Goal: Task Accomplishment & Management: Use online tool/utility

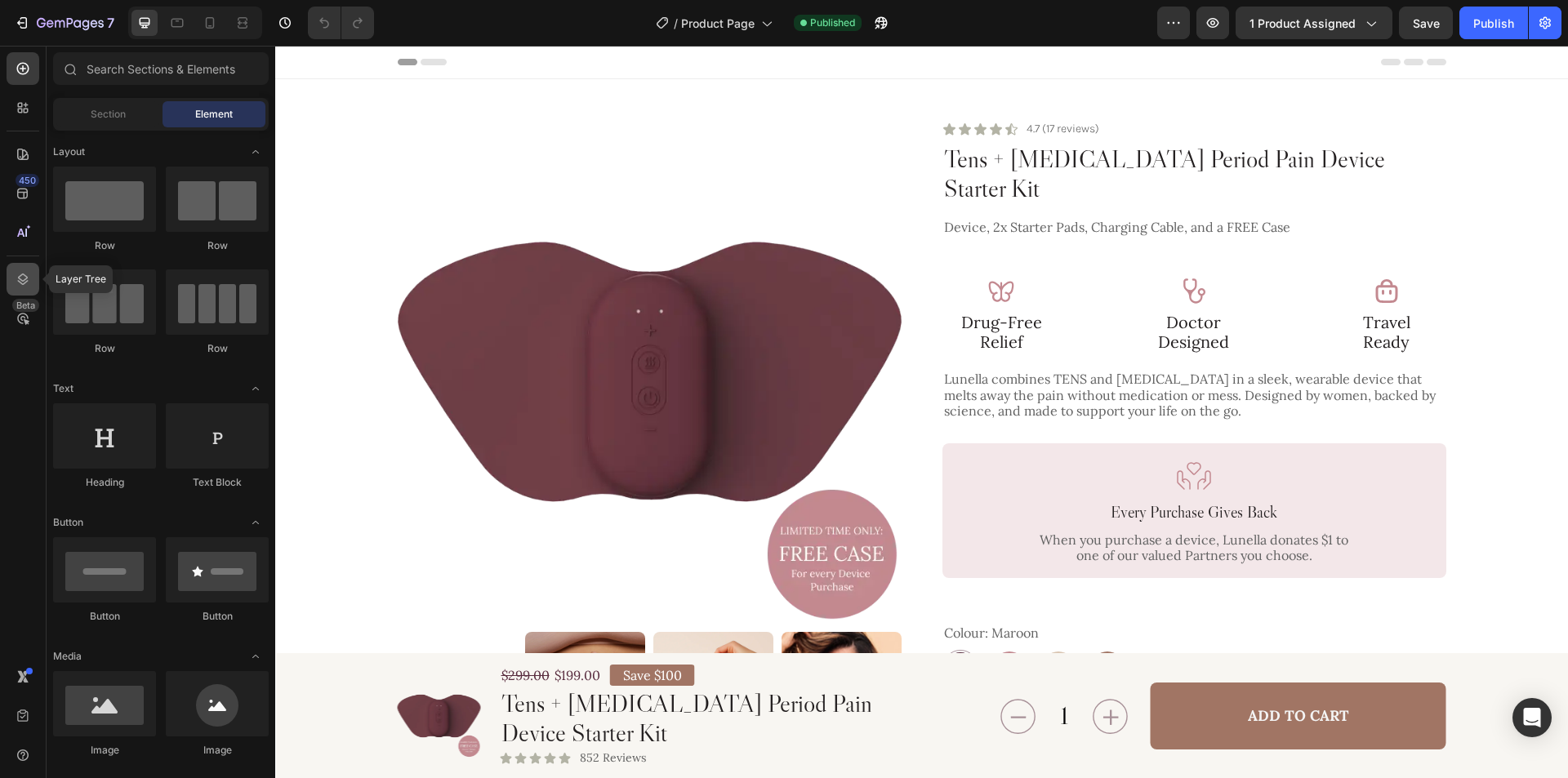
click at [20, 281] on icon at bounding box center [23, 279] width 16 height 16
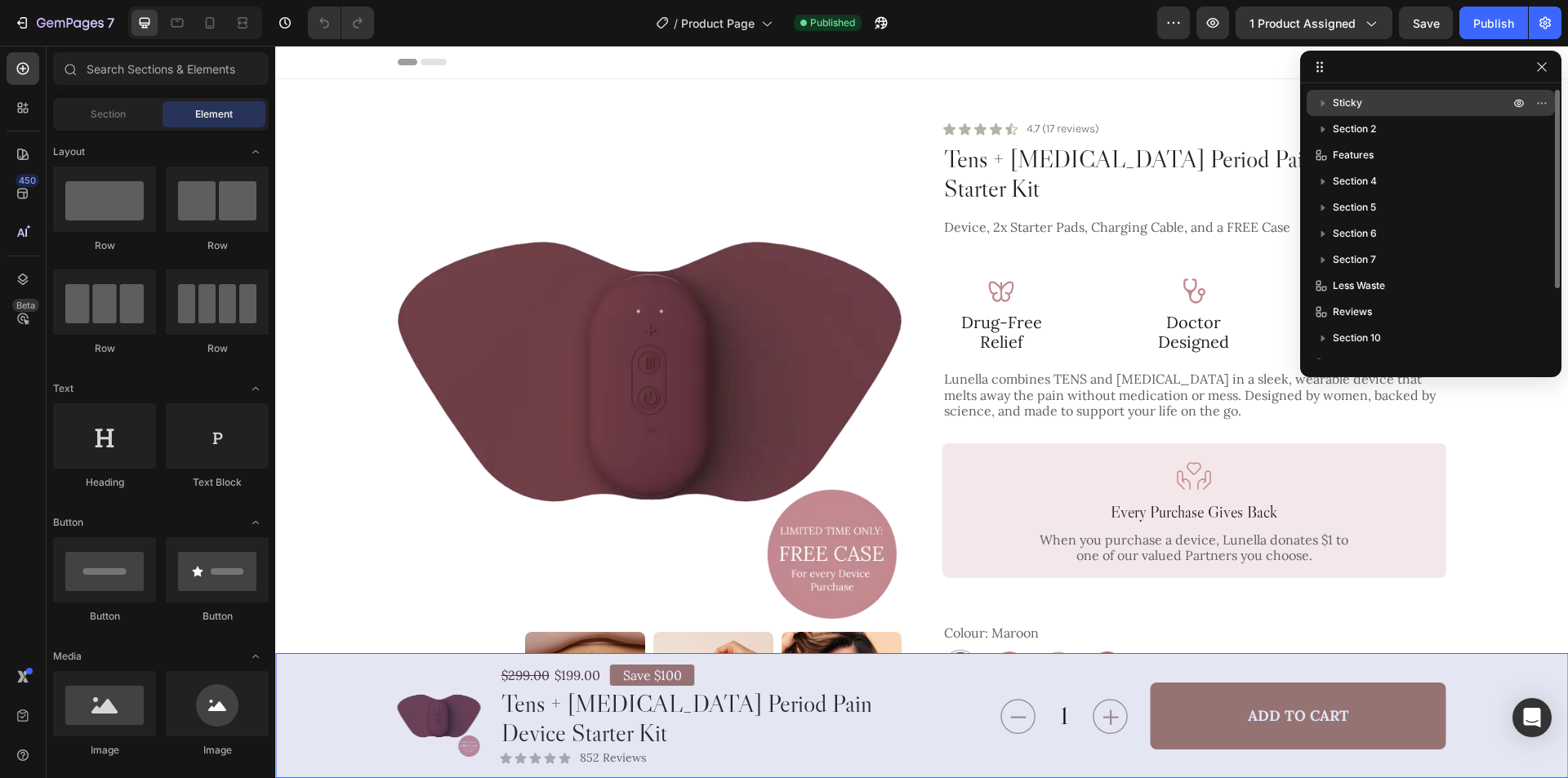
click at [1392, 106] on p "Sticky" at bounding box center [1422, 103] width 180 height 16
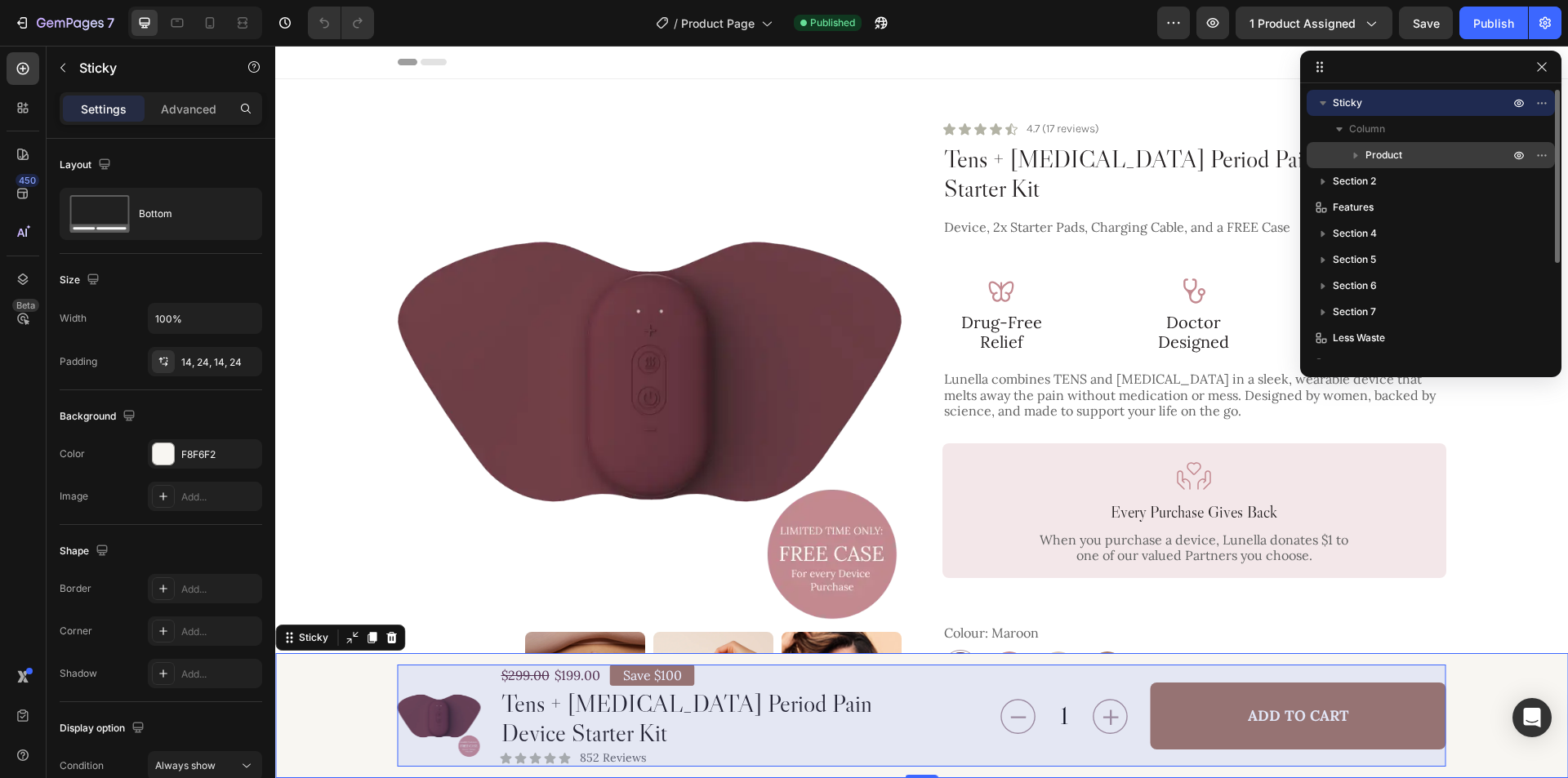
click at [1399, 154] on span "Product" at bounding box center [1383, 155] width 37 height 16
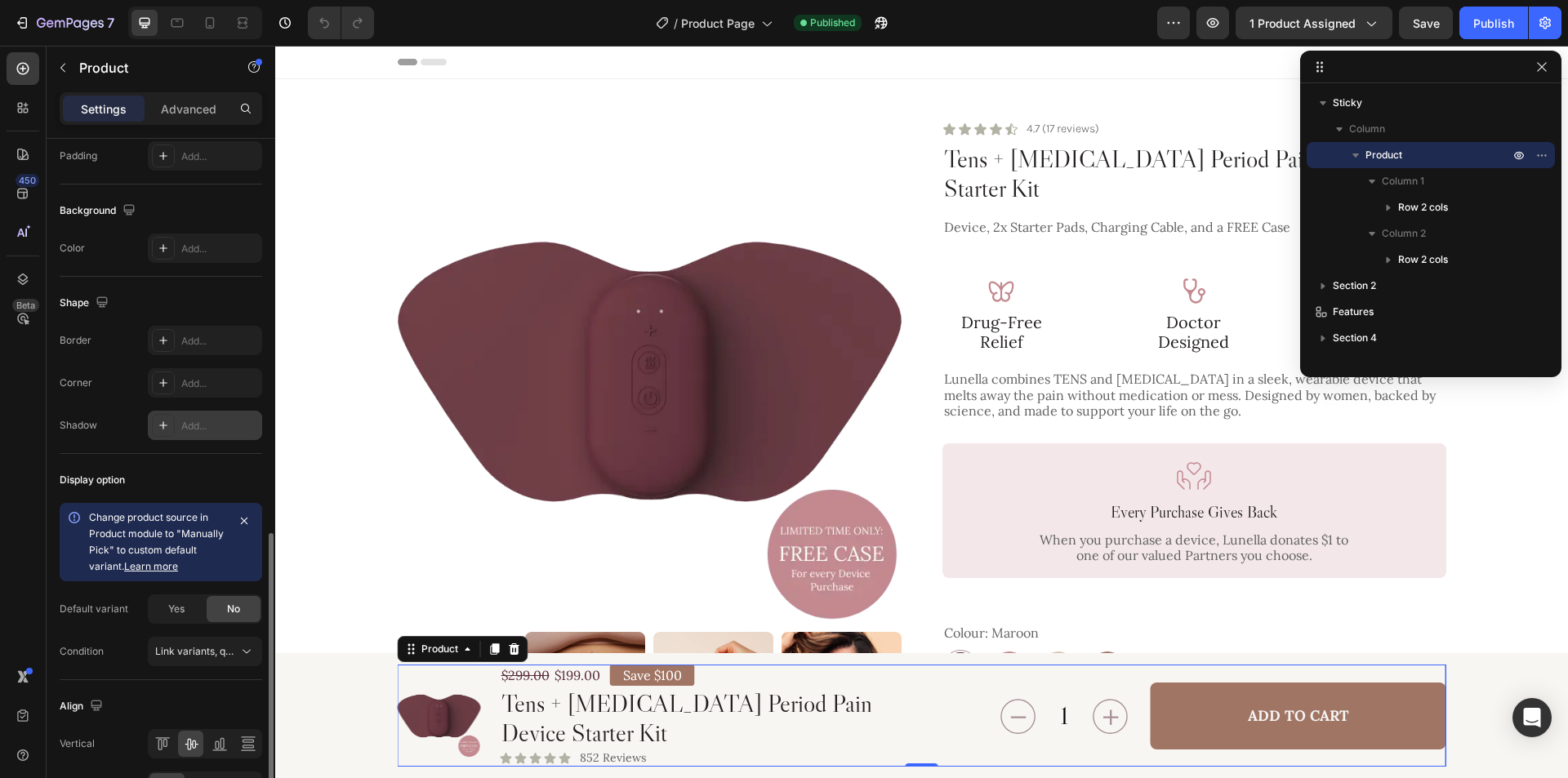
scroll to position [510, 0]
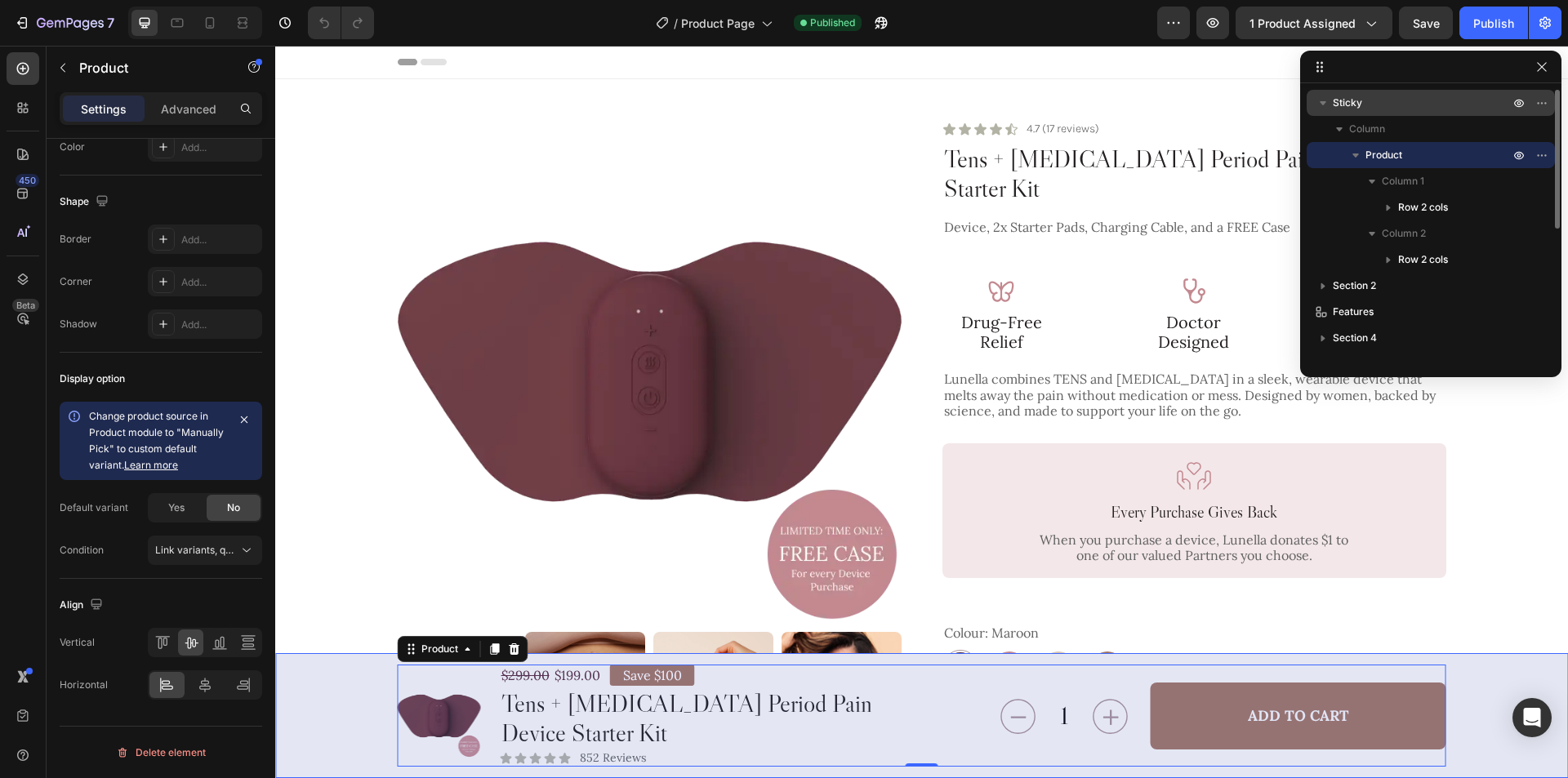
click at [1417, 109] on p "Sticky" at bounding box center [1422, 103] width 180 height 16
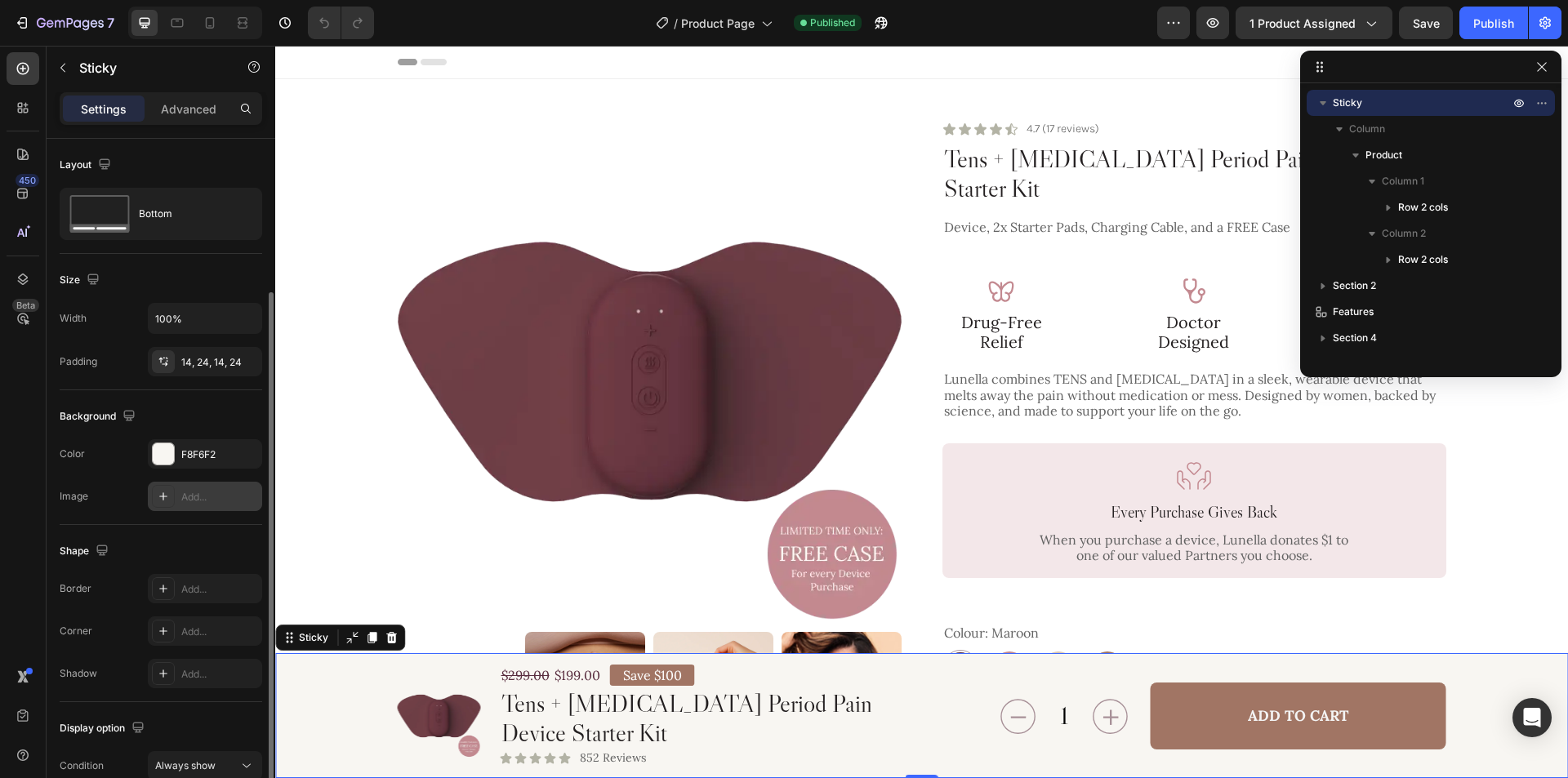
scroll to position [80, 0]
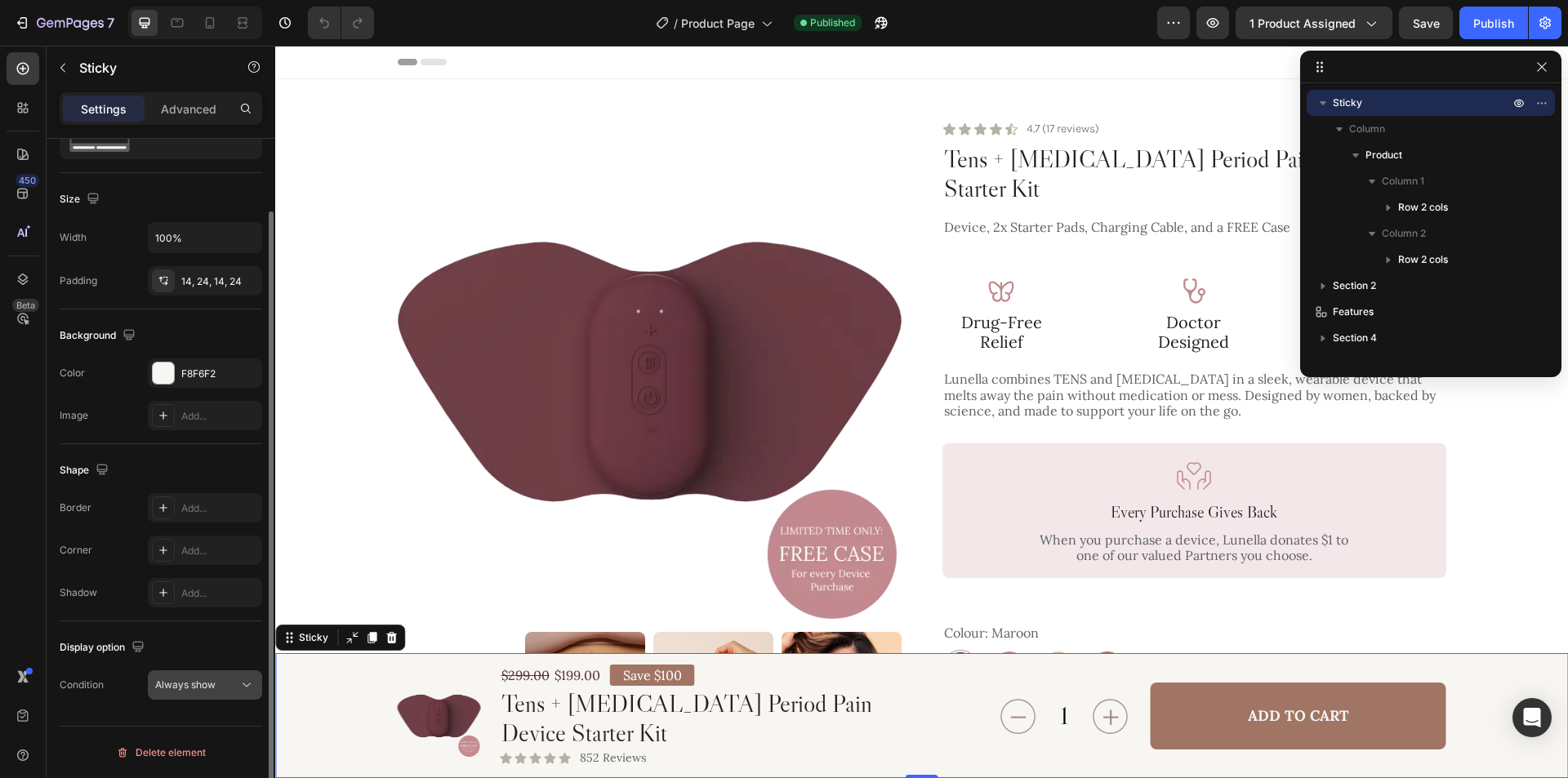
click at [187, 683] on span "Always show" at bounding box center [186, 684] width 61 height 12
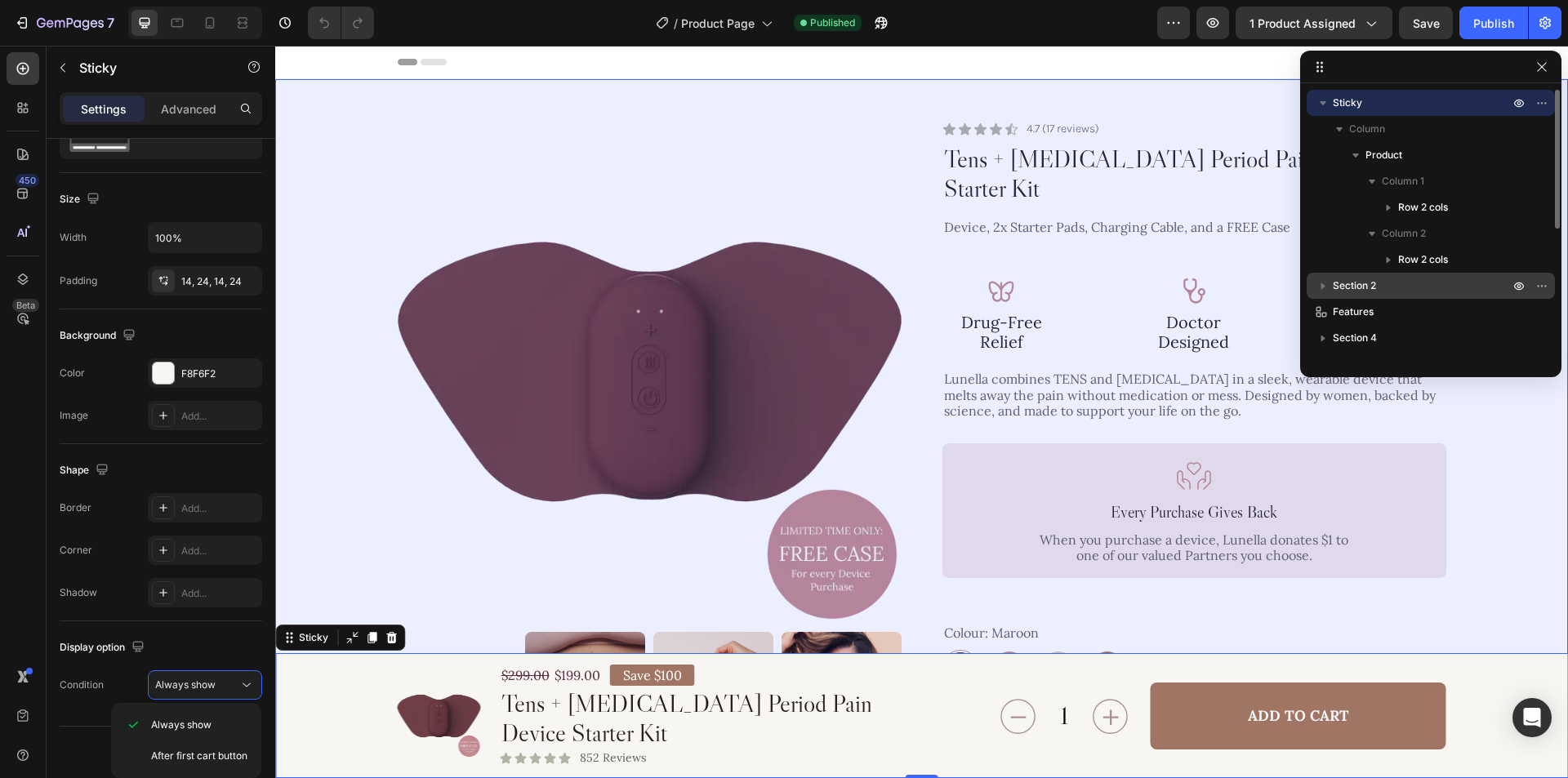
click at [1400, 284] on p "Section 2" at bounding box center [1422, 286] width 180 height 16
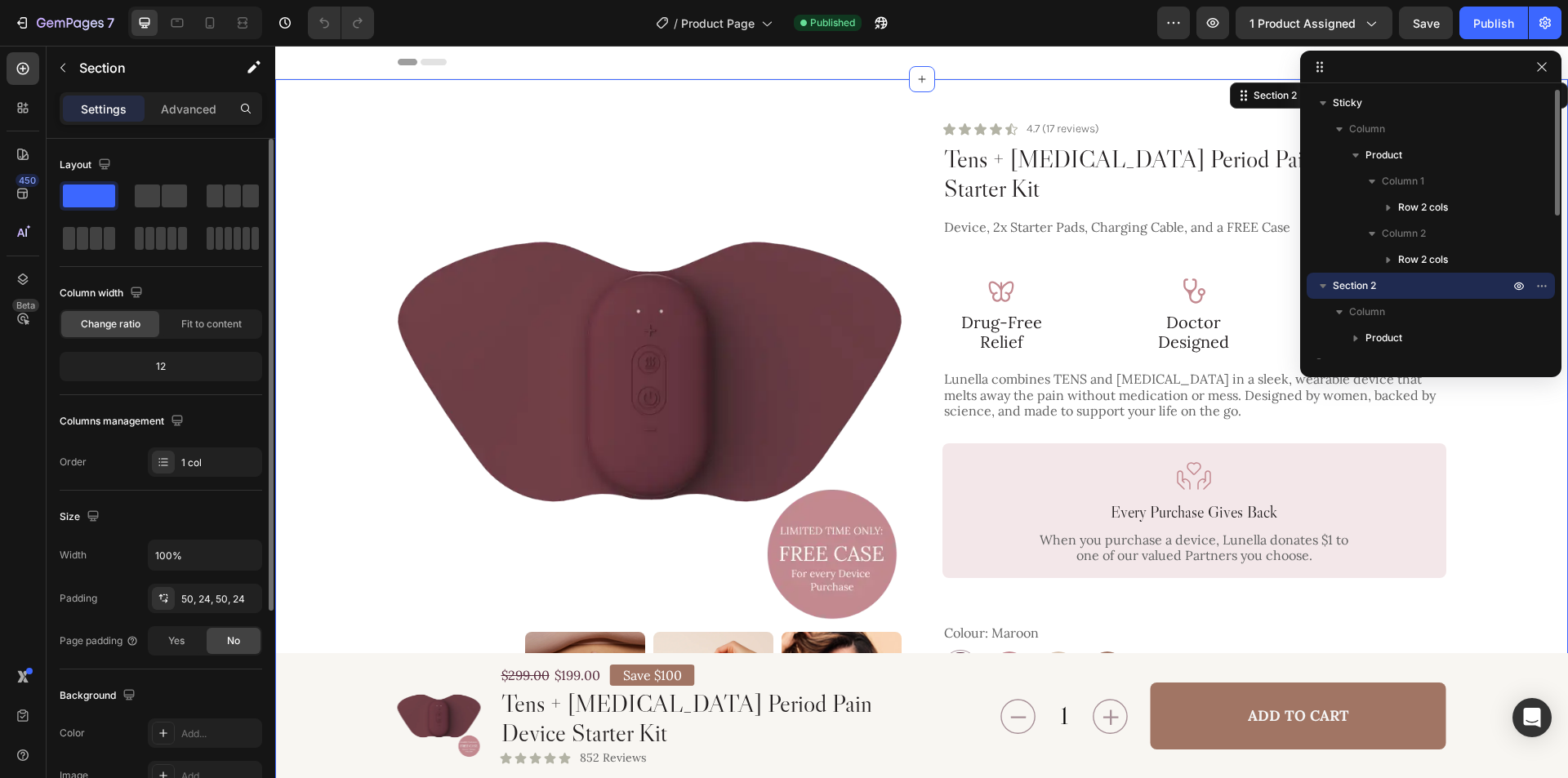
scroll to position [163, 0]
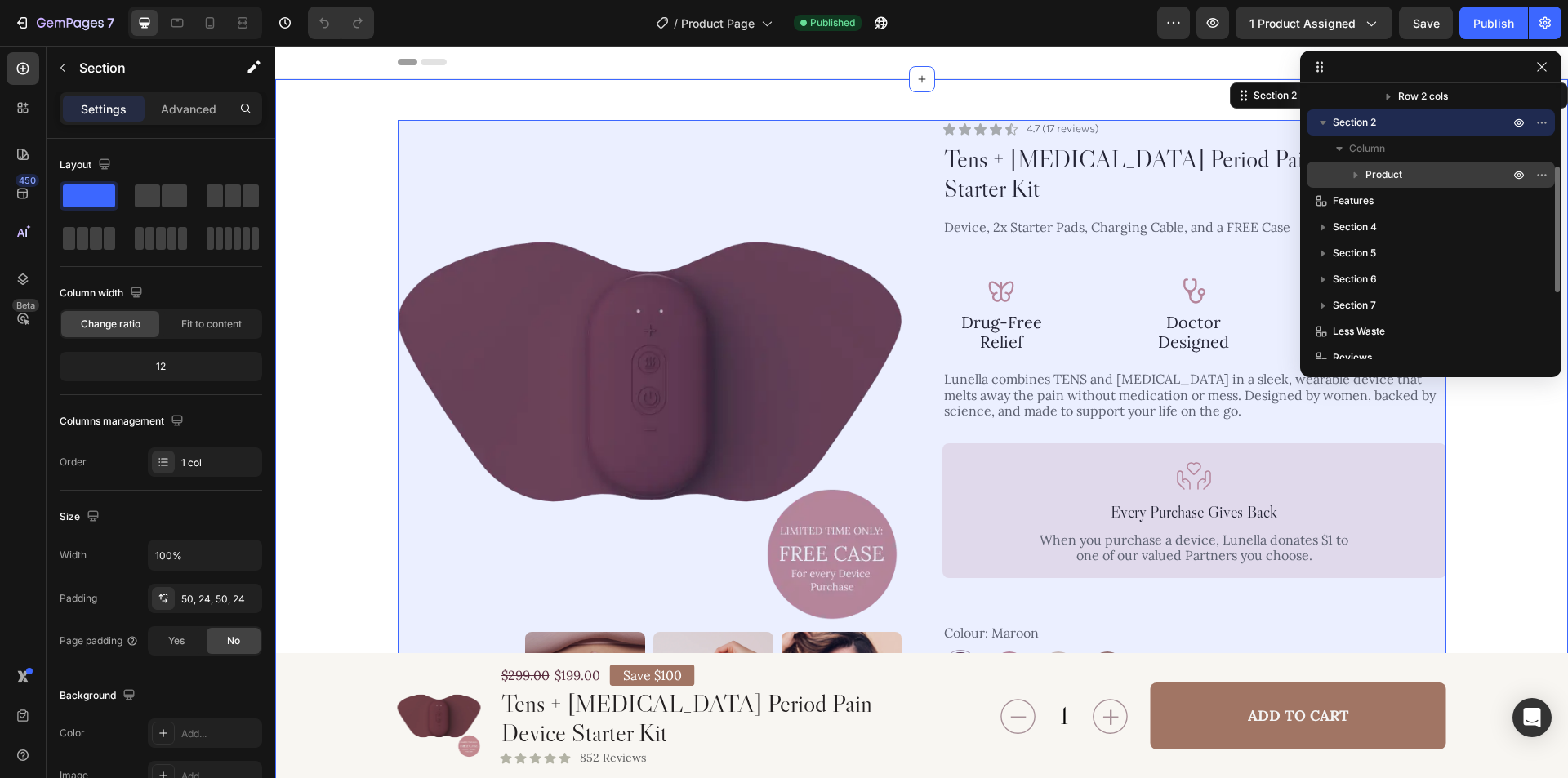
click at [1413, 178] on p "Product" at bounding box center [1438, 175] width 147 height 16
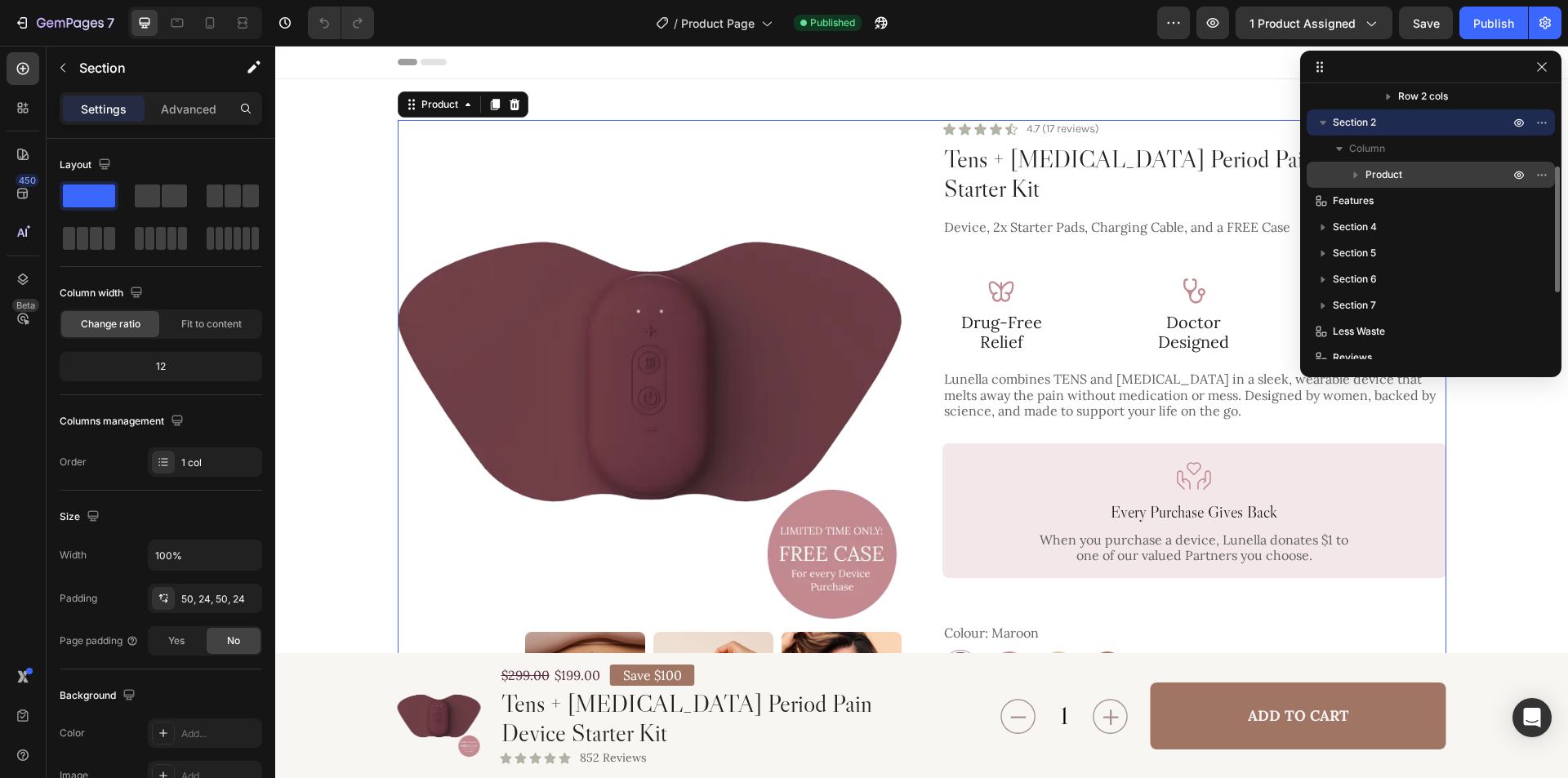
scroll to position [17, 0]
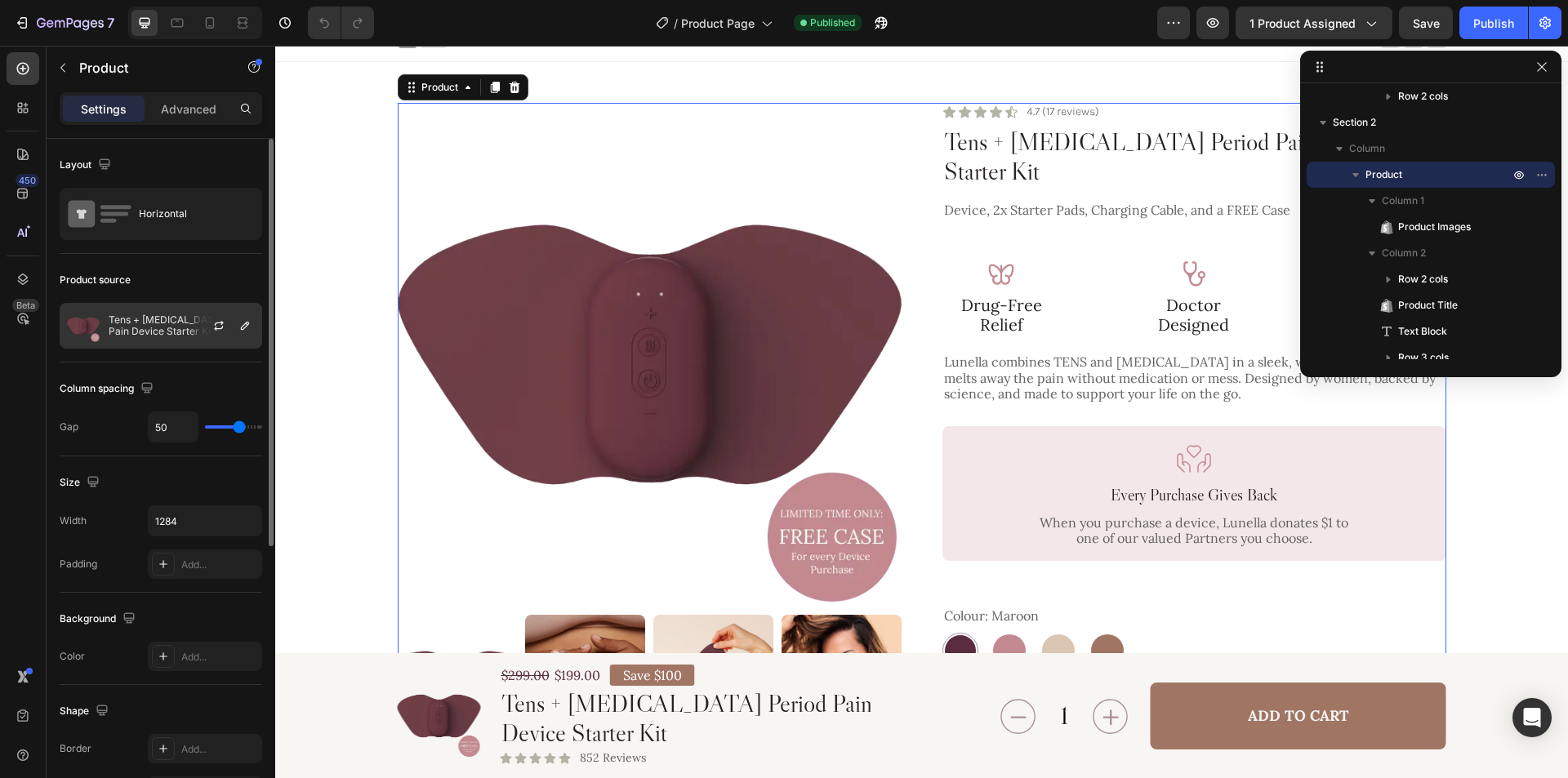
click at [159, 325] on p "Tens + [MEDICAL_DATA] Period Pain Device Starter Kit" at bounding box center [181, 326] width 146 height 23
click at [190, 685] on div "Product source Tens + Heat Therapy Period Pain Device Starter Kit" at bounding box center [161, 774] width 203 height 177
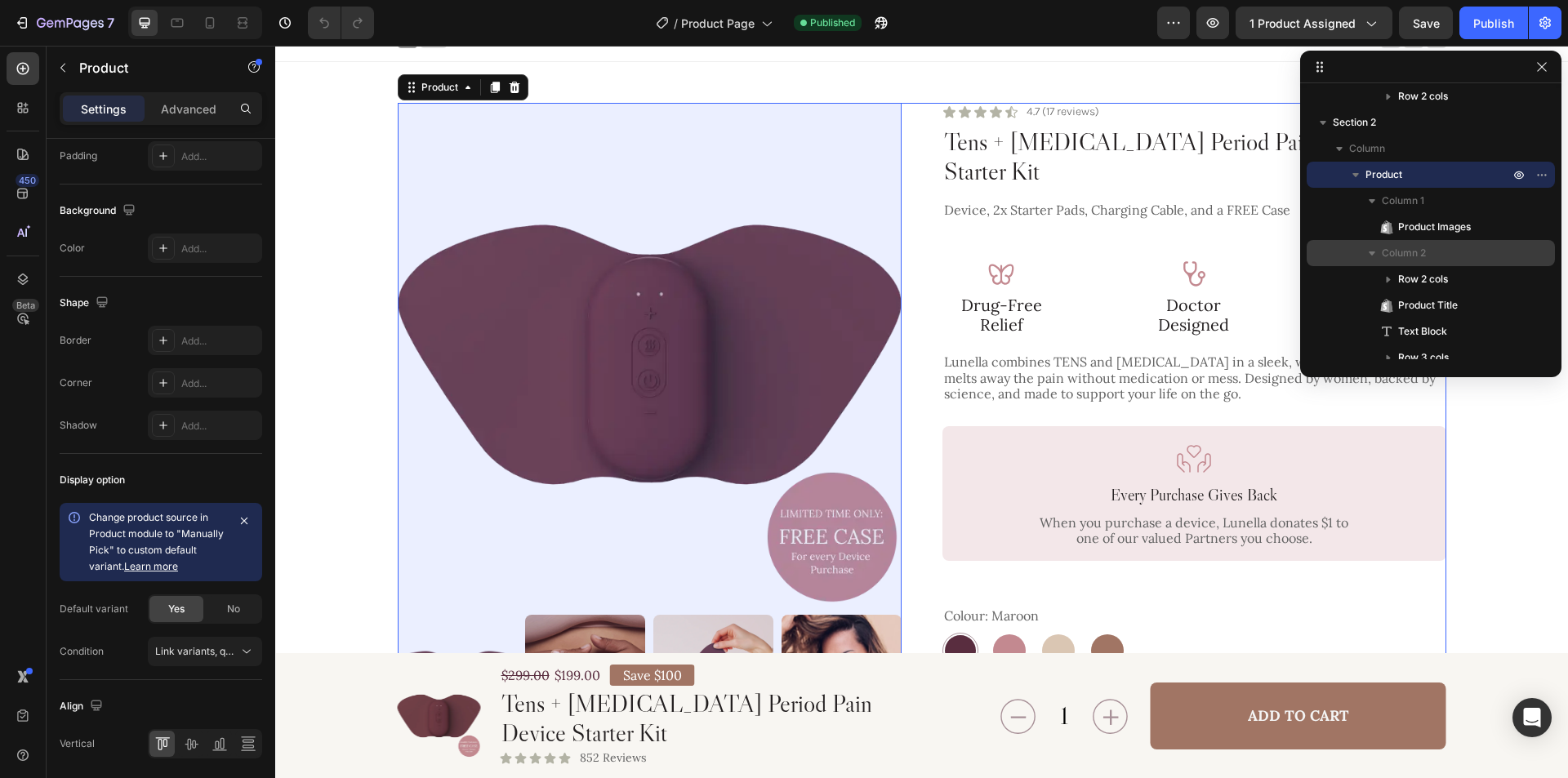
scroll to position [0, 0]
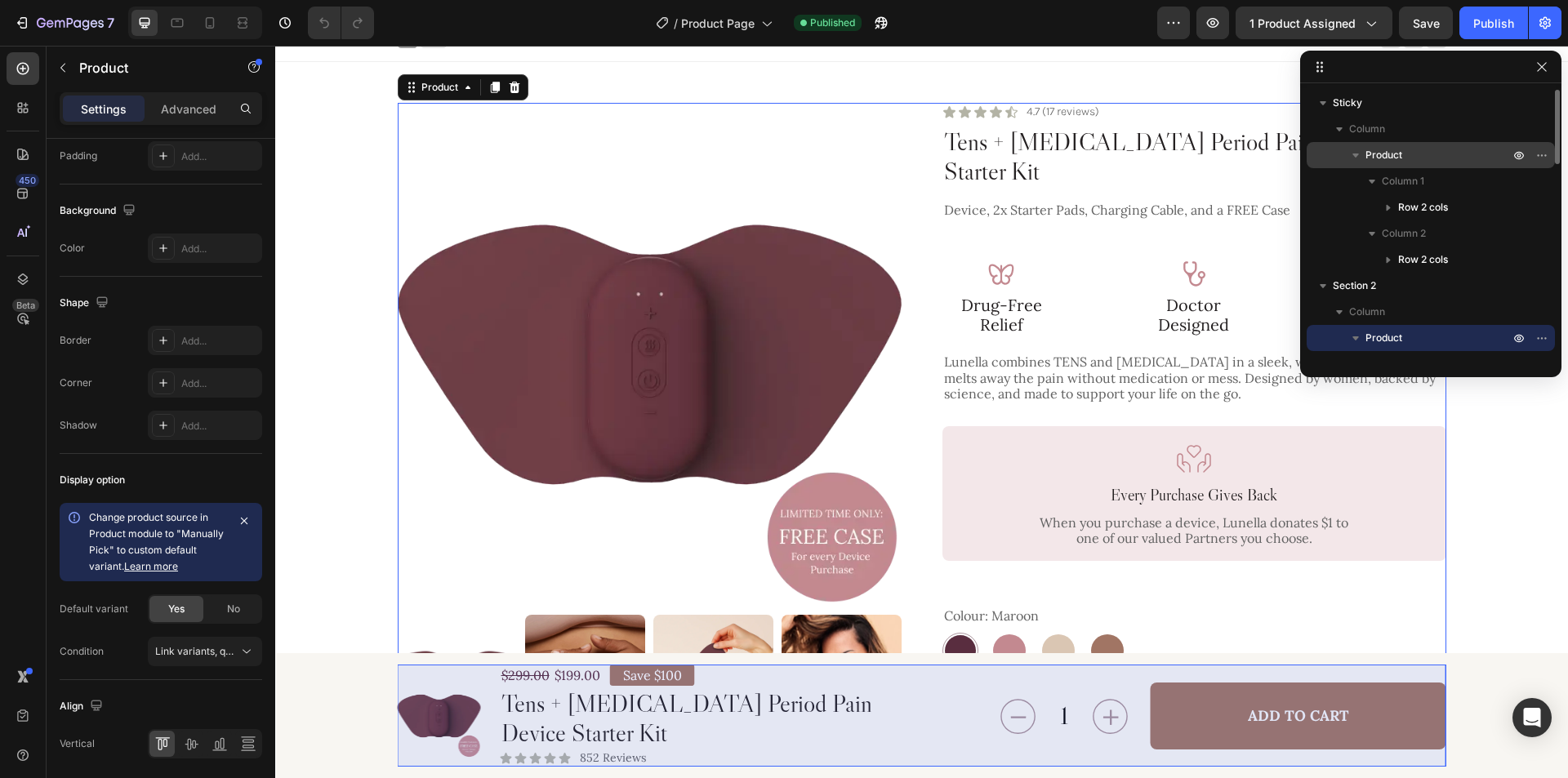
click at [1425, 154] on p "Product" at bounding box center [1438, 155] width 147 height 16
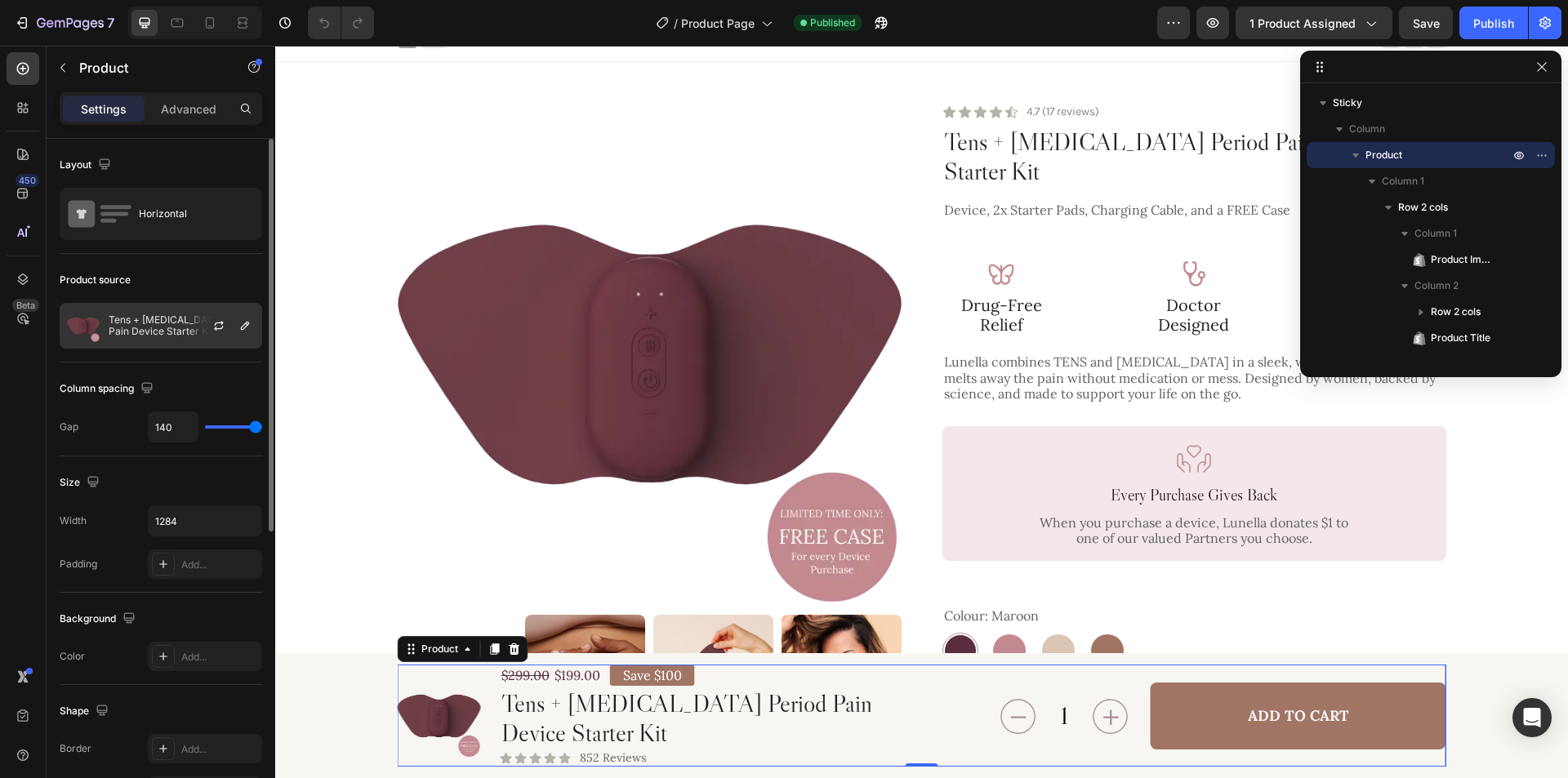
click at [149, 332] on p "Tens + [MEDICAL_DATA] Period Pain Device Starter Kit" at bounding box center [181, 326] width 146 height 23
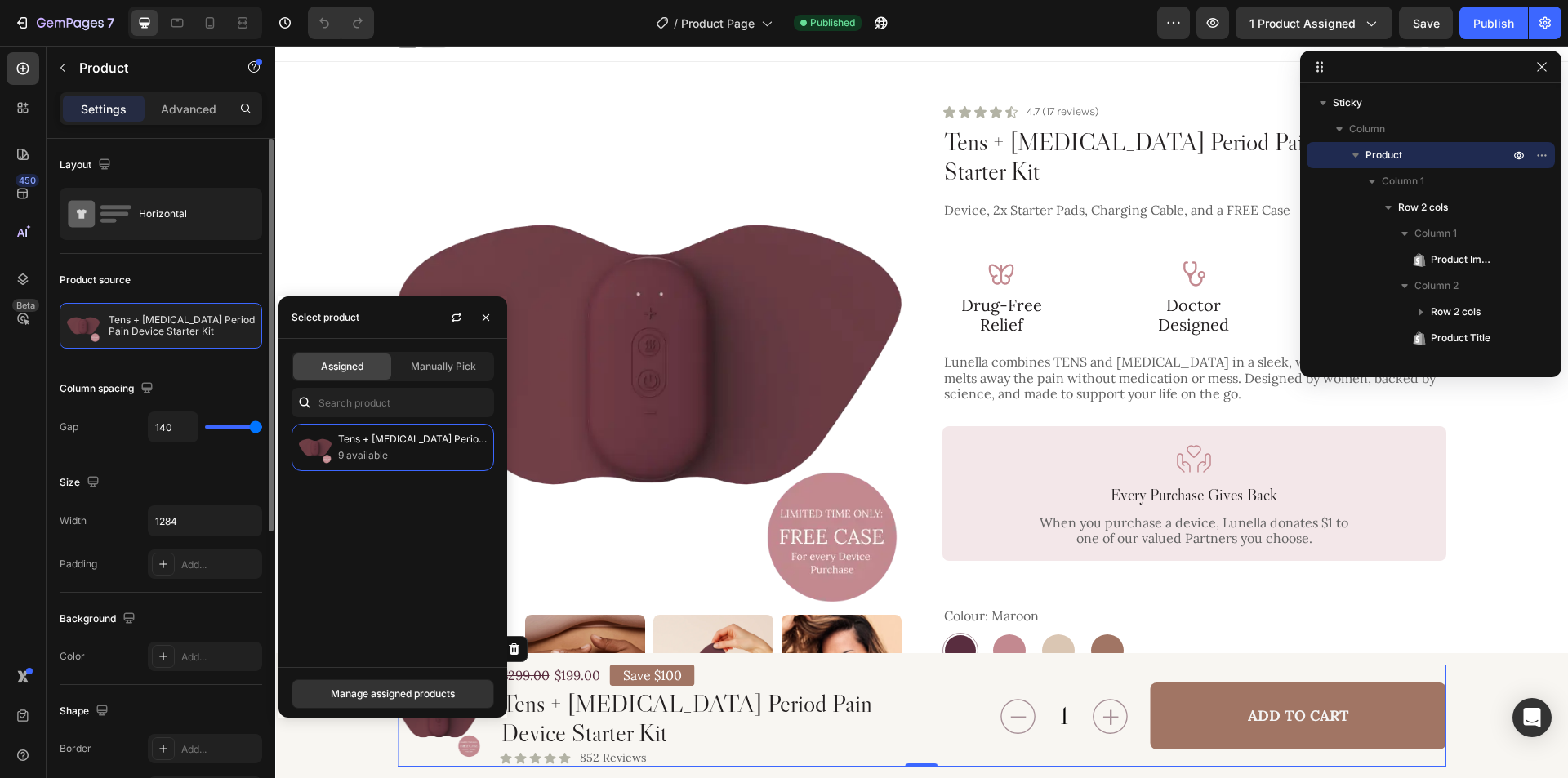
click at [180, 277] on div "Product source" at bounding box center [161, 280] width 203 height 26
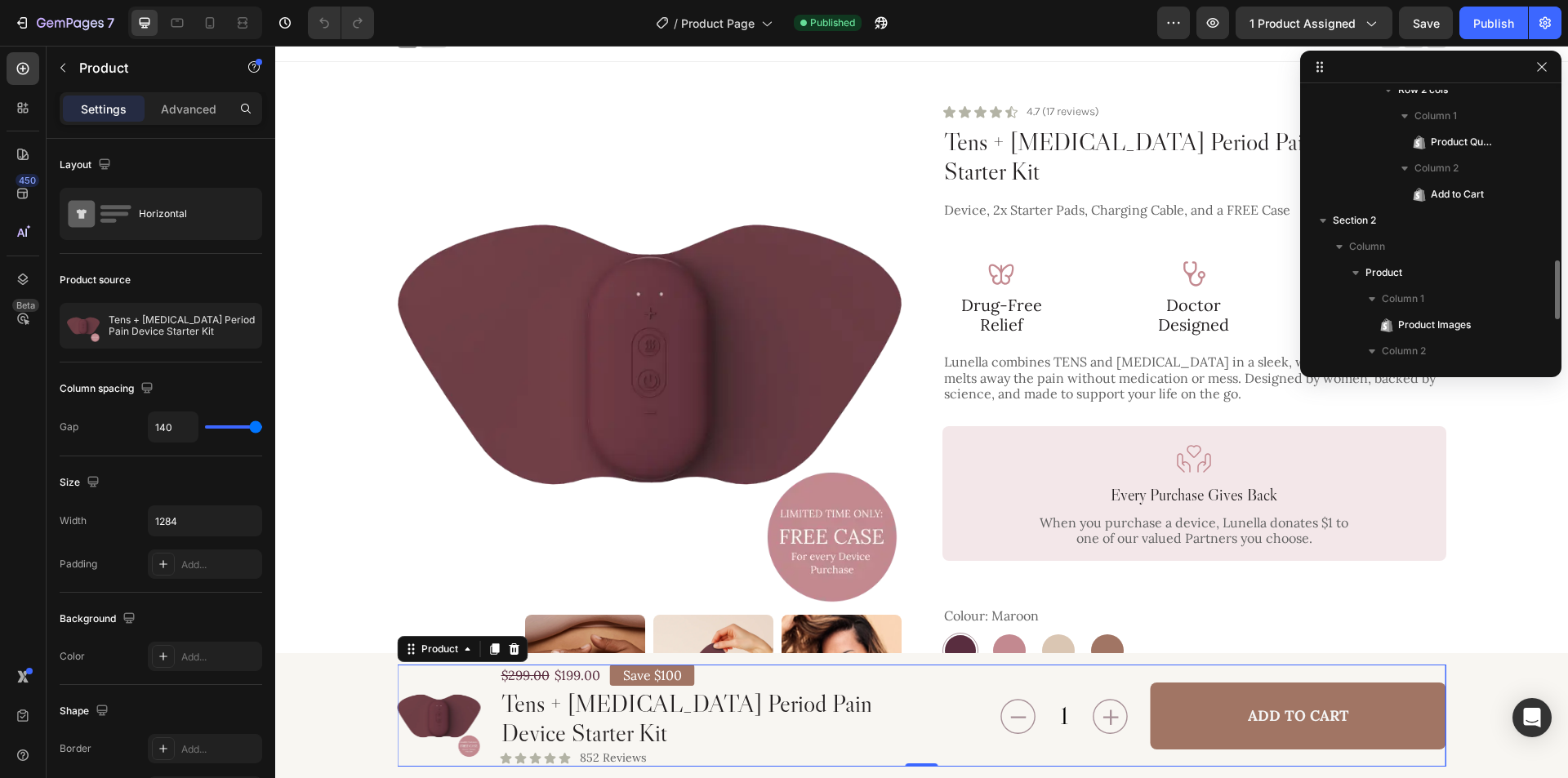
scroll to position [490, 0]
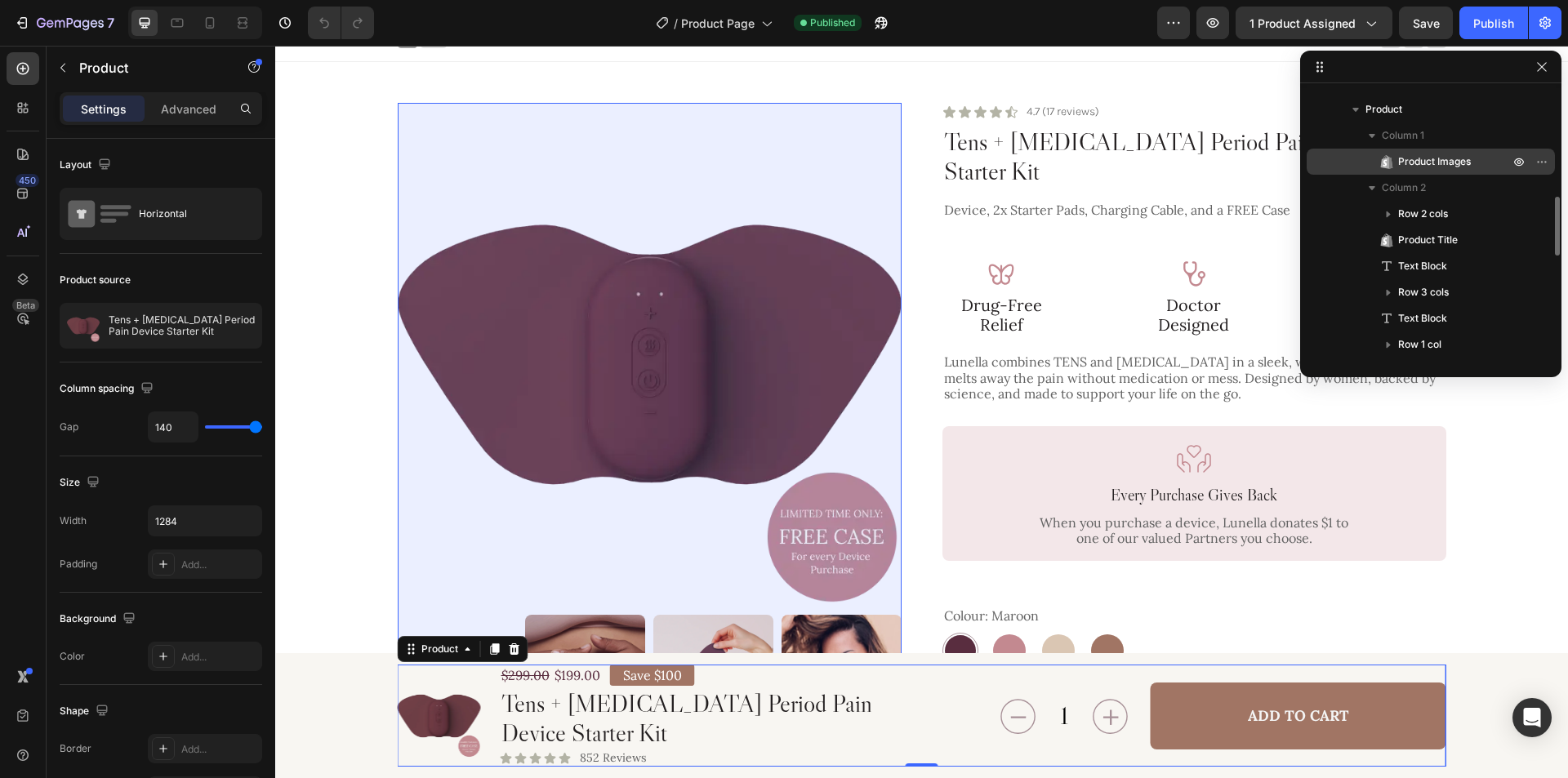
click at [1462, 166] on span "Product Images" at bounding box center [1434, 162] width 73 height 16
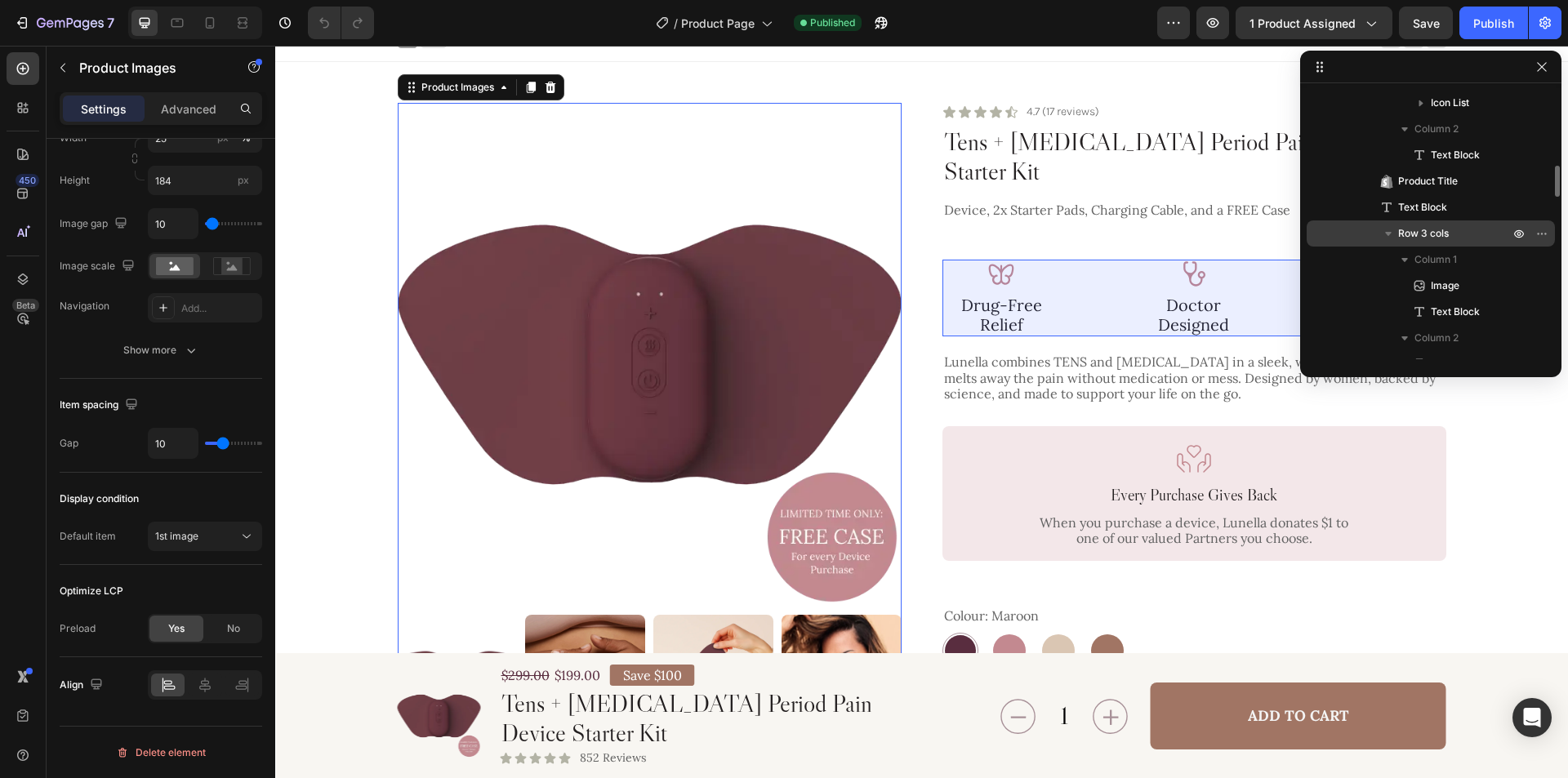
scroll to position [735, 0]
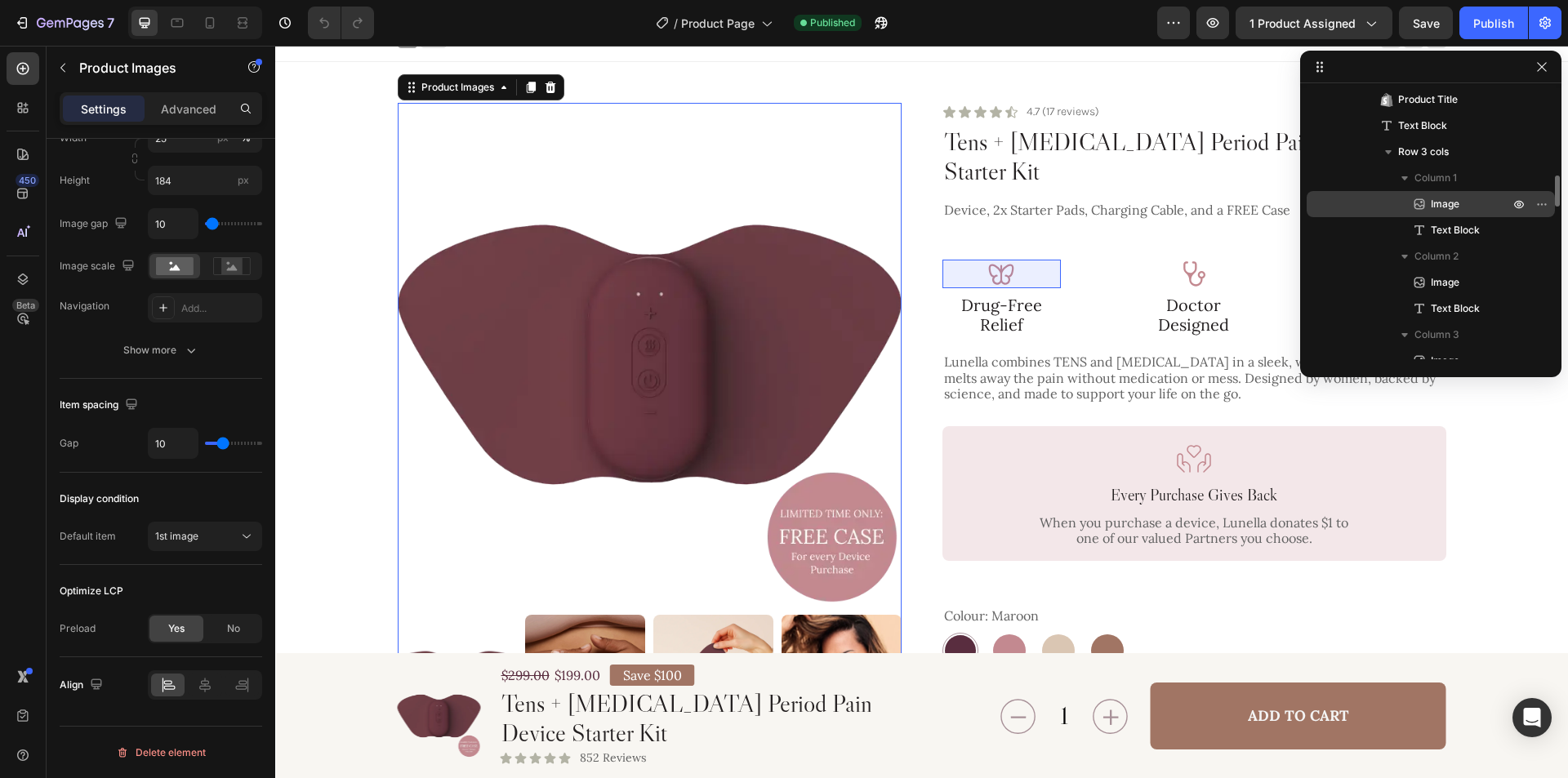
click at [1462, 202] on p "Image" at bounding box center [1451, 204] width 81 height 16
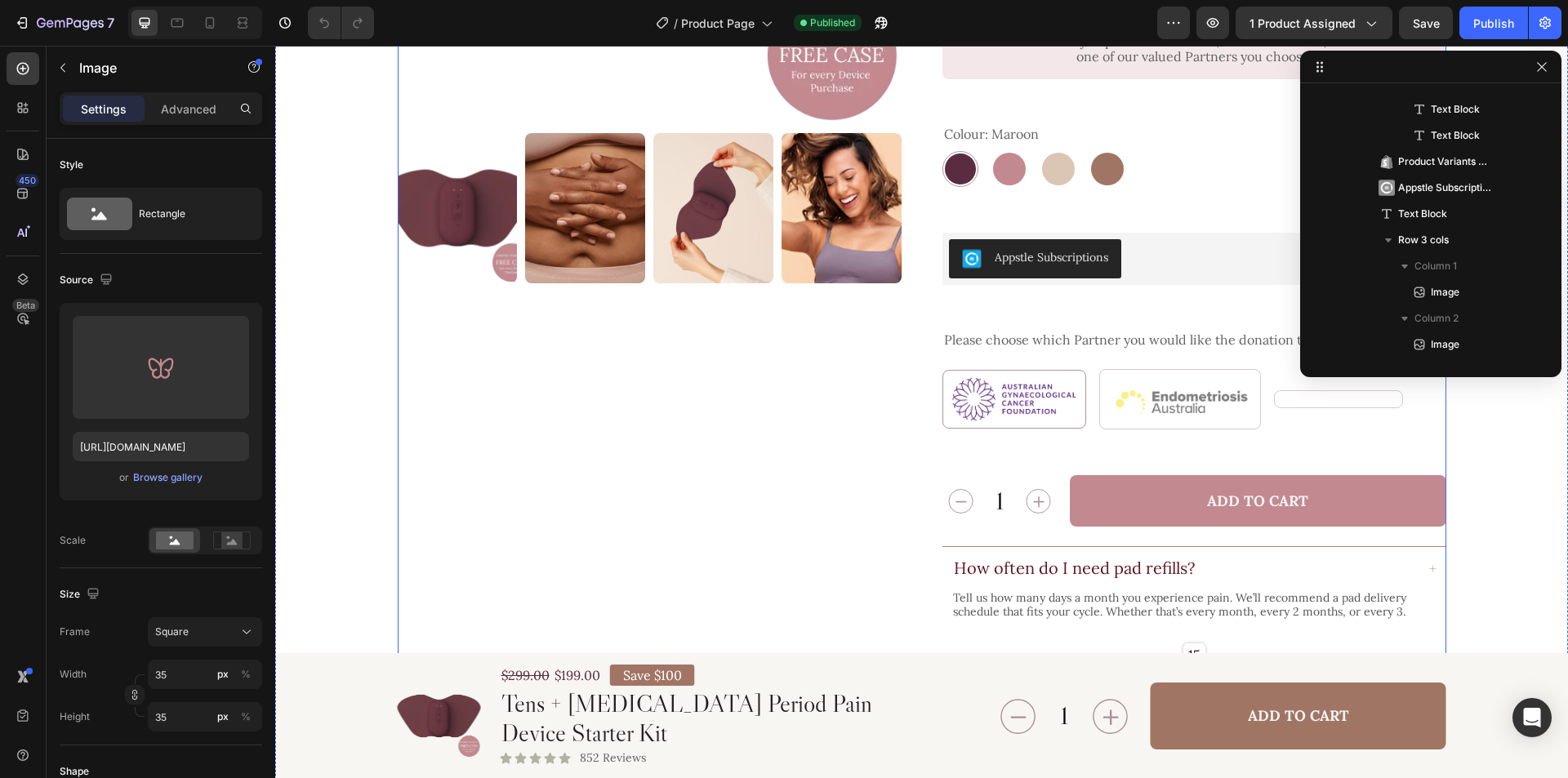
scroll to position [507, 0]
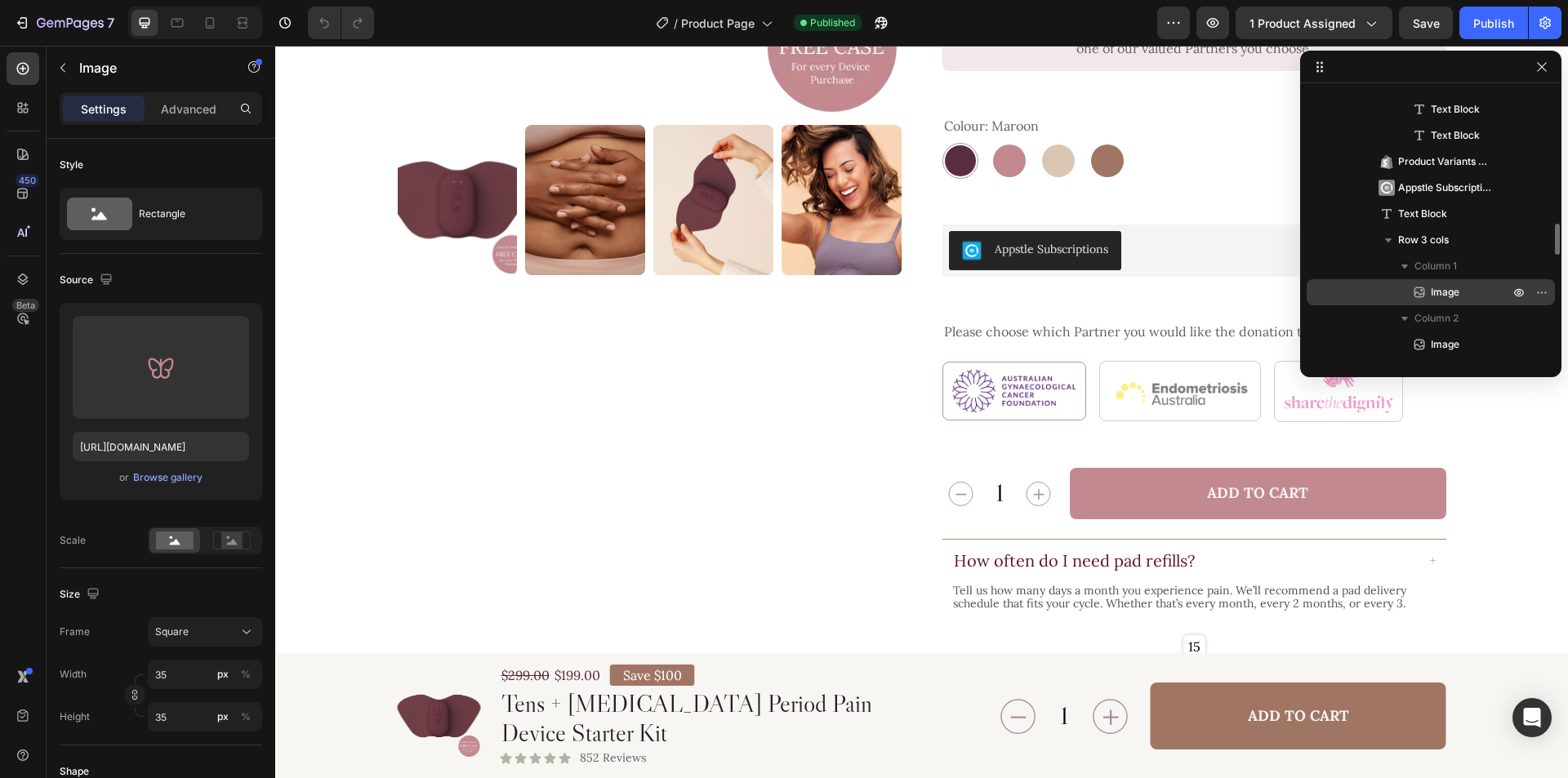
click at [1430, 285] on p "Image" at bounding box center [1451, 292] width 81 height 16
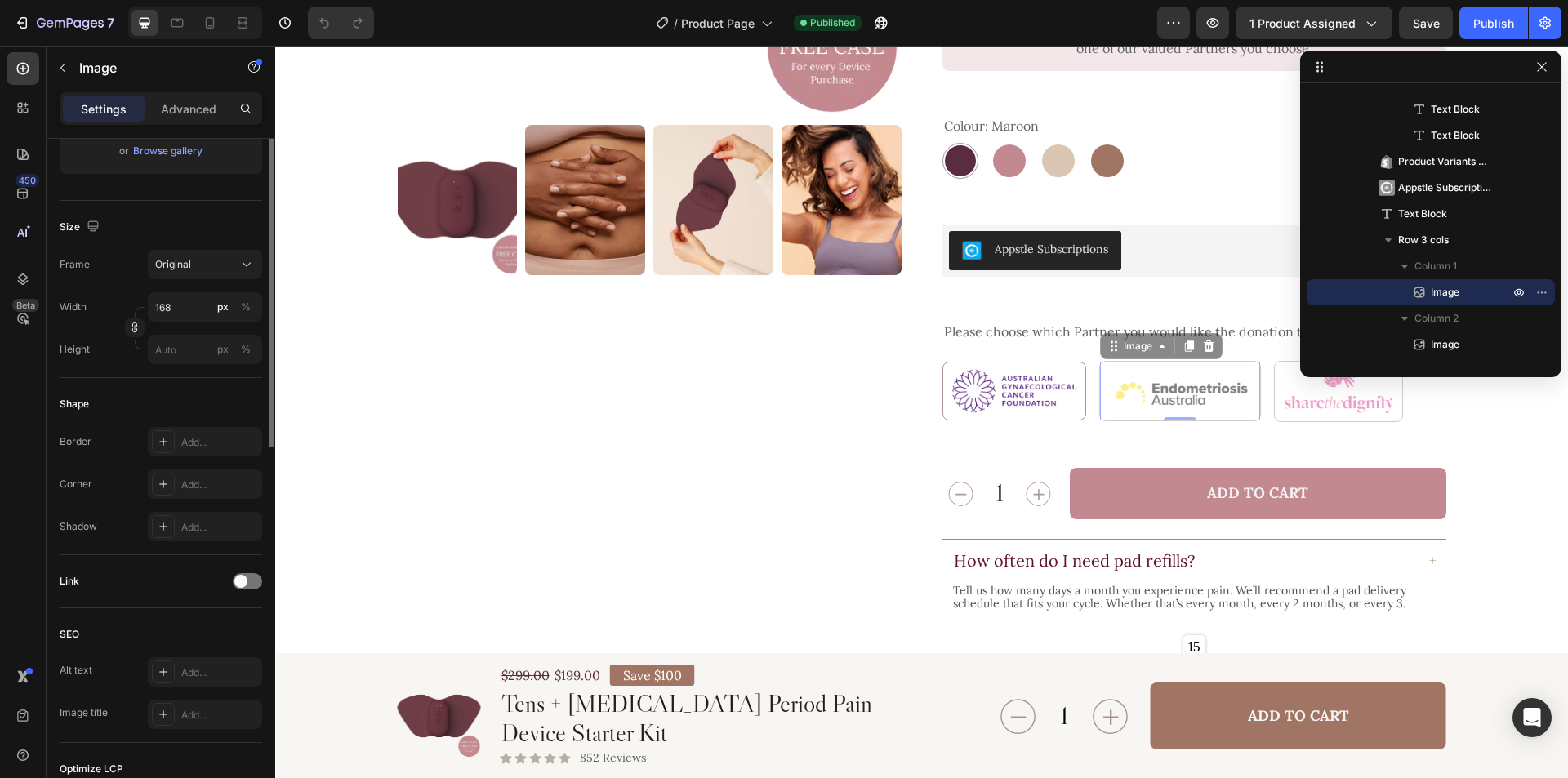
scroll to position [81, 0]
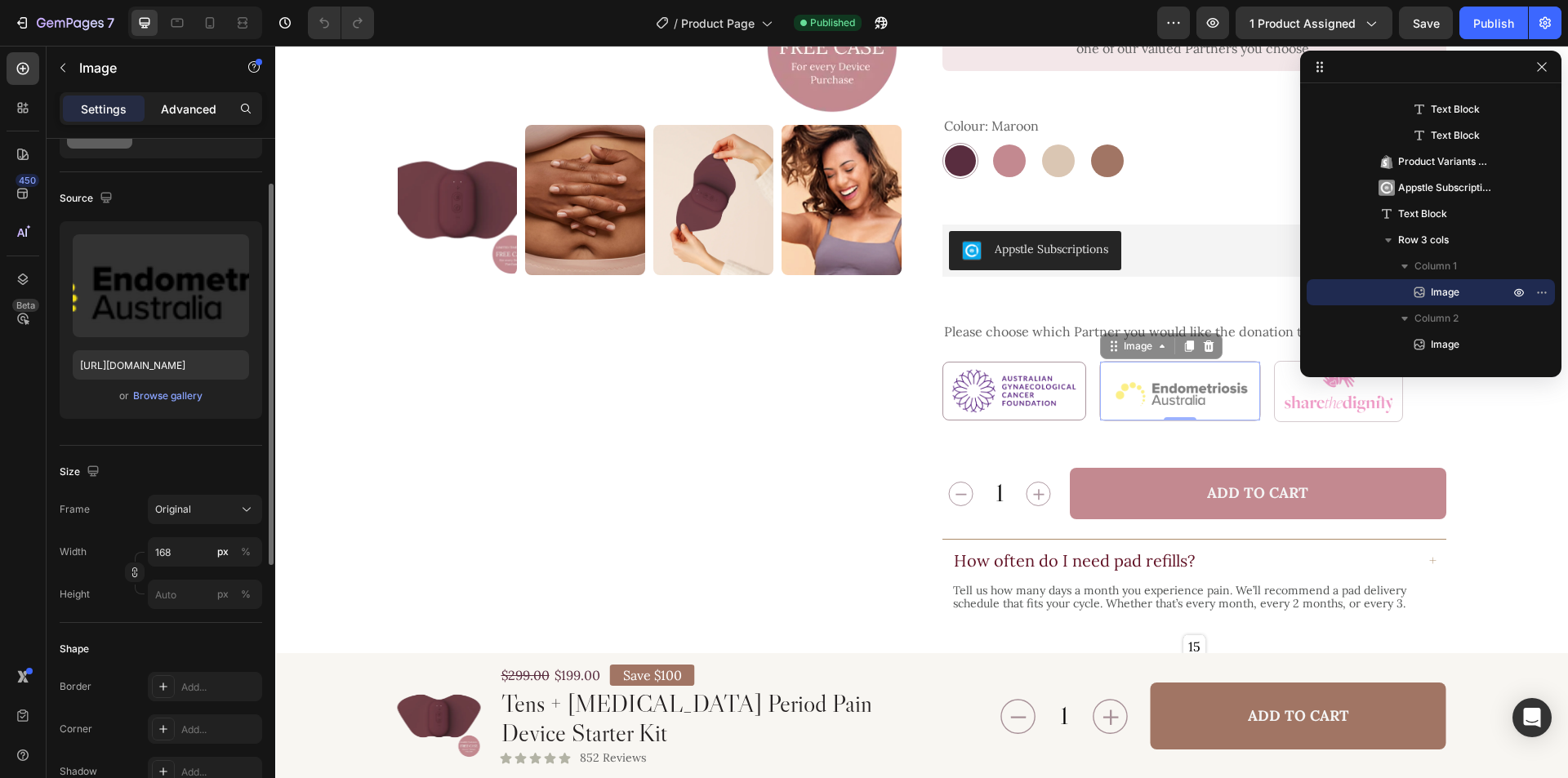
click at [184, 95] on div "Advanced" at bounding box center [188, 108] width 81 height 26
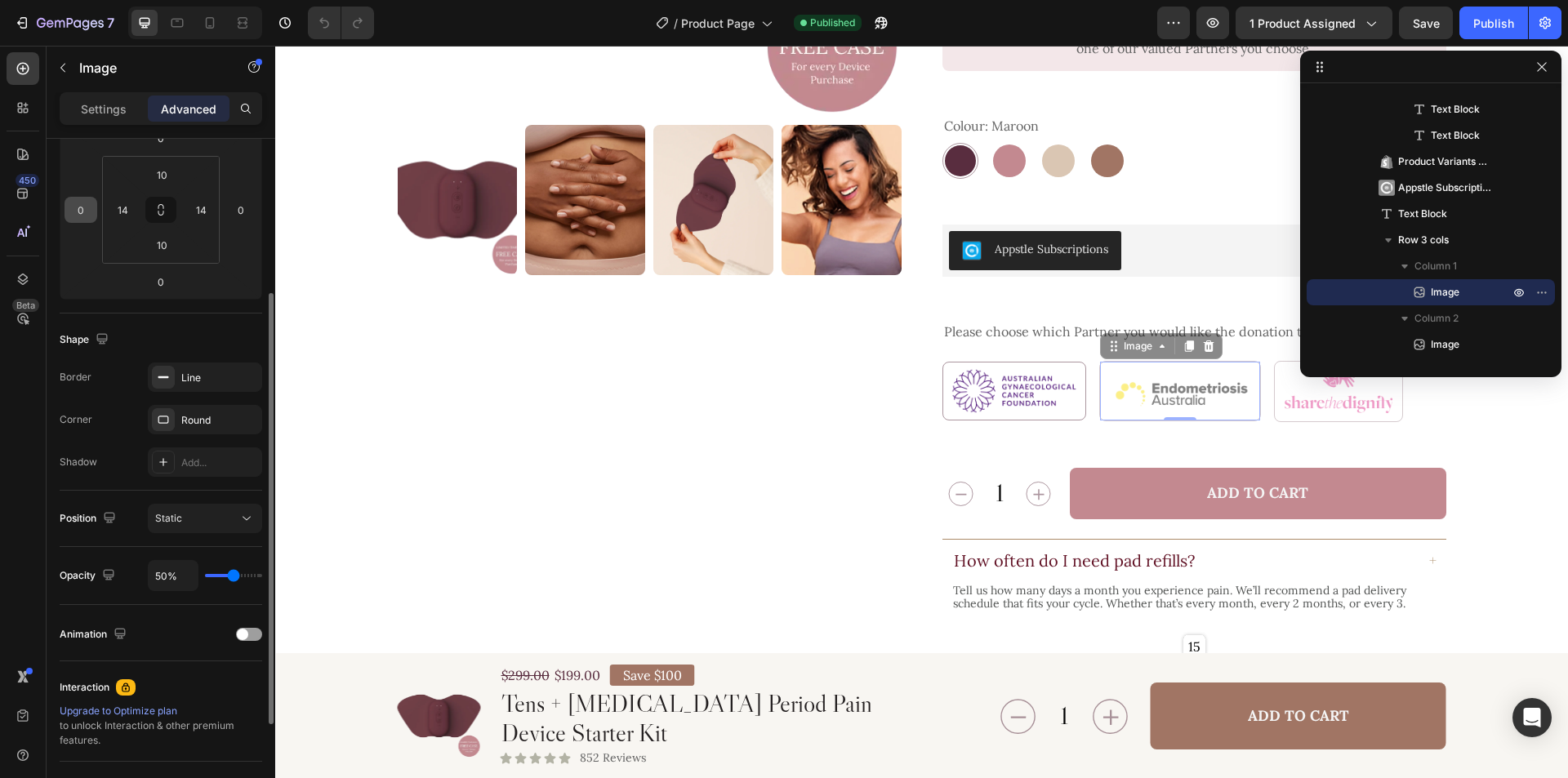
scroll to position [327, 0]
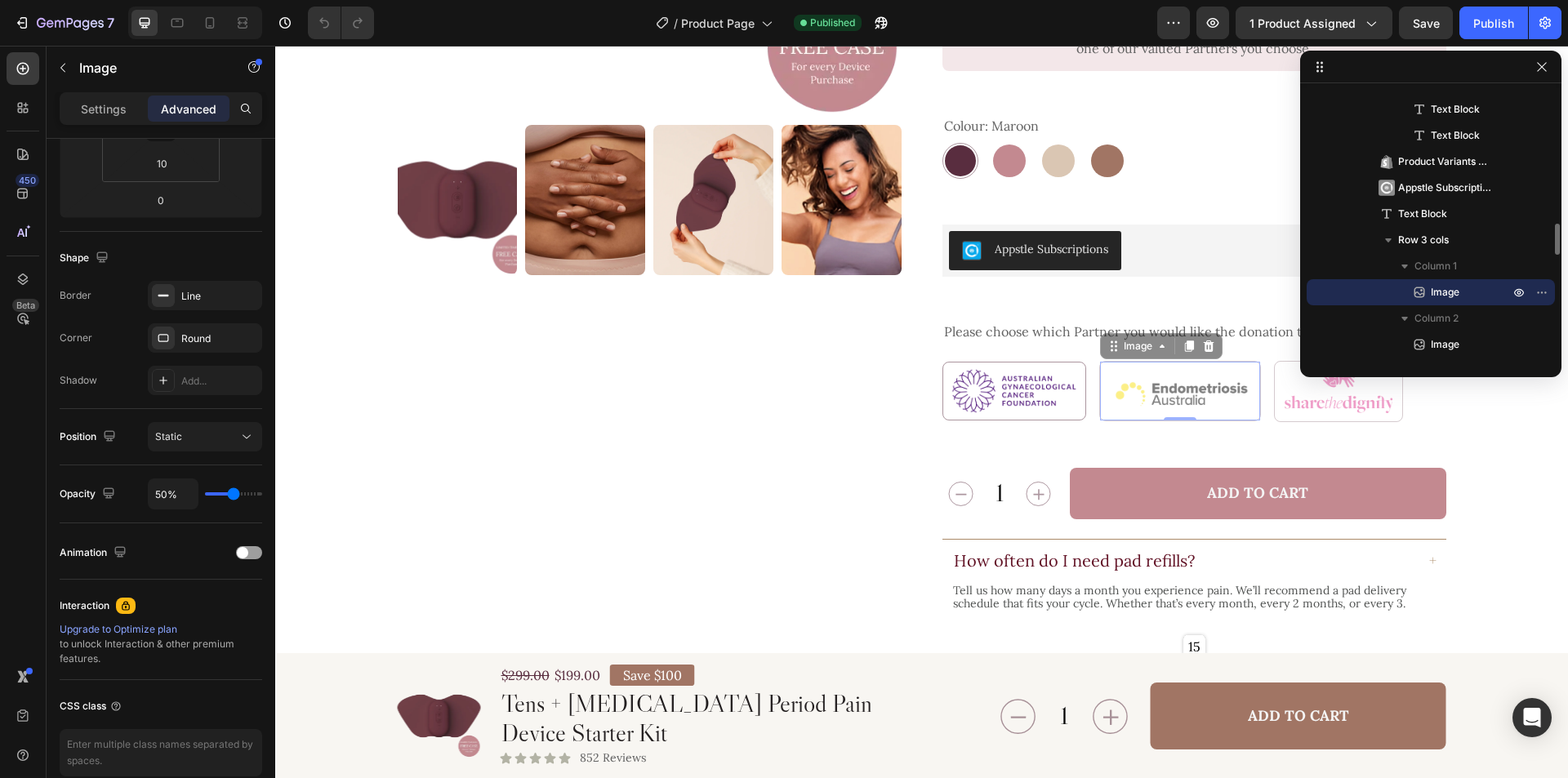
click at [1446, 289] on span "Image" at bounding box center [1445, 292] width 29 height 16
click at [99, 112] on p "Settings" at bounding box center [103, 108] width 46 height 17
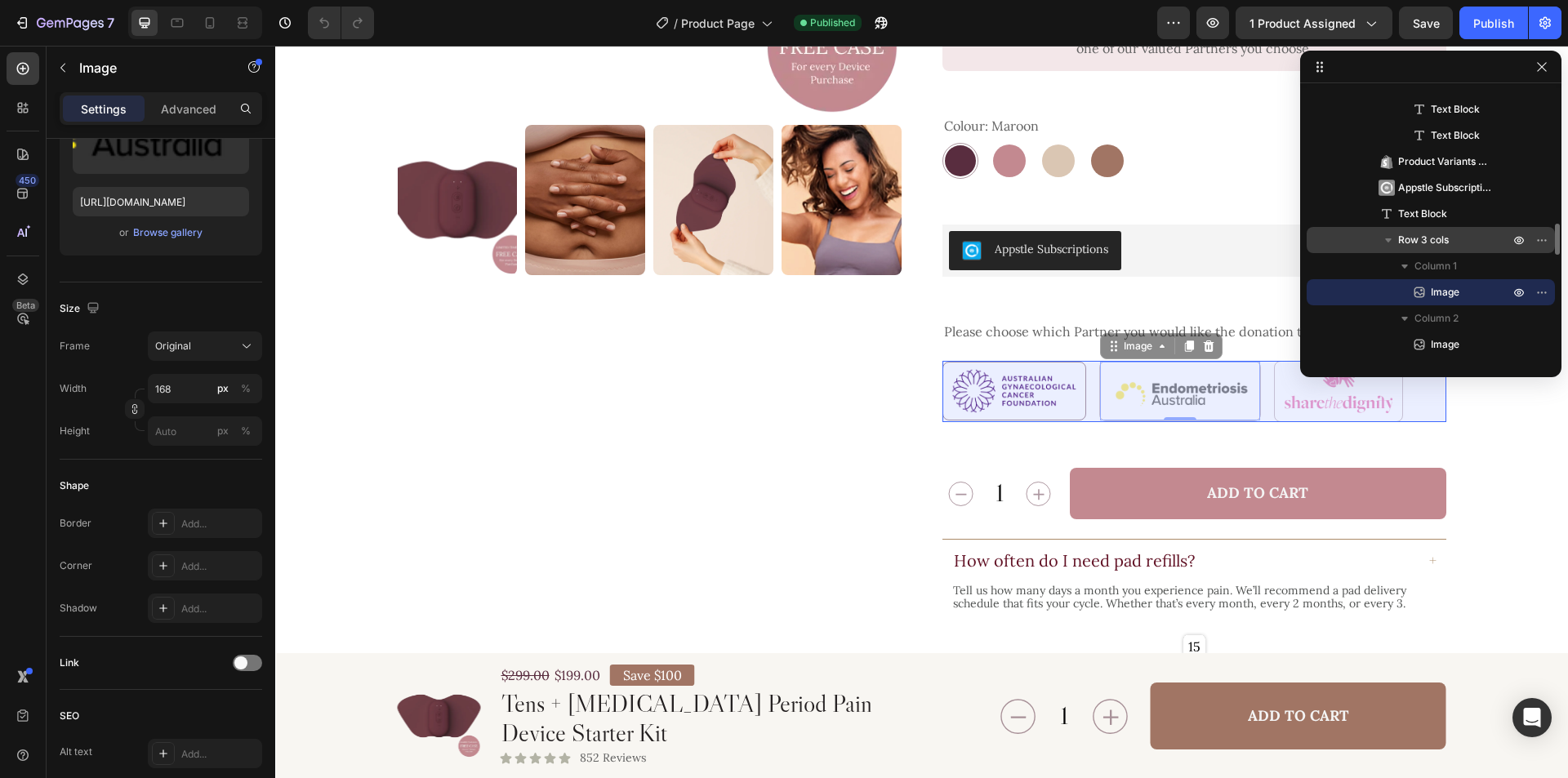
scroll to position [1224, 0]
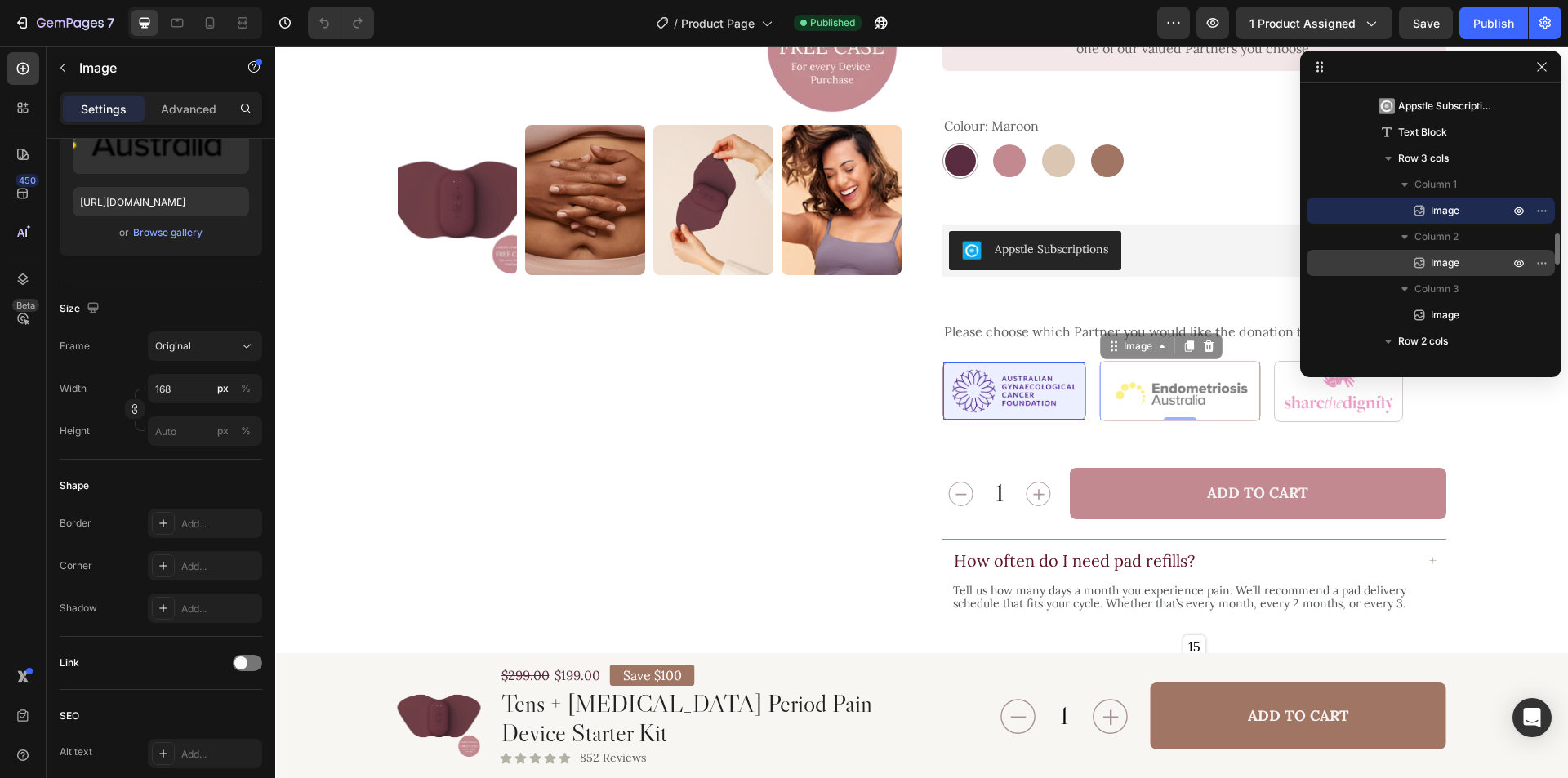
click at [1445, 270] on span "Image" at bounding box center [1445, 263] width 29 height 16
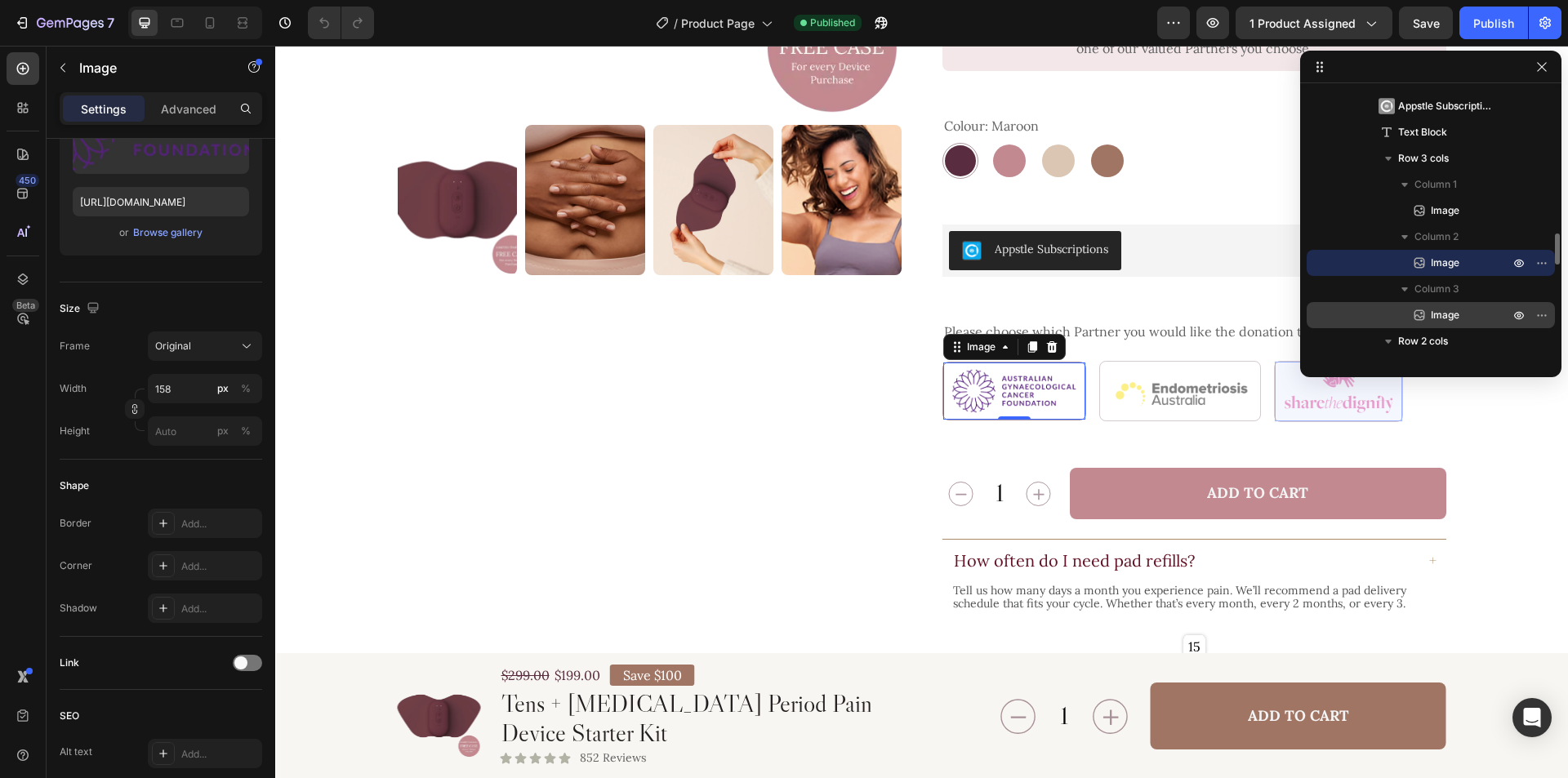
click at [1453, 311] on span "Image" at bounding box center [1445, 315] width 29 height 16
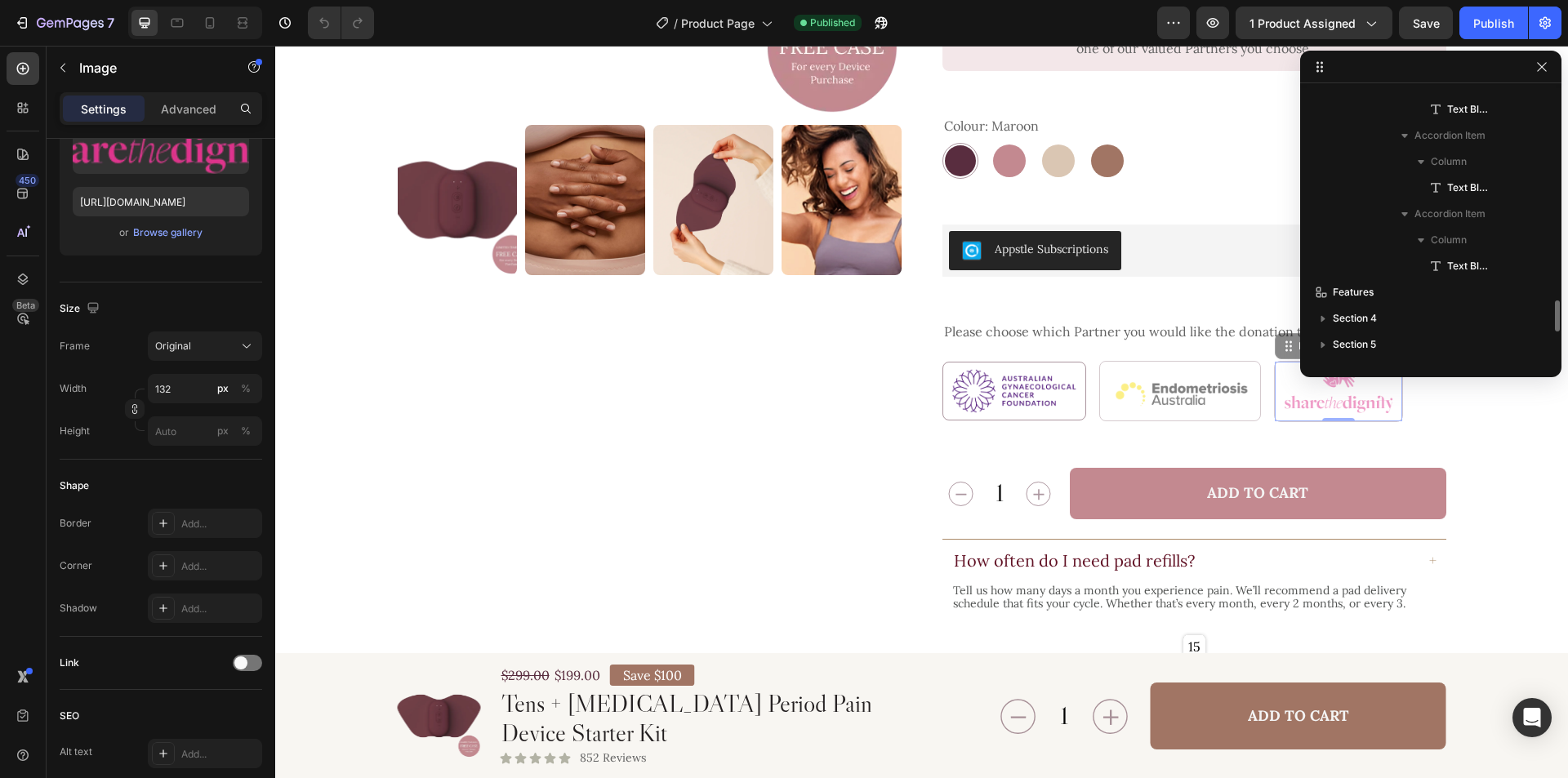
scroll to position [1878, 0]
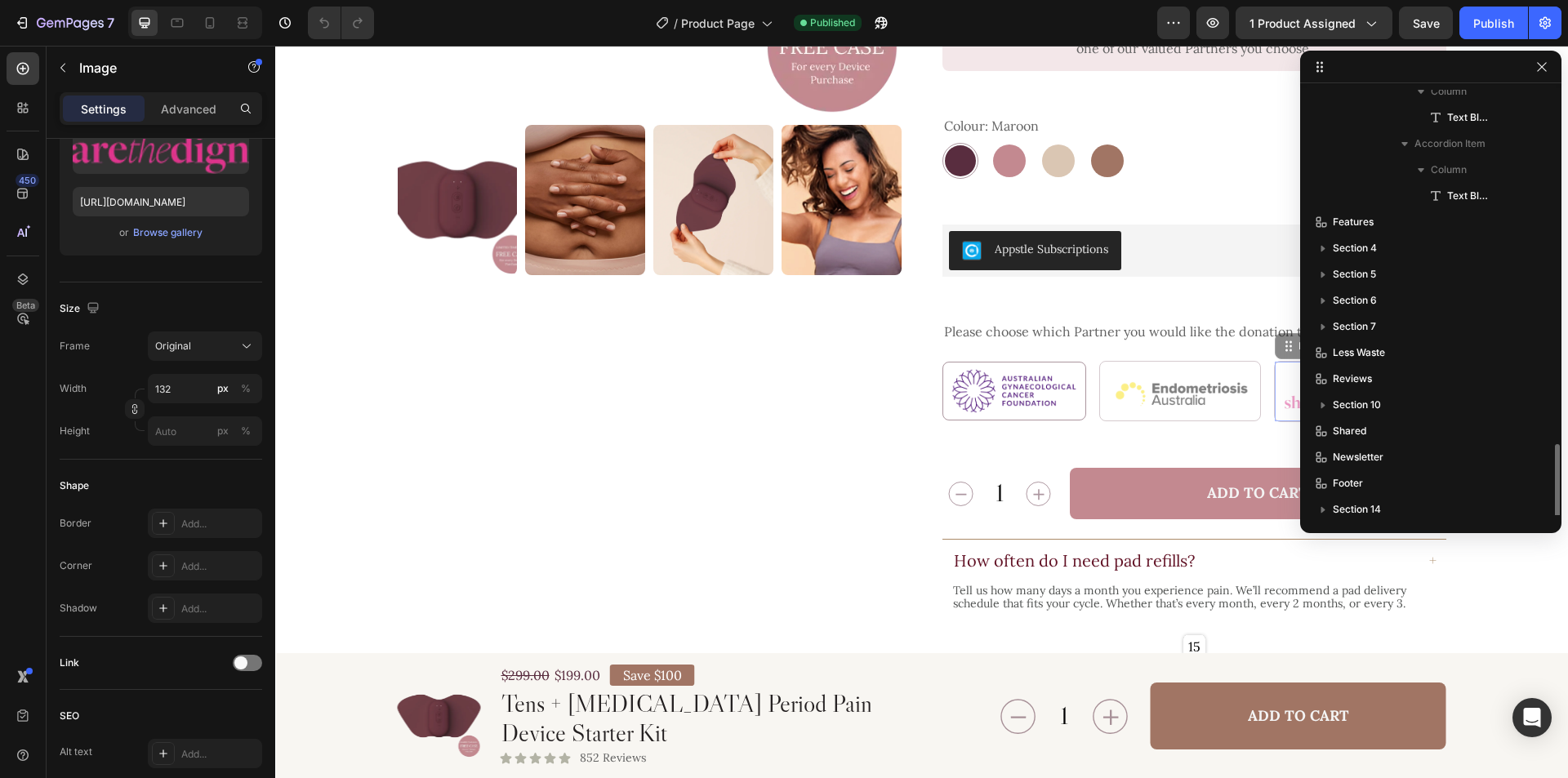
drag, startPoint x: 1309, startPoint y: 373, endPoint x: 1218, endPoint y: 541, distance: 191.1
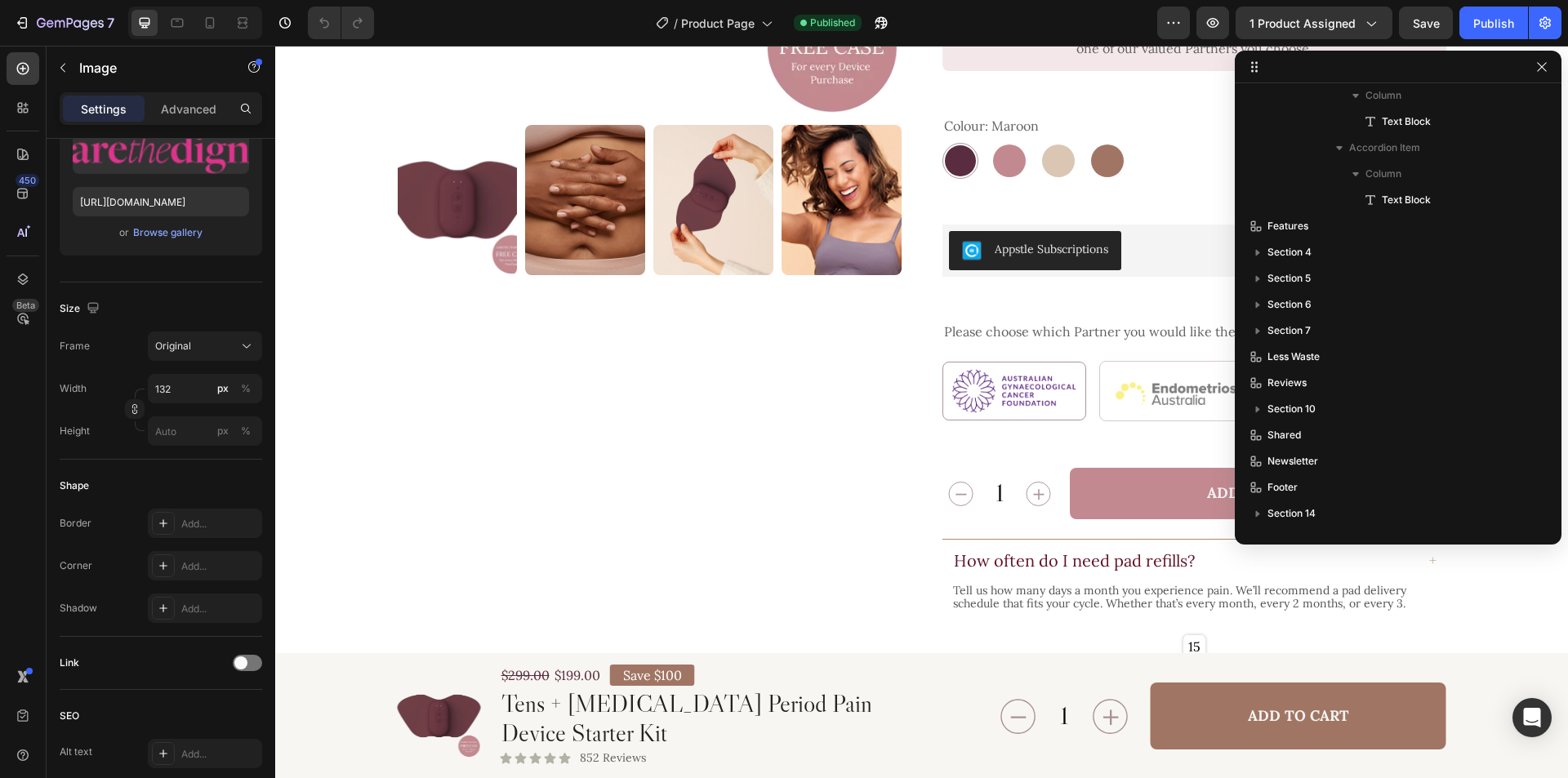
drag, startPoint x: 1300, startPoint y: 536, endPoint x: 964, endPoint y: 501, distance: 337.8
click at [1356, 227] on p "Features" at bounding box center [1370, 227] width 245 height 16
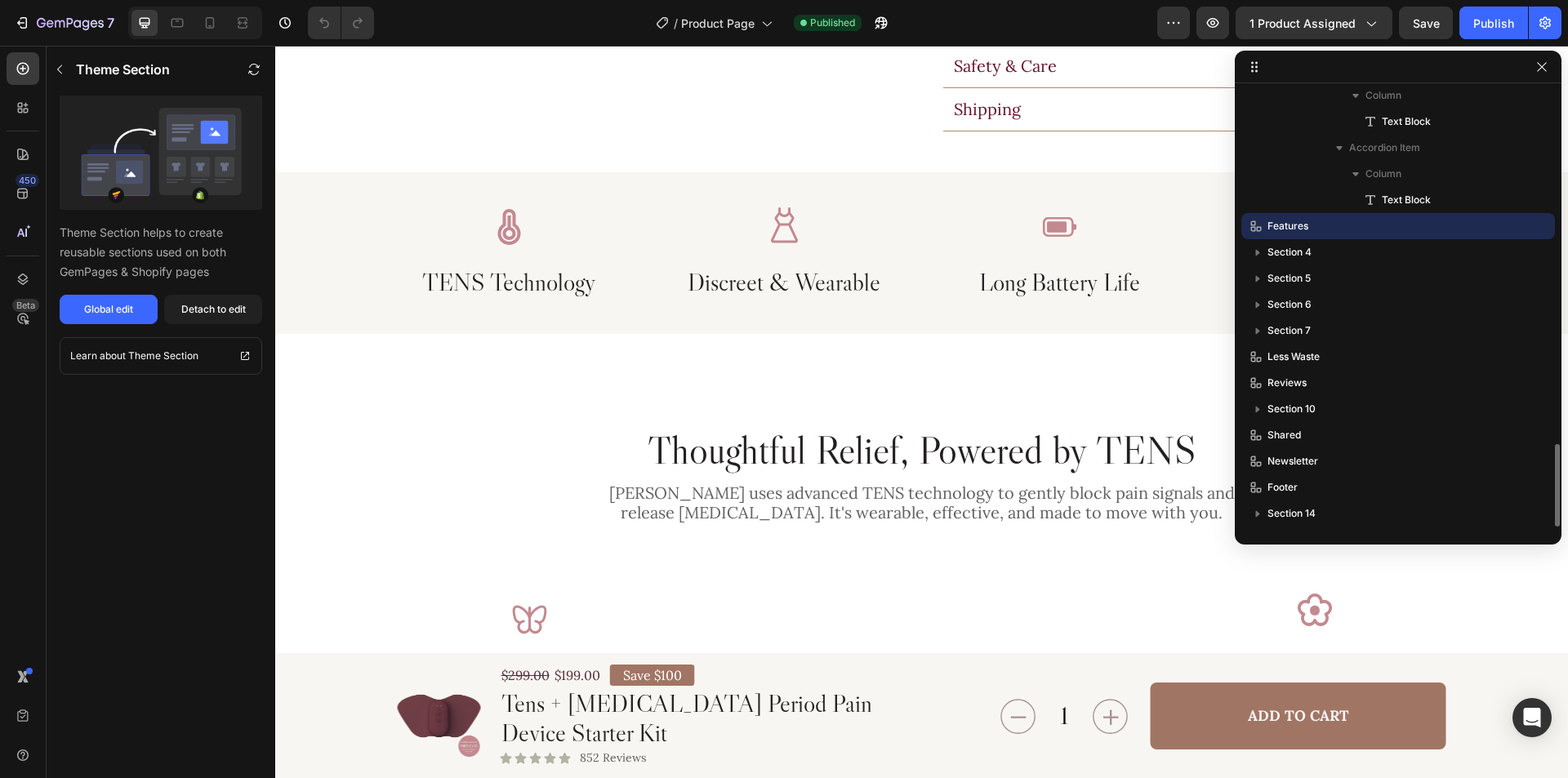
scroll to position [1290, 0]
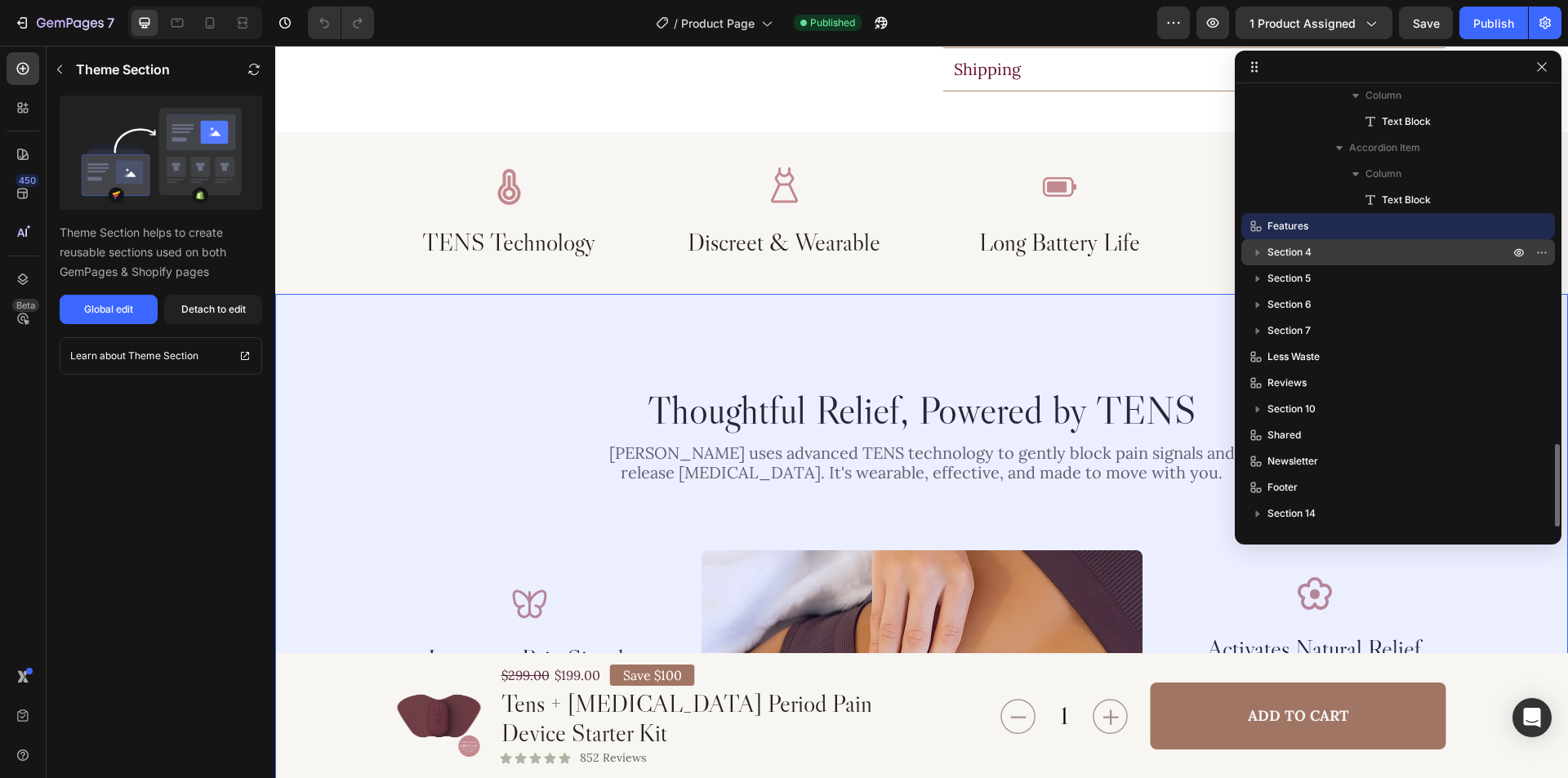
click at [1353, 254] on p "Section 4" at bounding box center [1390, 252] width 245 height 16
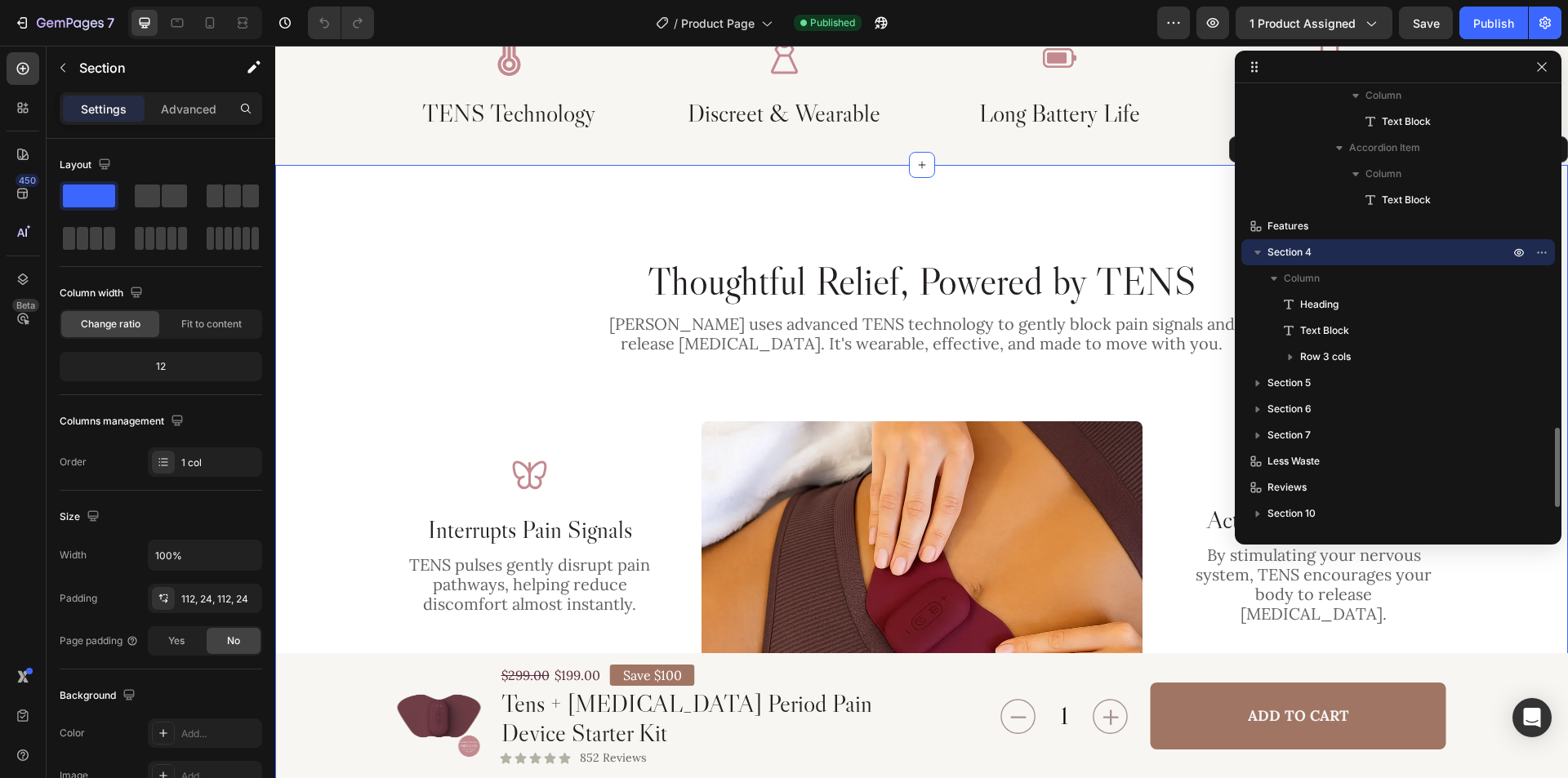
scroll to position [1452, 0]
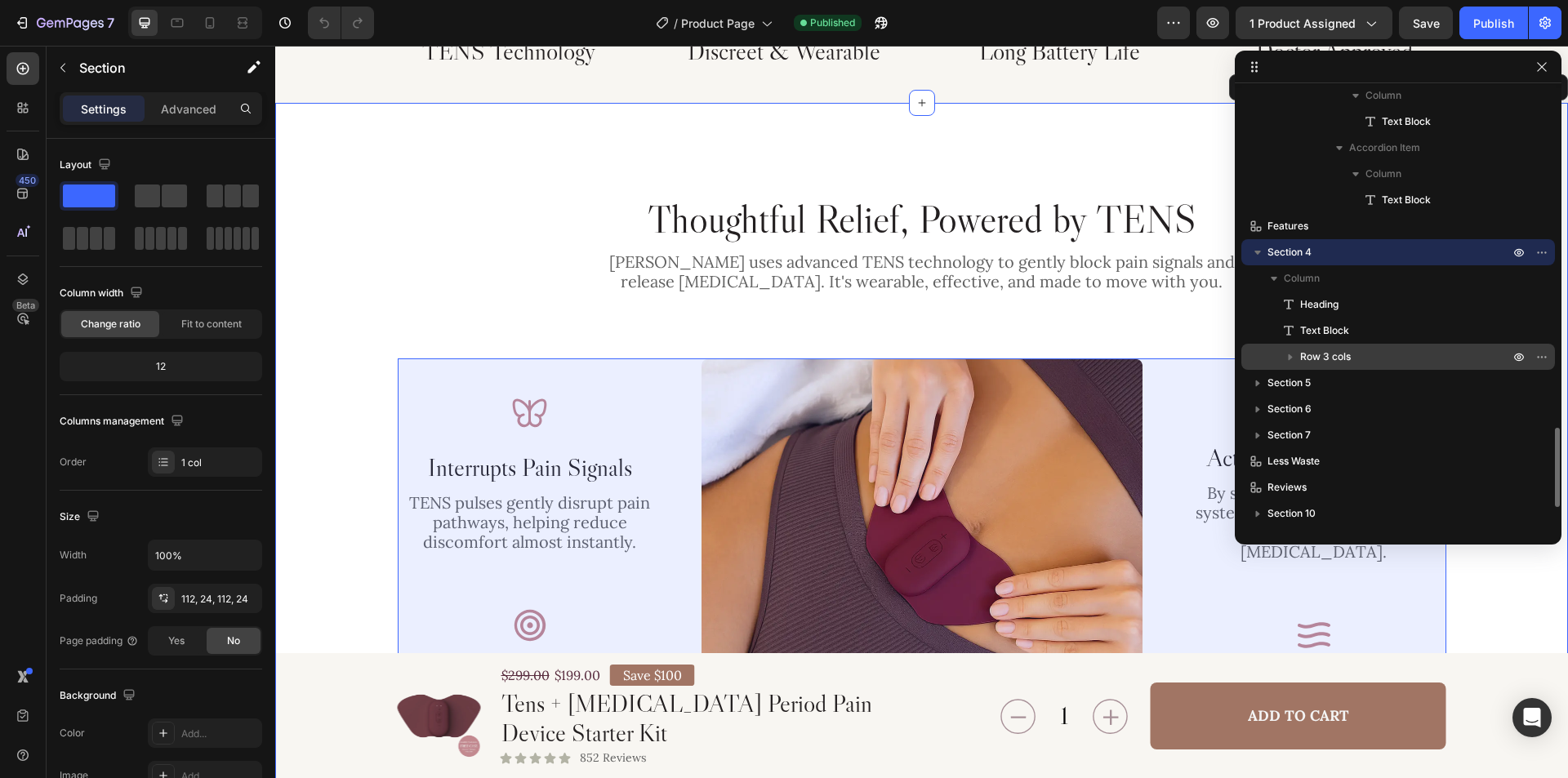
click at [1361, 353] on p "Row 3 cols" at bounding box center [1406, 357] width 213 height 16
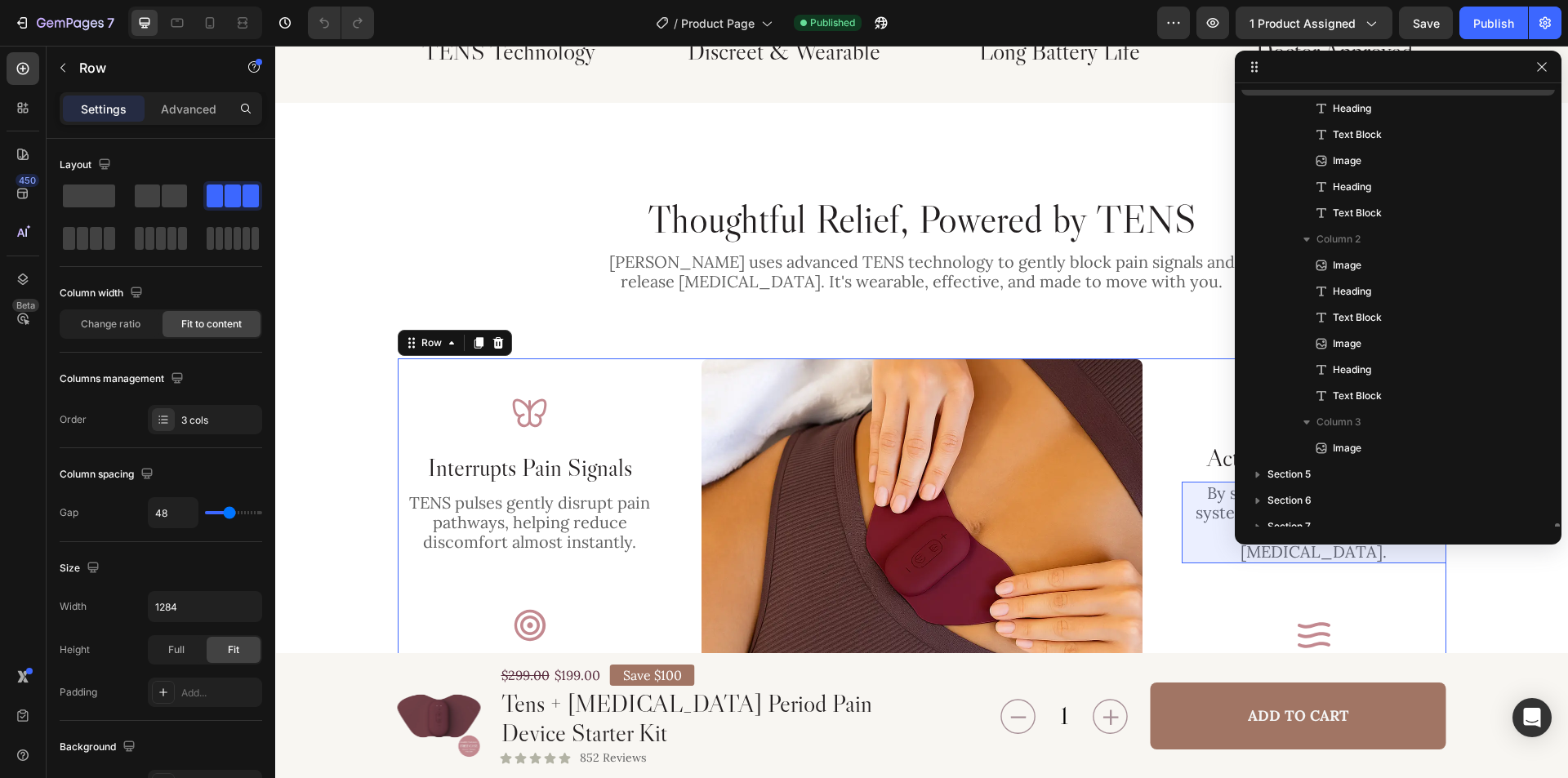
scroll to position [2270, 0]
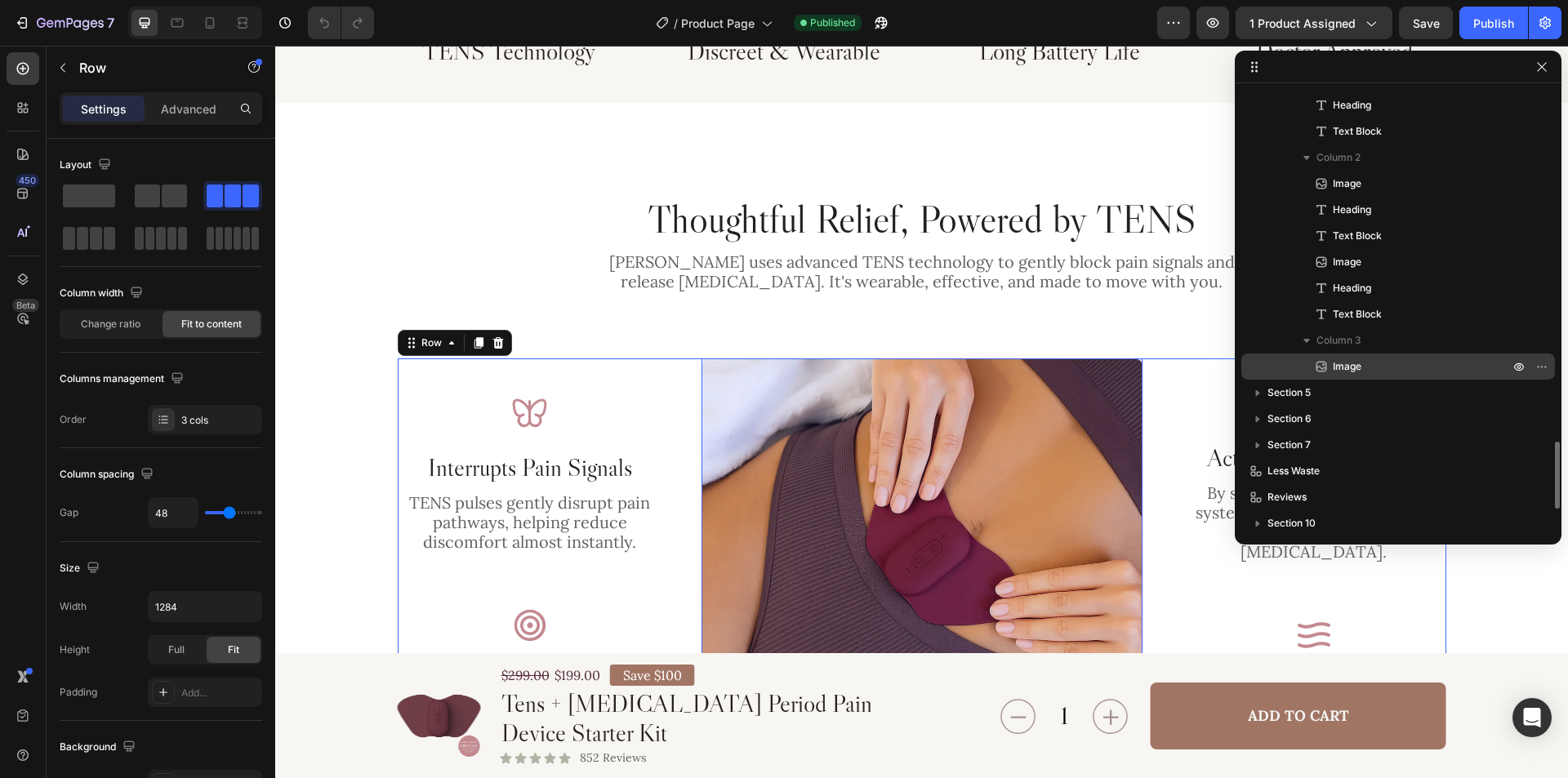
click at [1394, 374] on p "Image" at bounding box center [1403, 367] width 180 height 16
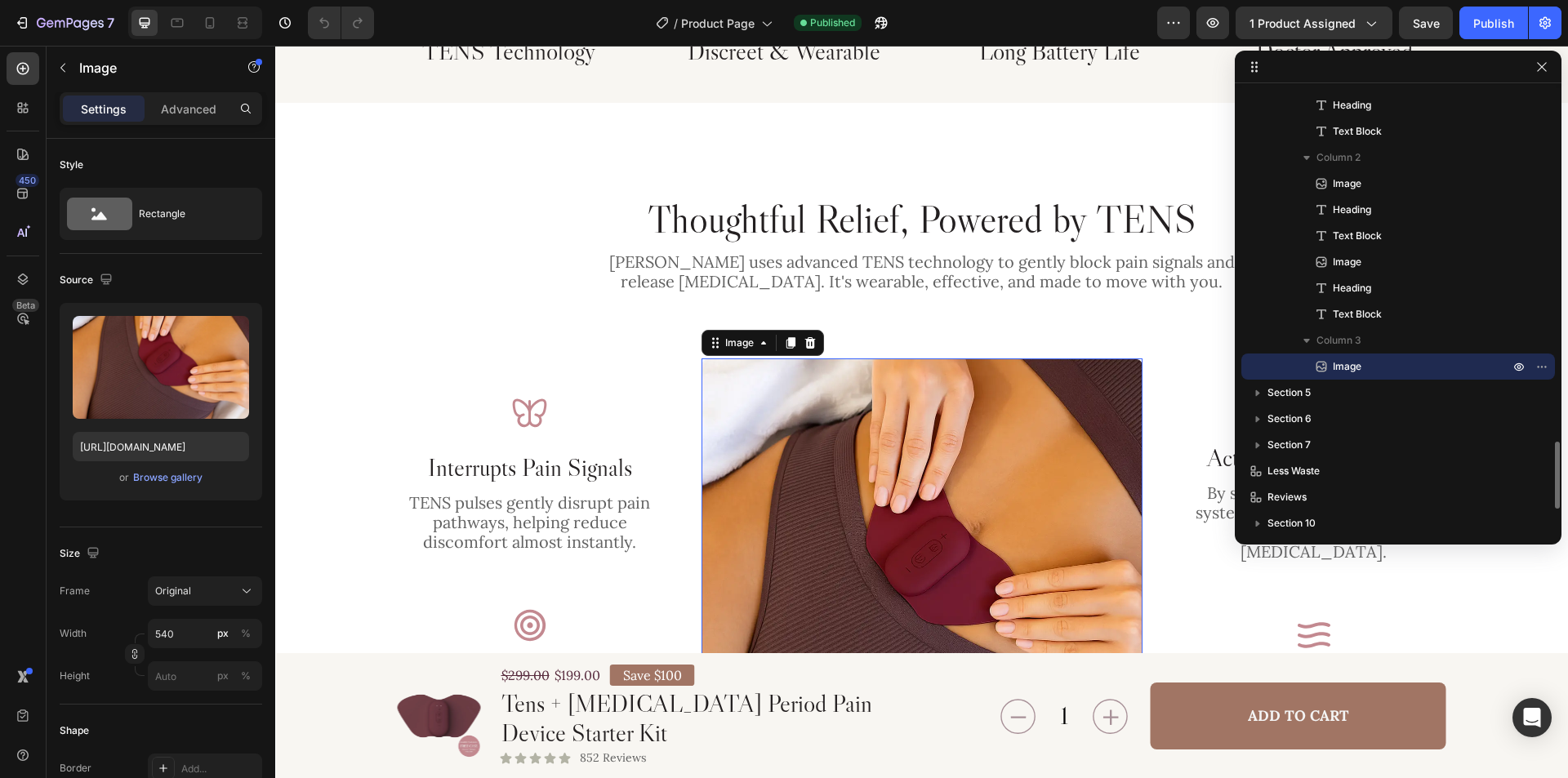
scroll to position [2385, 0]
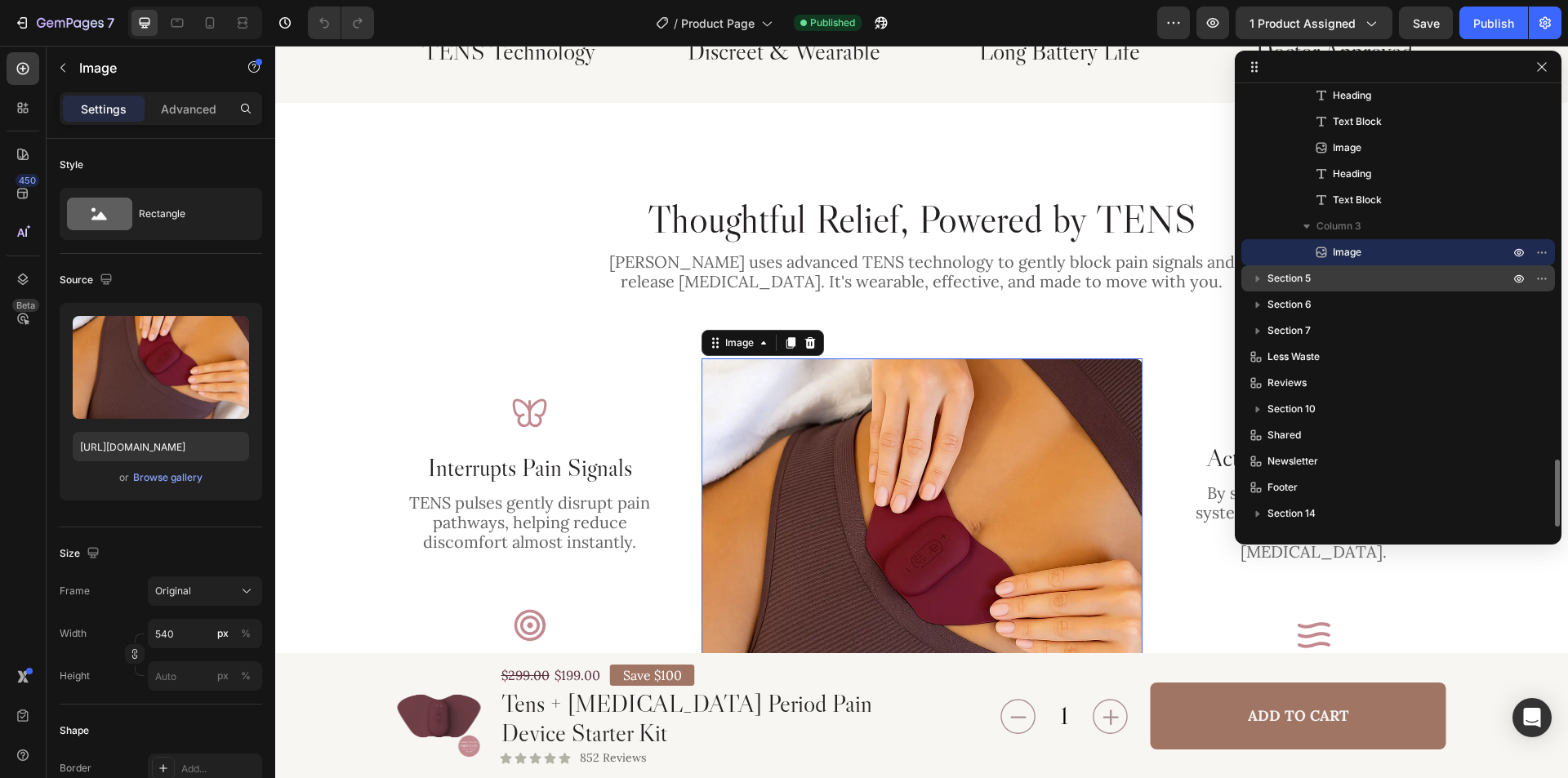
click at [1387, 276] on p "Section 5" at bounding box center [1390, 278] width 245 height 16
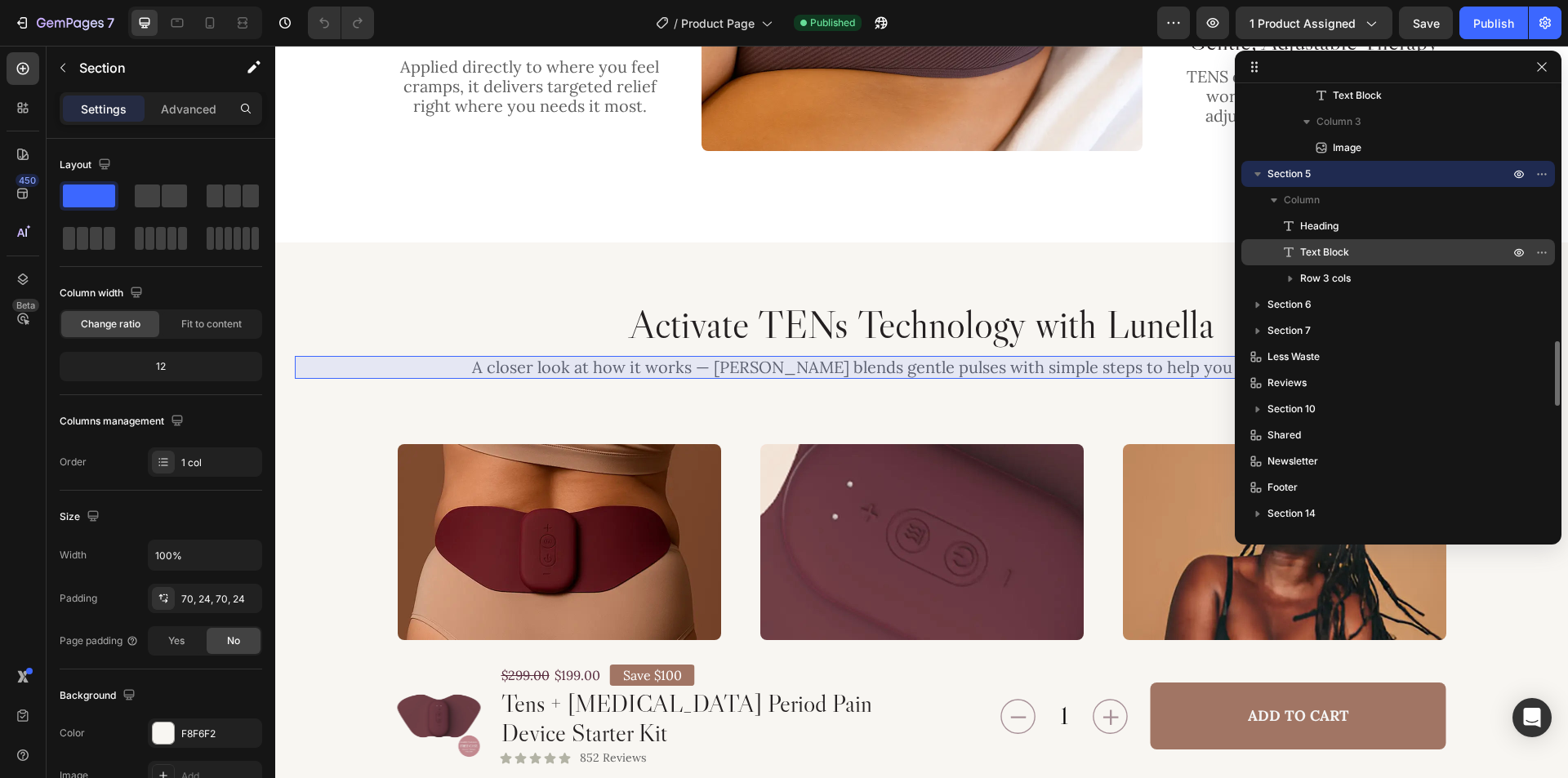
scroll to position [2240, 0]
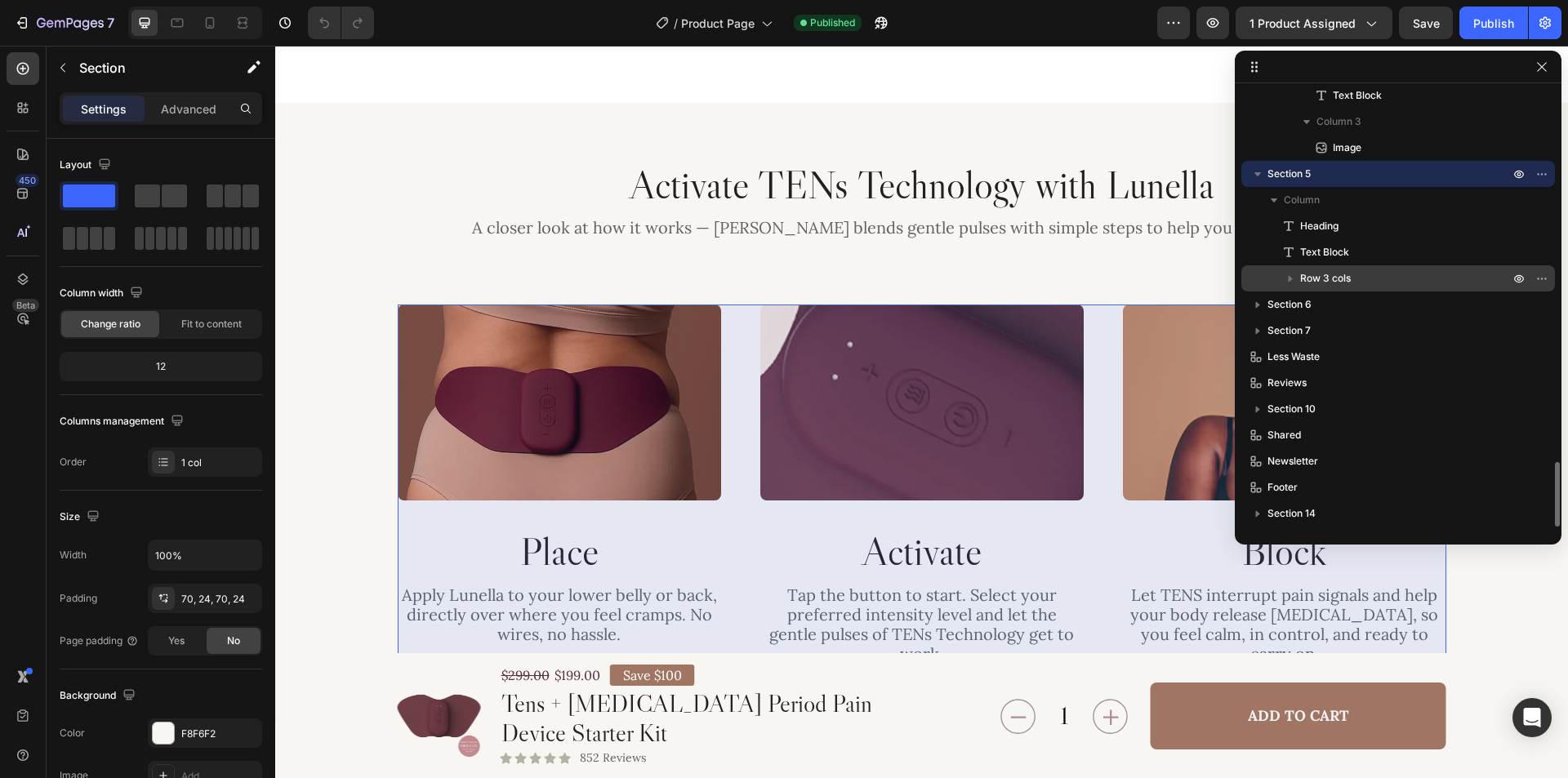
click at [1390, 277] on p "Row 3 cols" at bounding box center [1406, 278] width 213 height 16
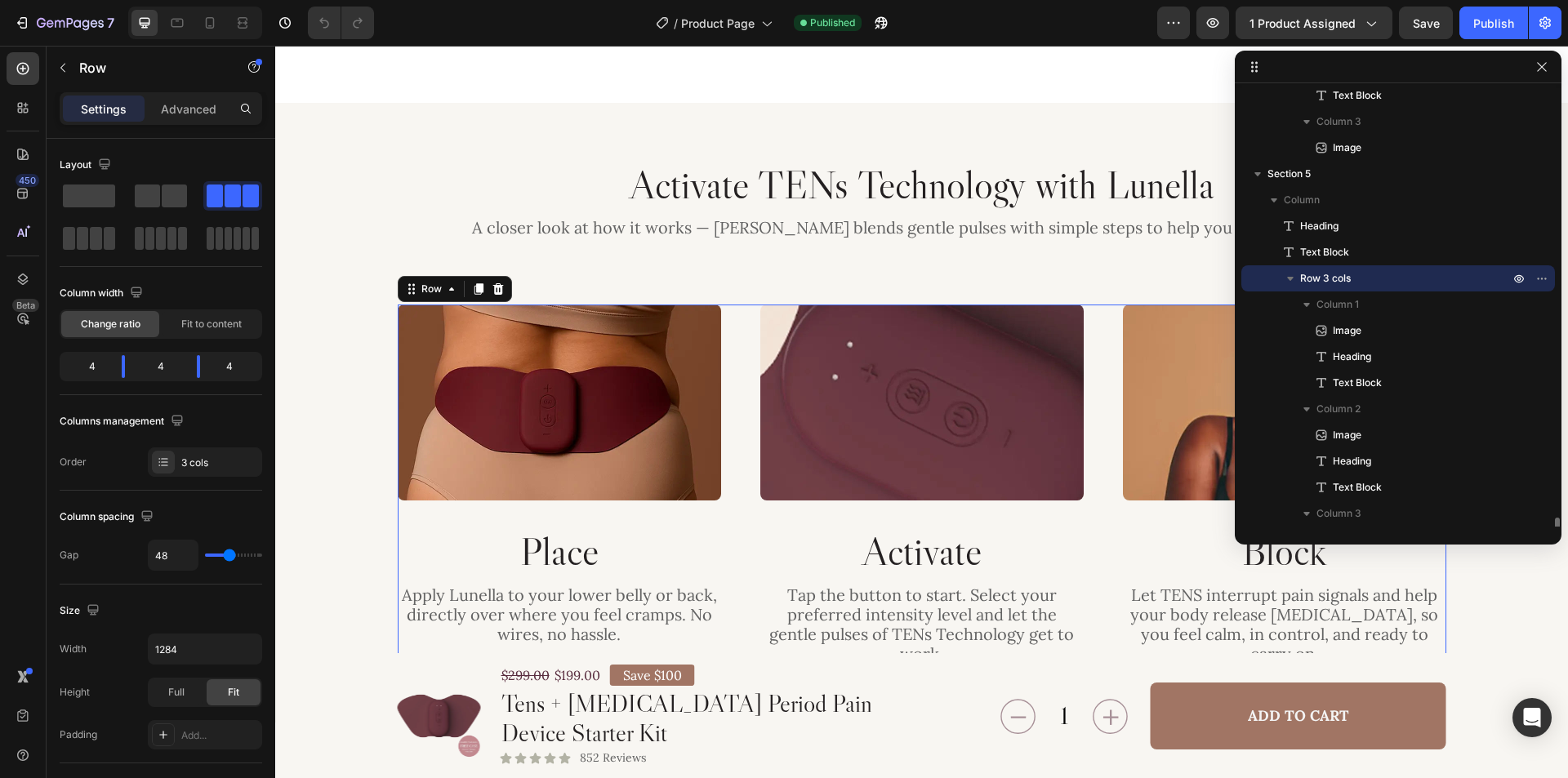
scroll to position [2652, 0]
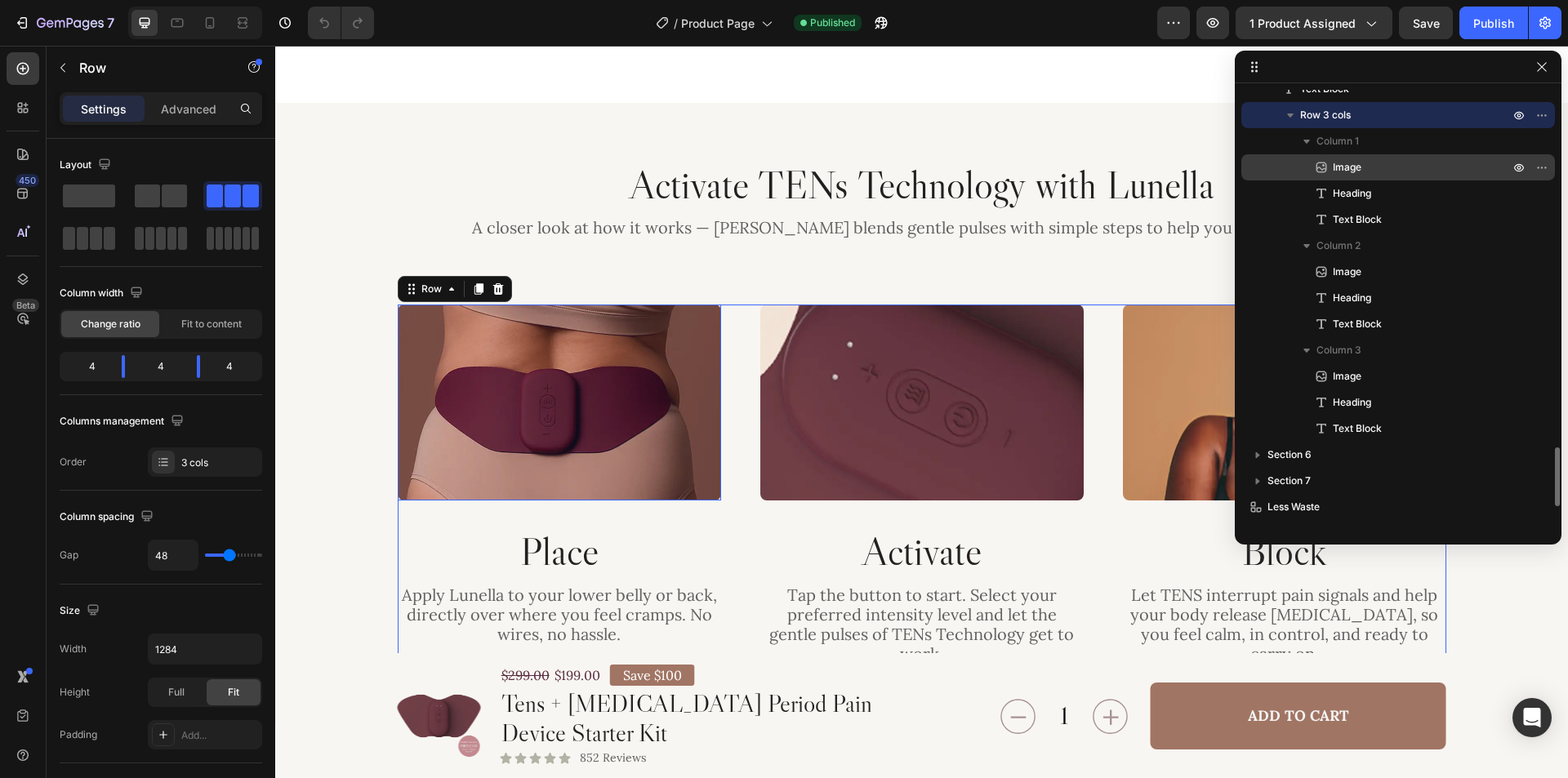
click at [1415, 169] on p "Image" at bounding box center [1403, 167] width 180 height 16
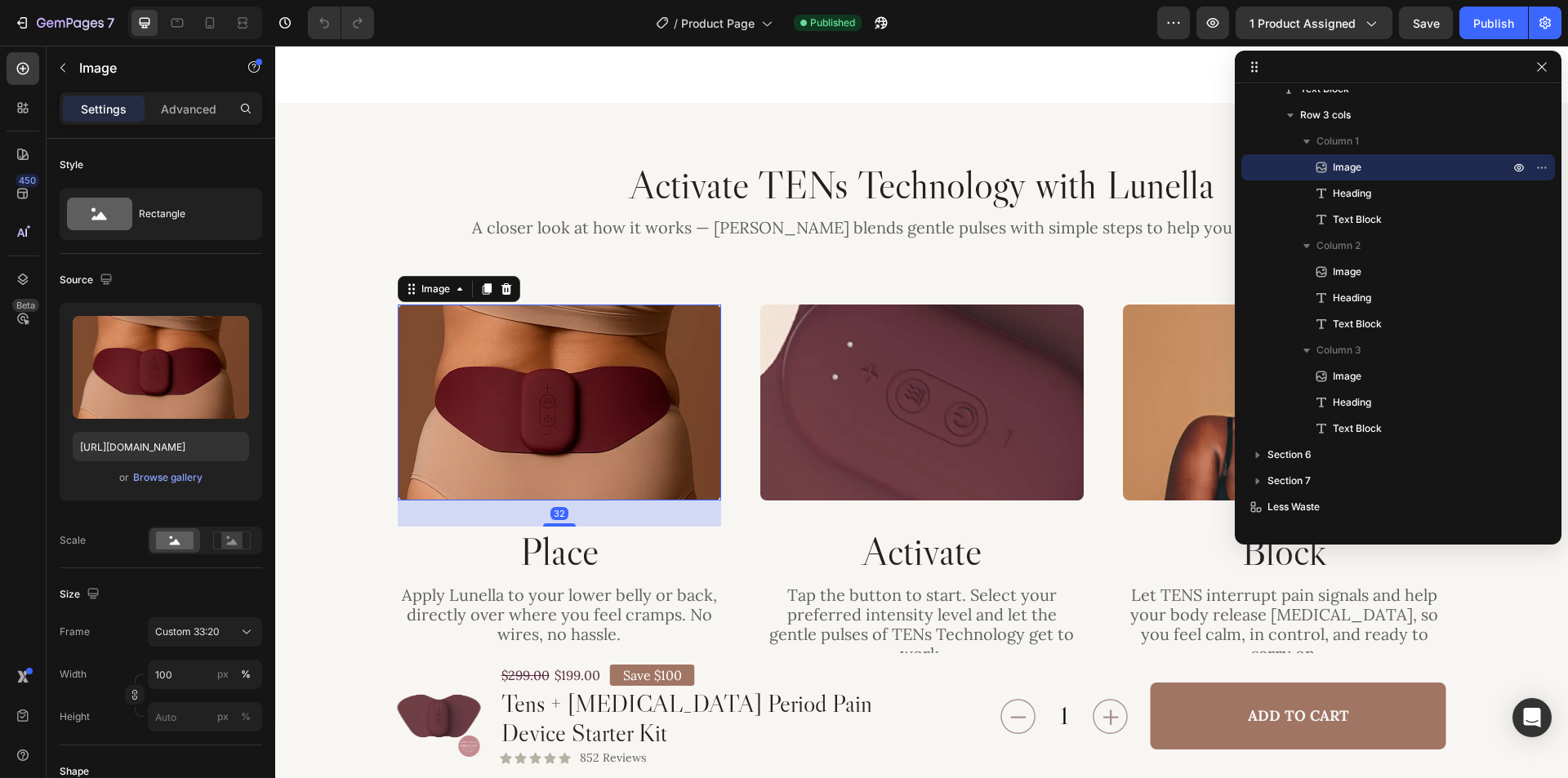
scroll to position [2803, 0]
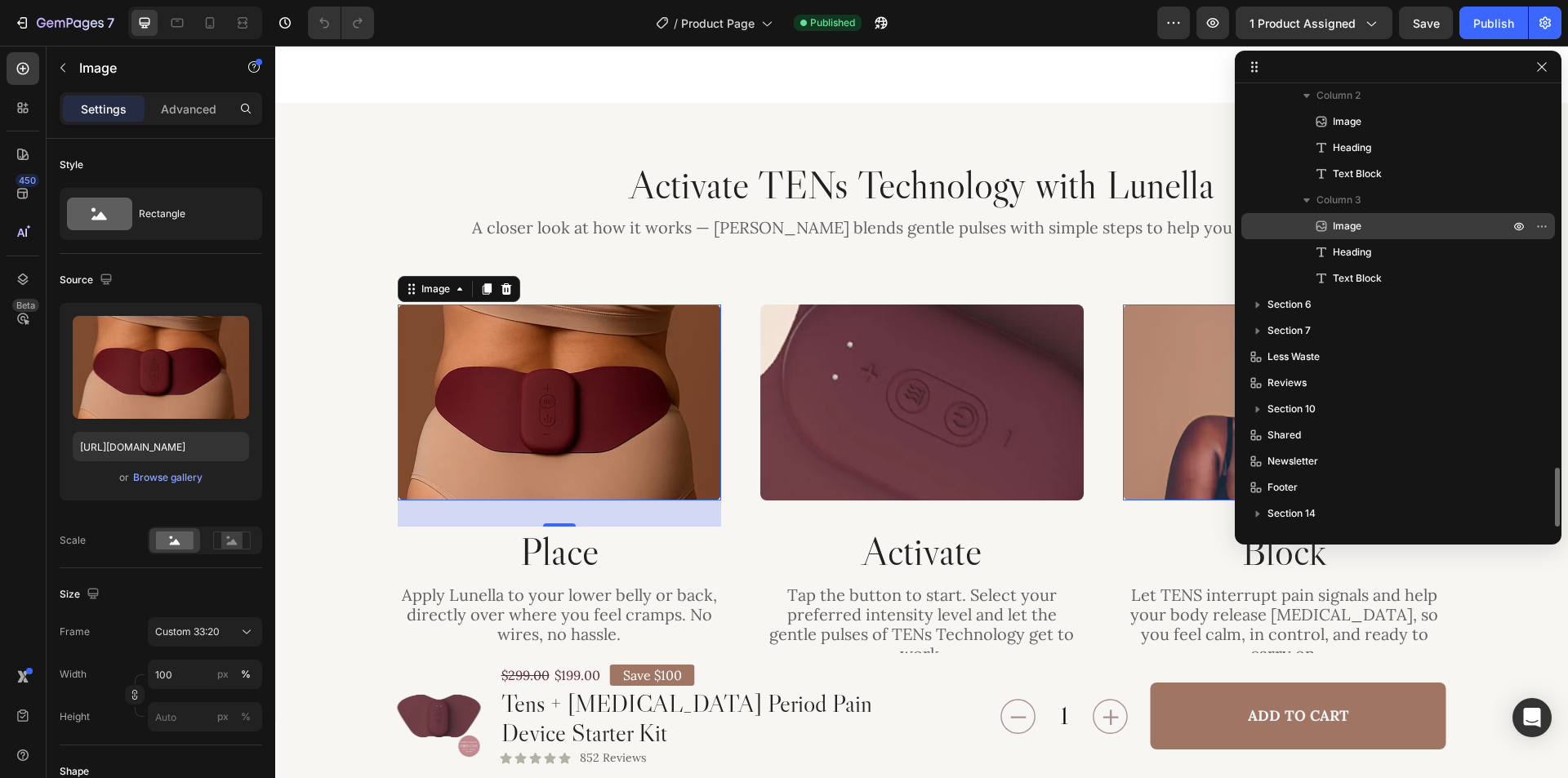
click at [1404, 222] on p "Image" at bounding box center [1403, 227] width 180 height 16
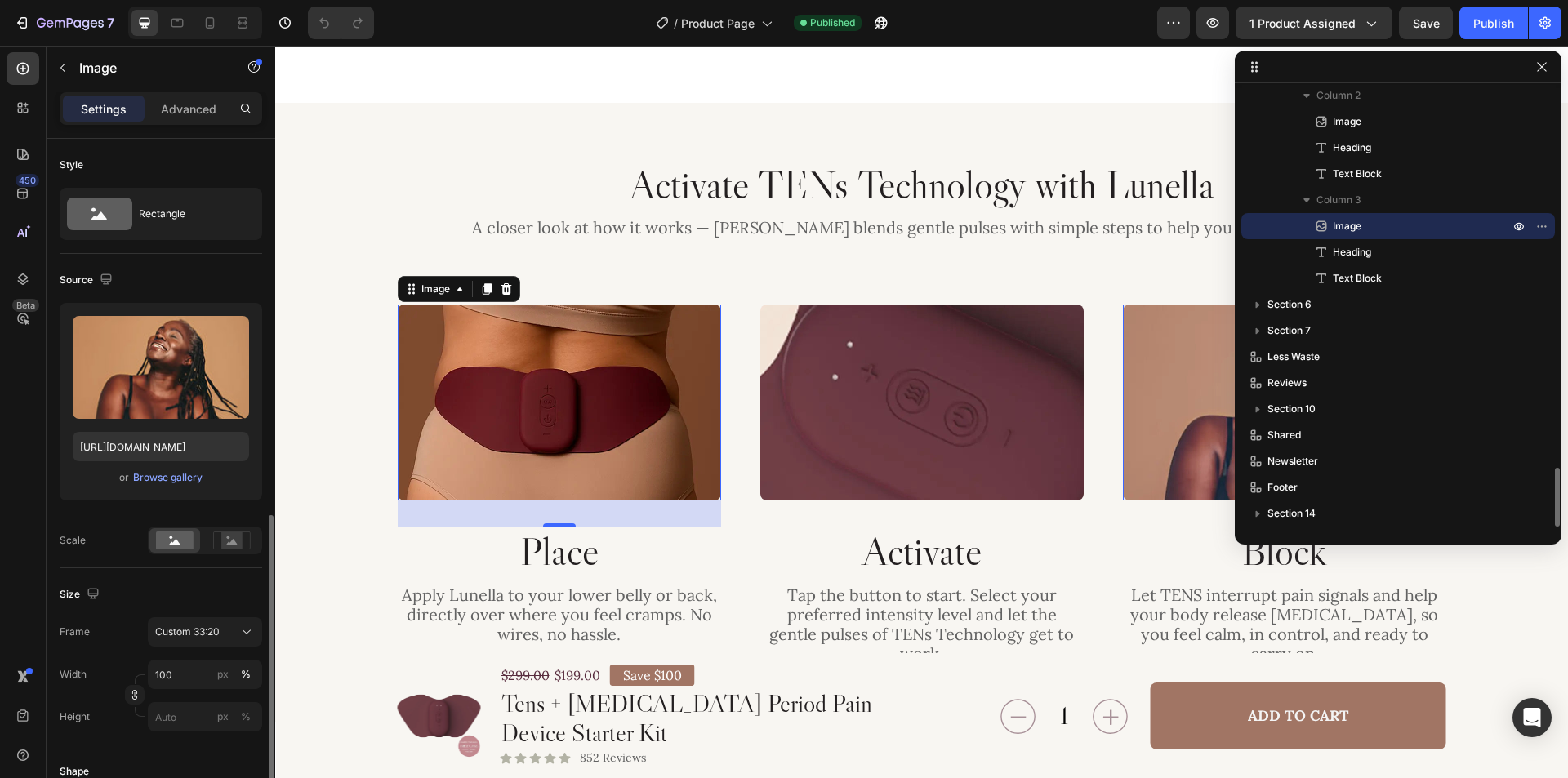
scroll to position [245, 0]
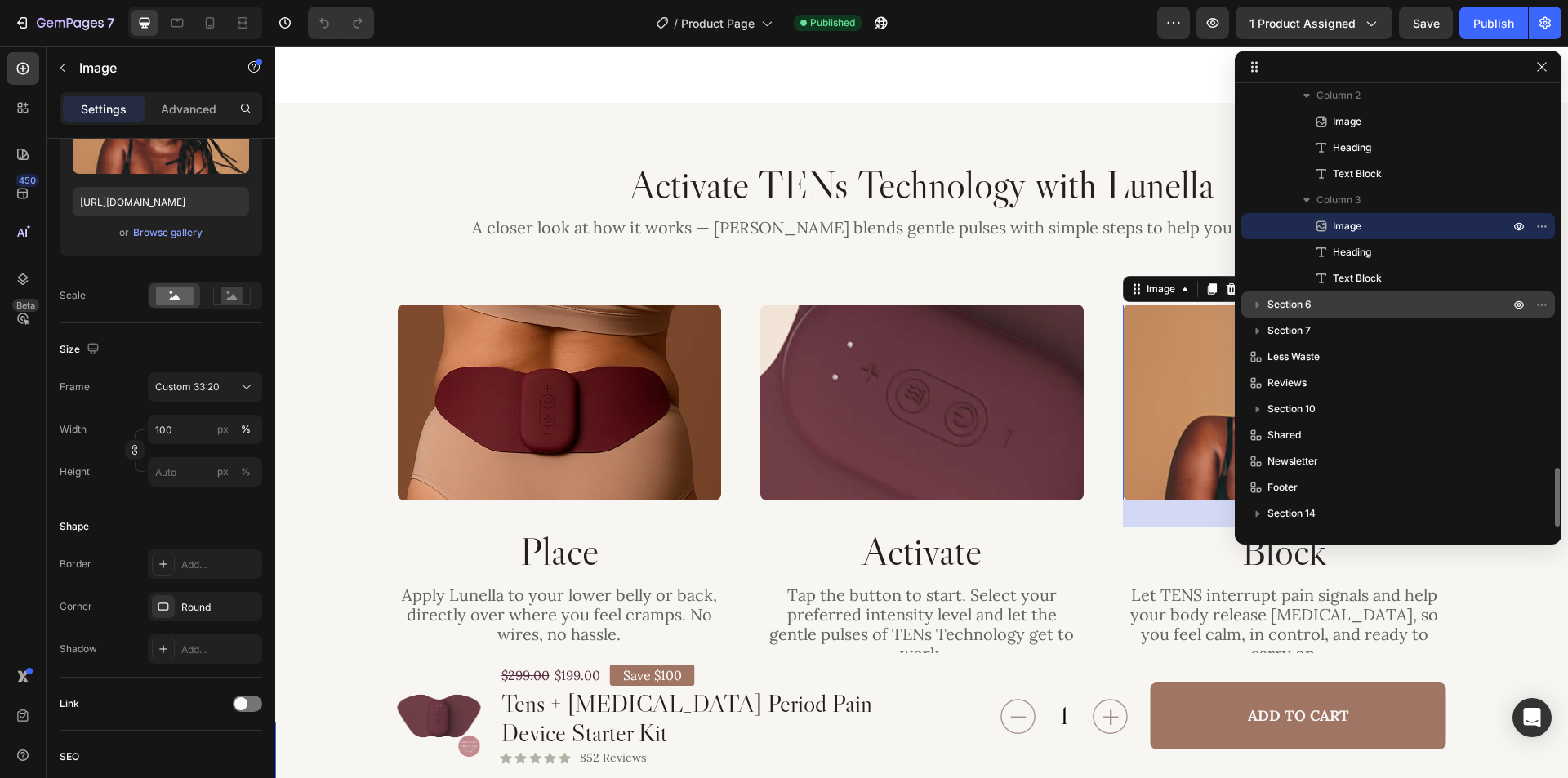
click at [1387, 305] on p "Section 6" at bounding box center [1390, 304] width 245 height 16
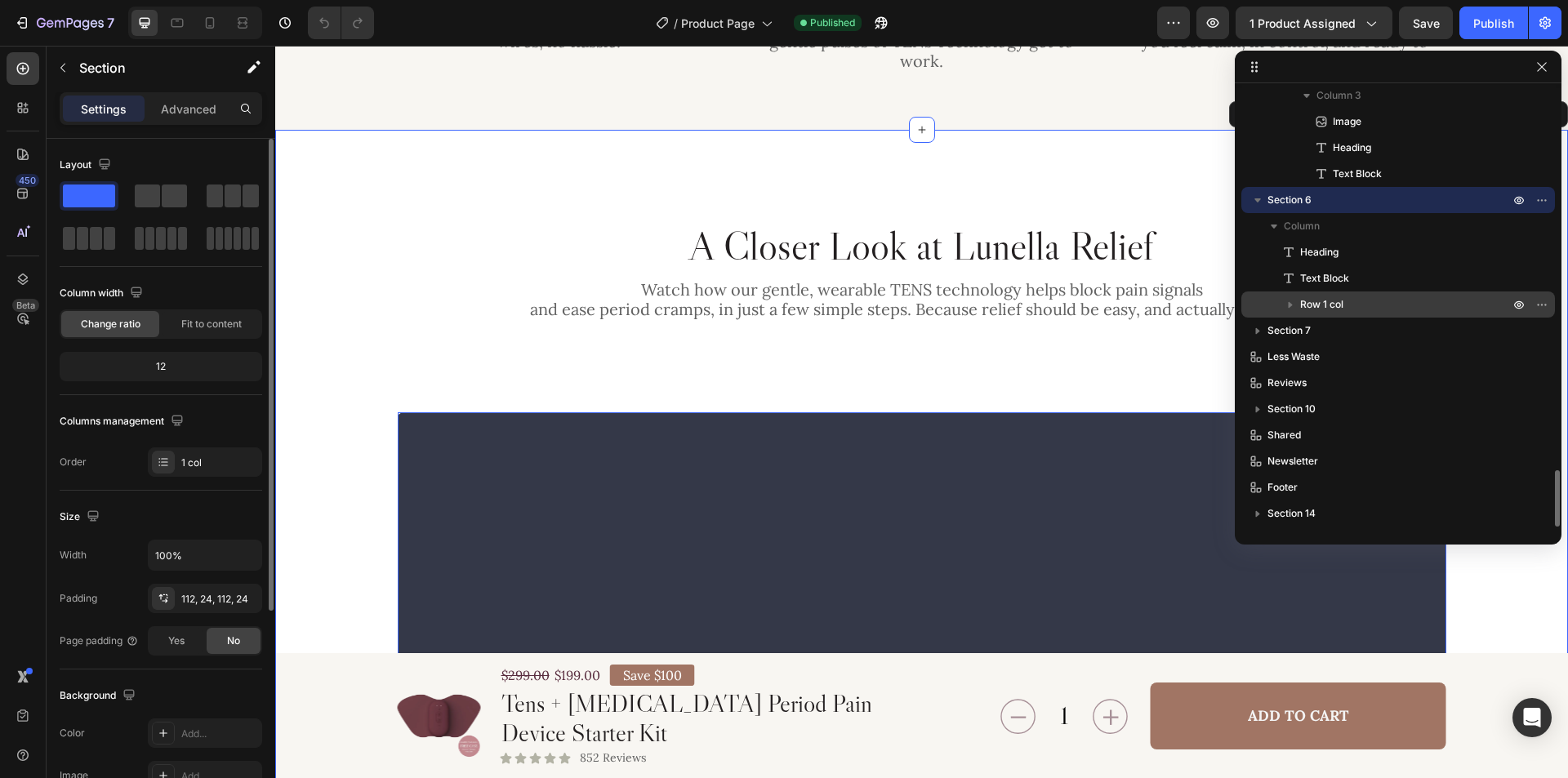
scroll to position [2840, 0]
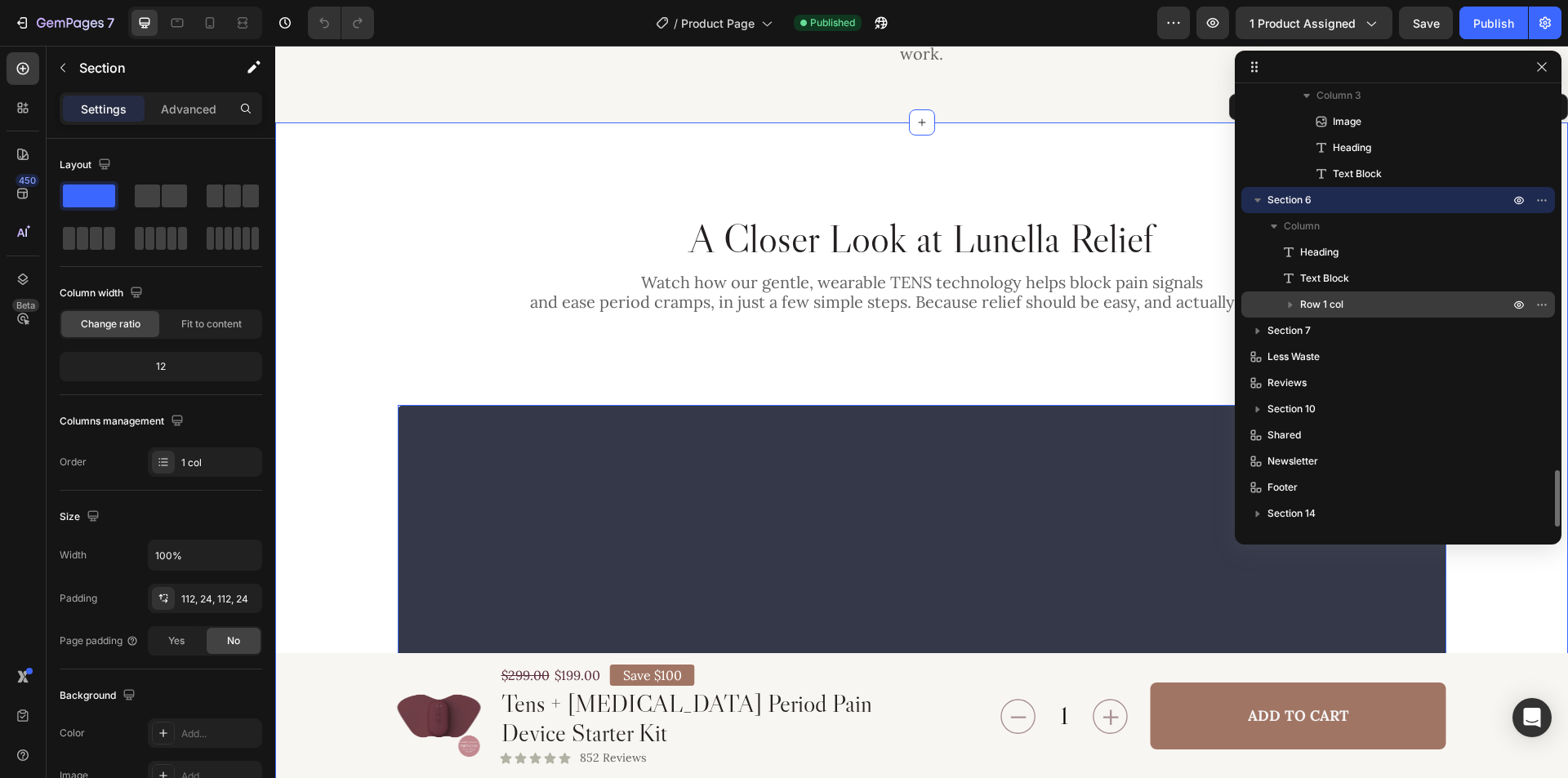
click at [1379, 300] on p "Row 1 col" at bounding box center [1406, 304] width 213 height 16
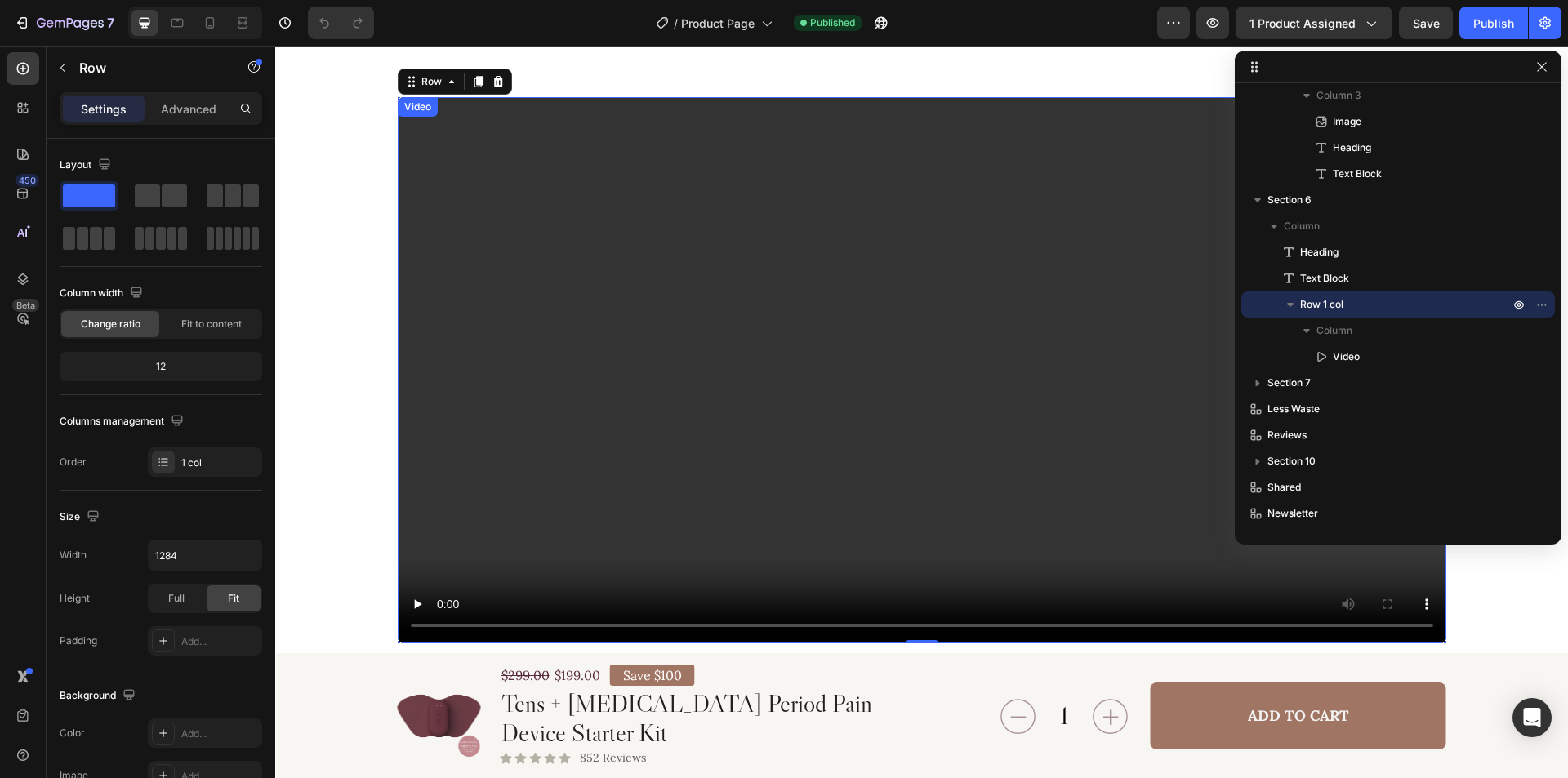
scroll to position [3167, 0]
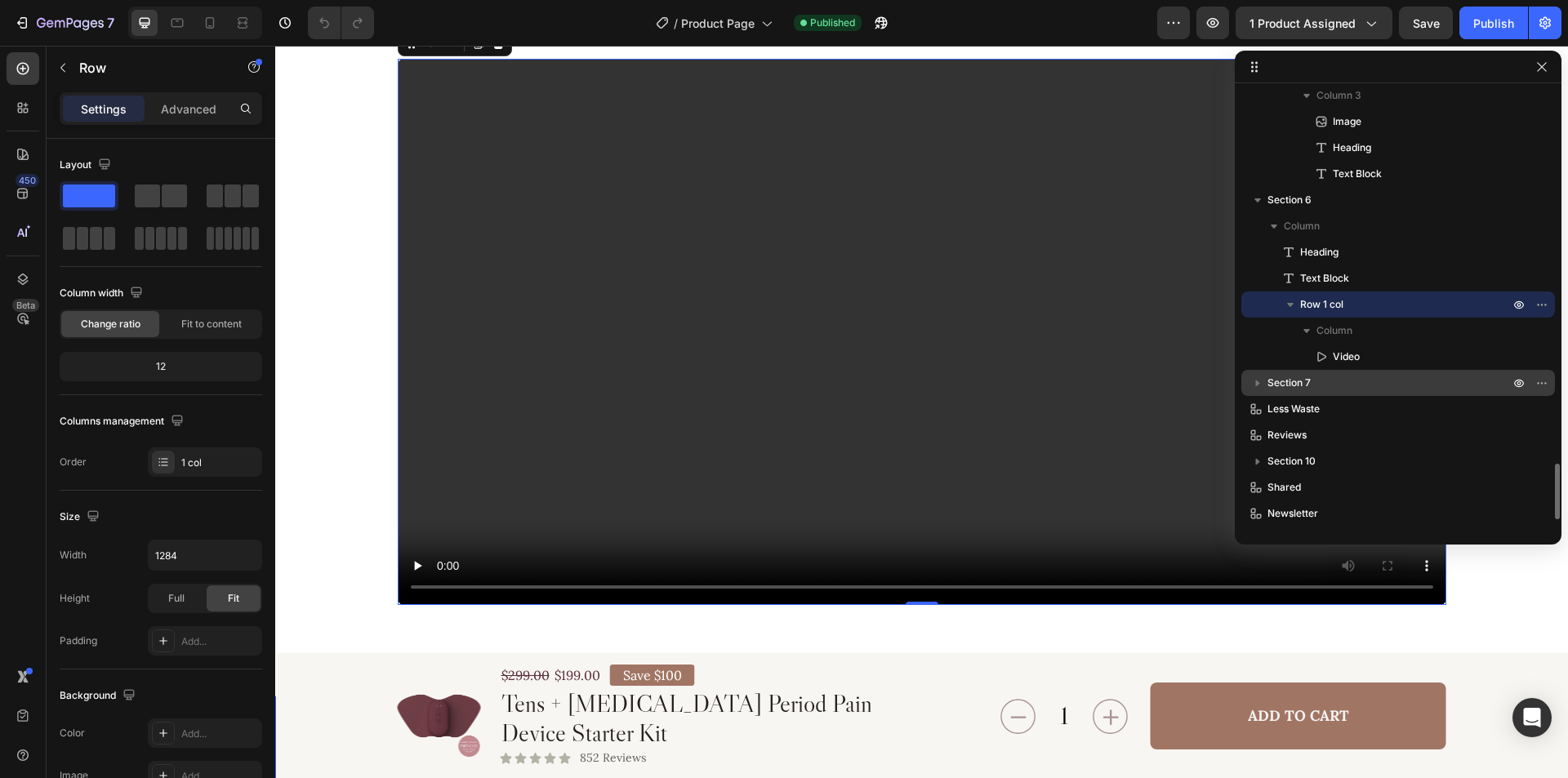
click at [1364, 382] on p "Section 7" at bounding box center [1390, 383] width 245 height 16
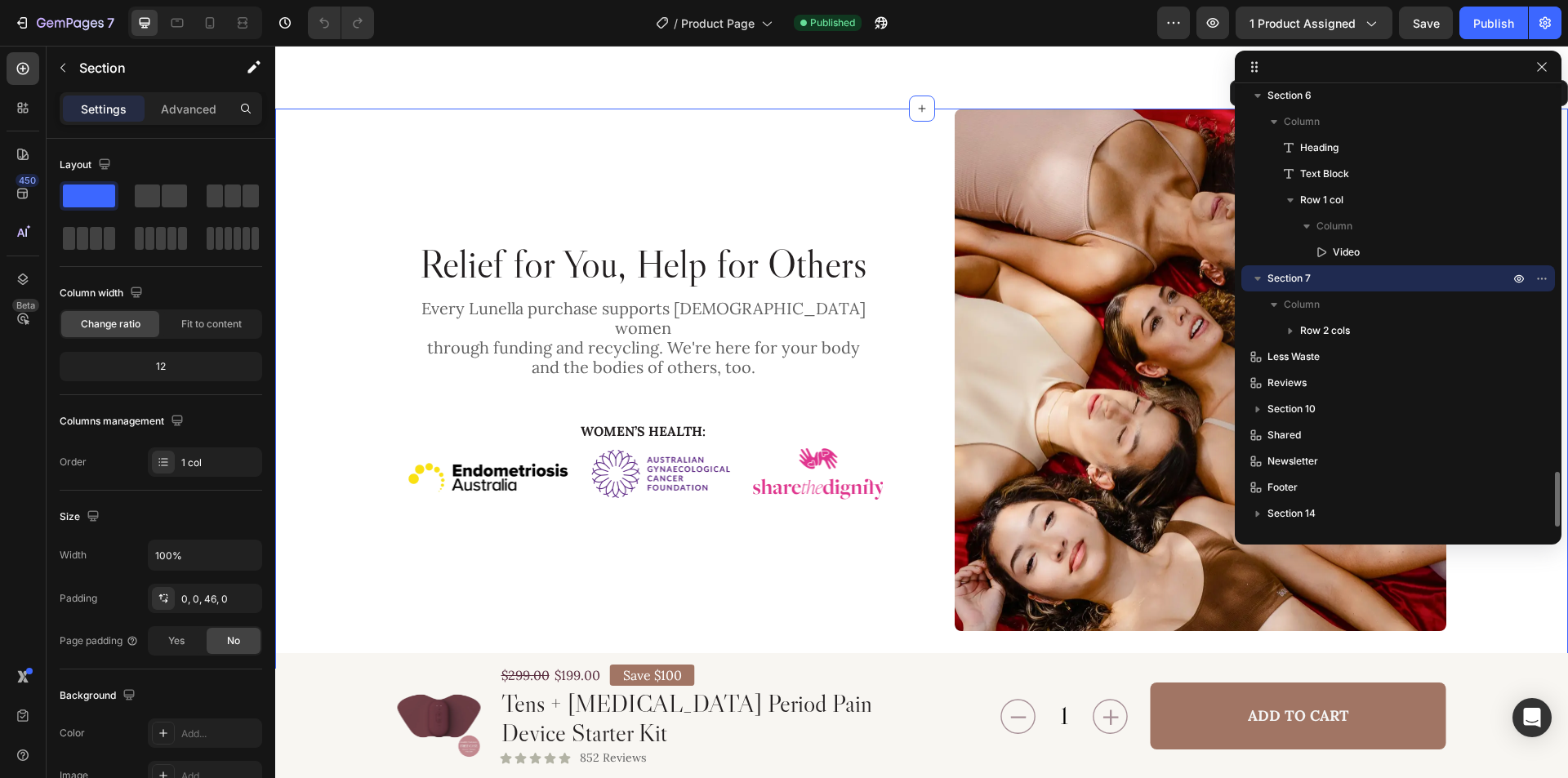
scroll to position [3760, 0]
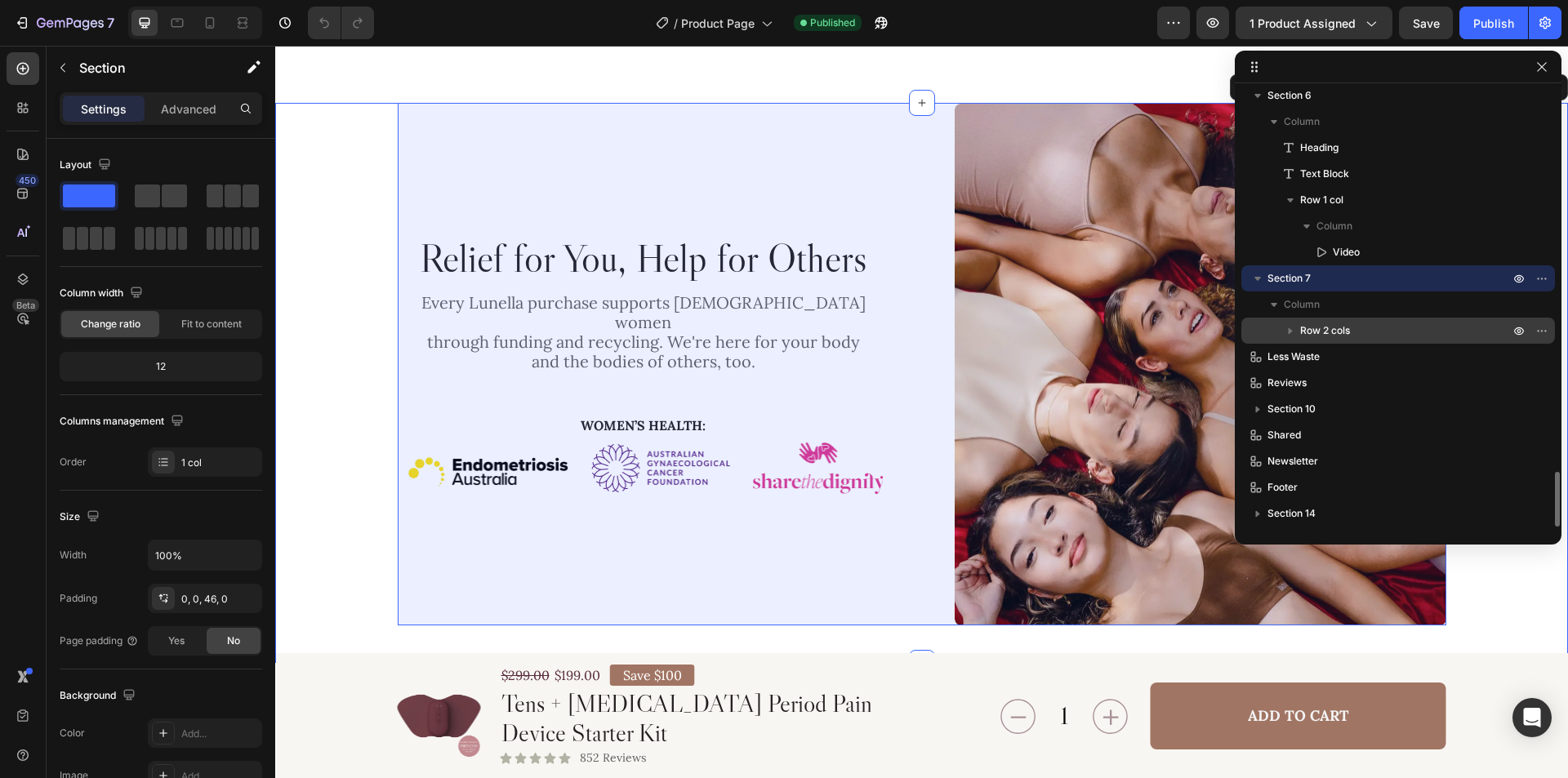
click at [1383, 327] on p "Row 2 cols" at bounding box center [1406, 331] width 213 height 16
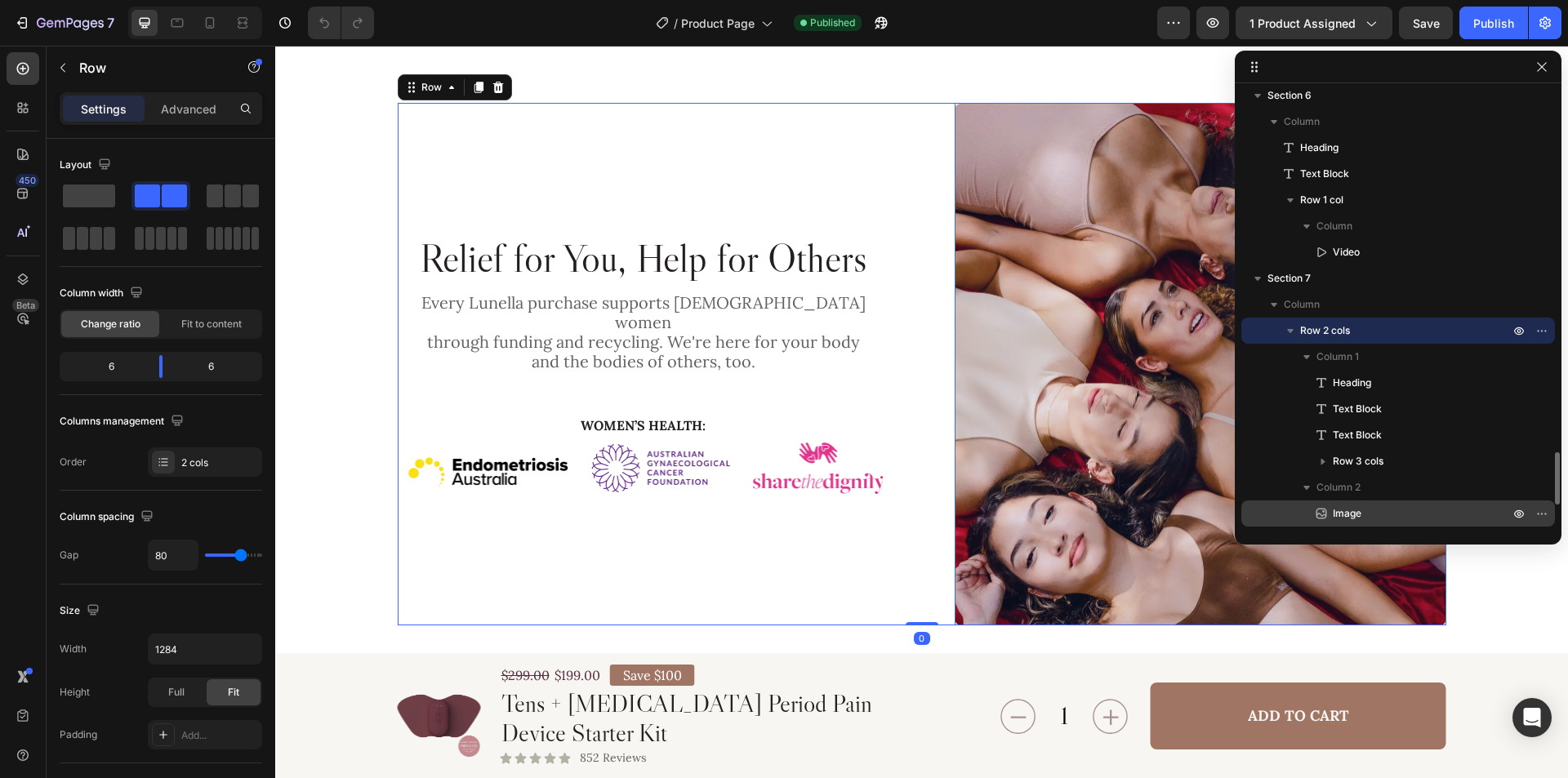
click at [1376, 509] on p "Image" at bounding box center [1403, 514] width 180 height 16
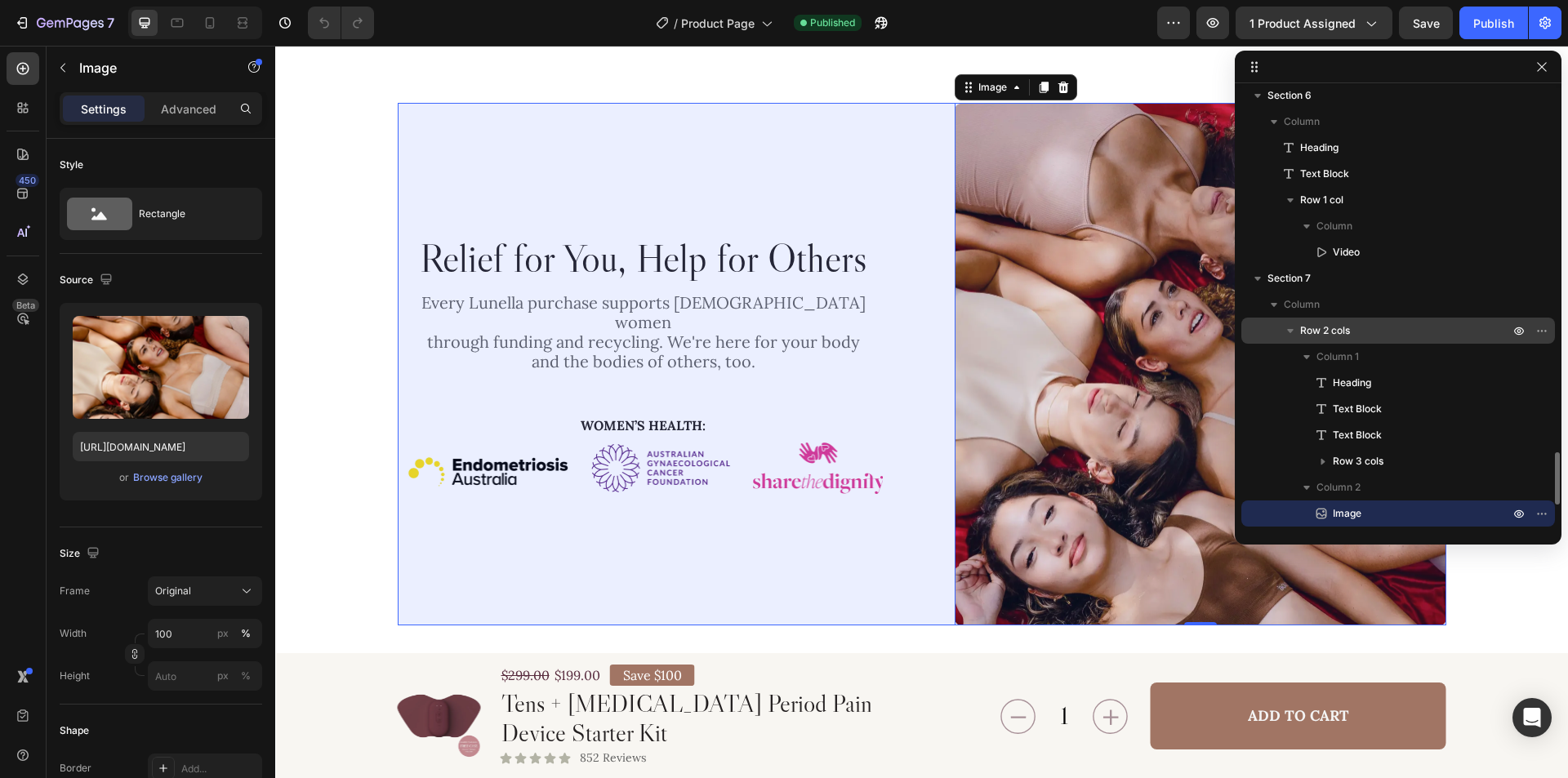
scroll to position [3093, 0]
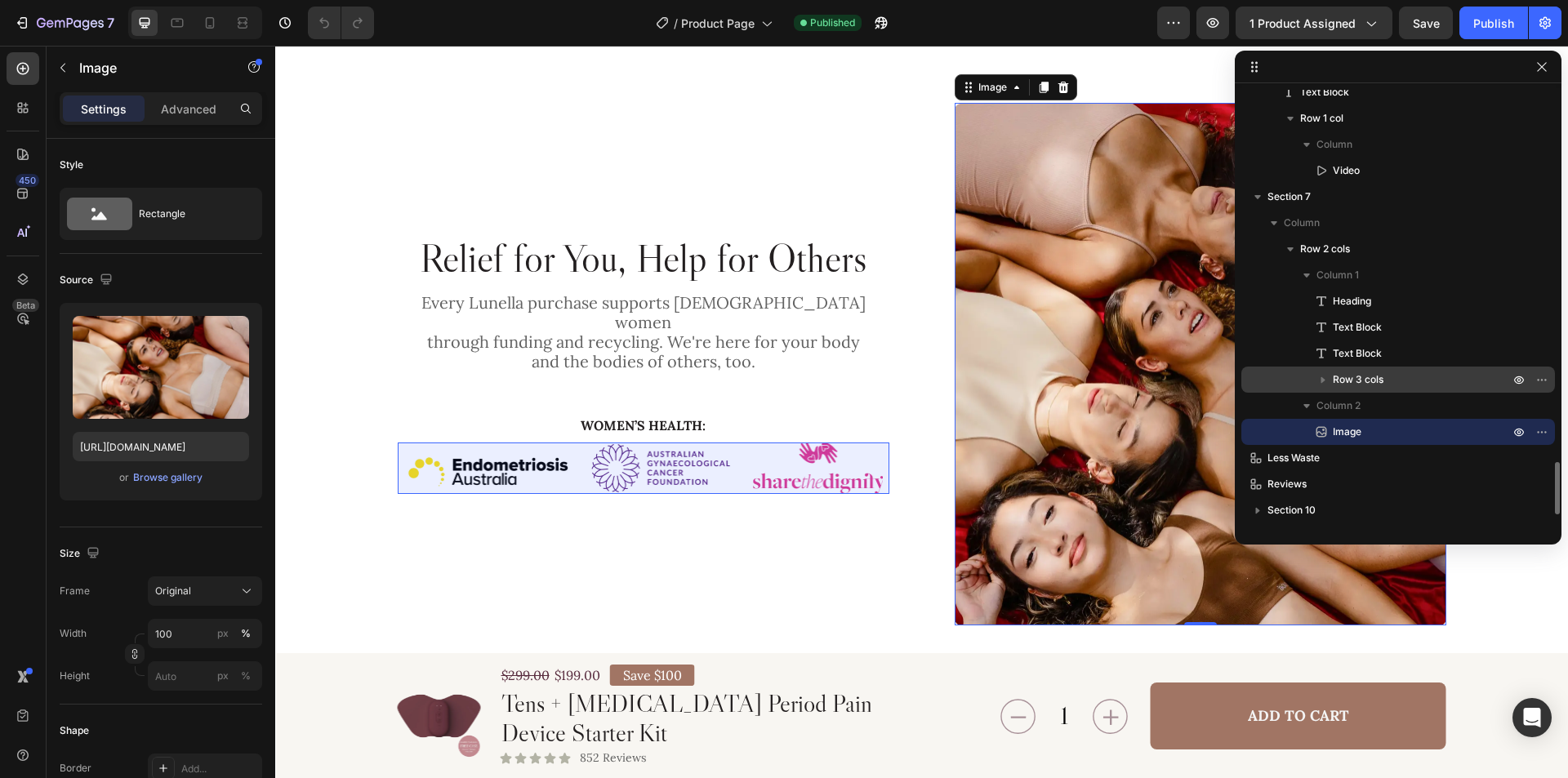
click at [1417, 367] on div "Row 3 cols" at bounding box center [1398, 380] width 300 height 26
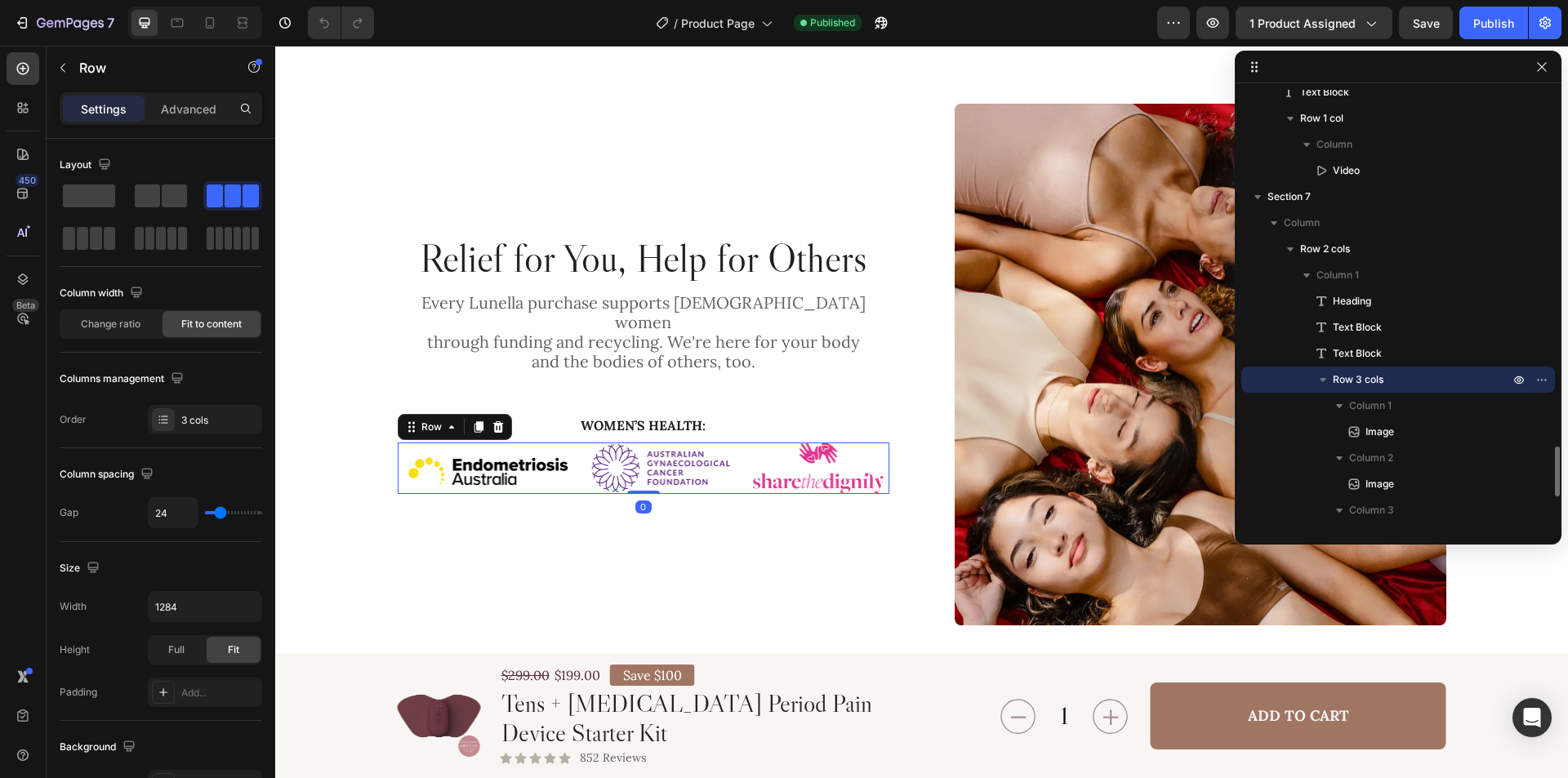
scroll to position [3175, 0]
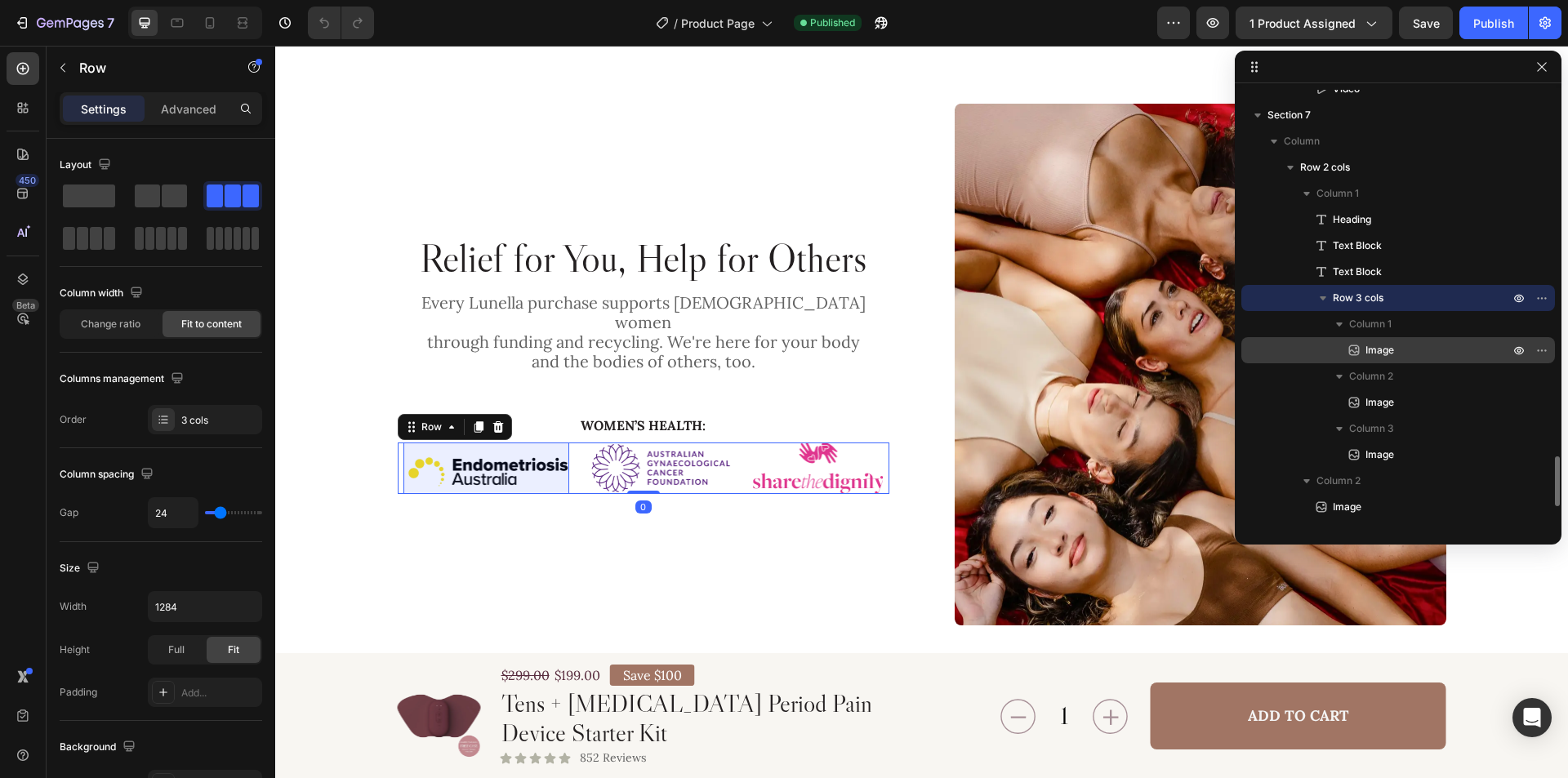
click at [1426, 354] on p "Image" at bounding box center [1419, 350] width 147 height 16
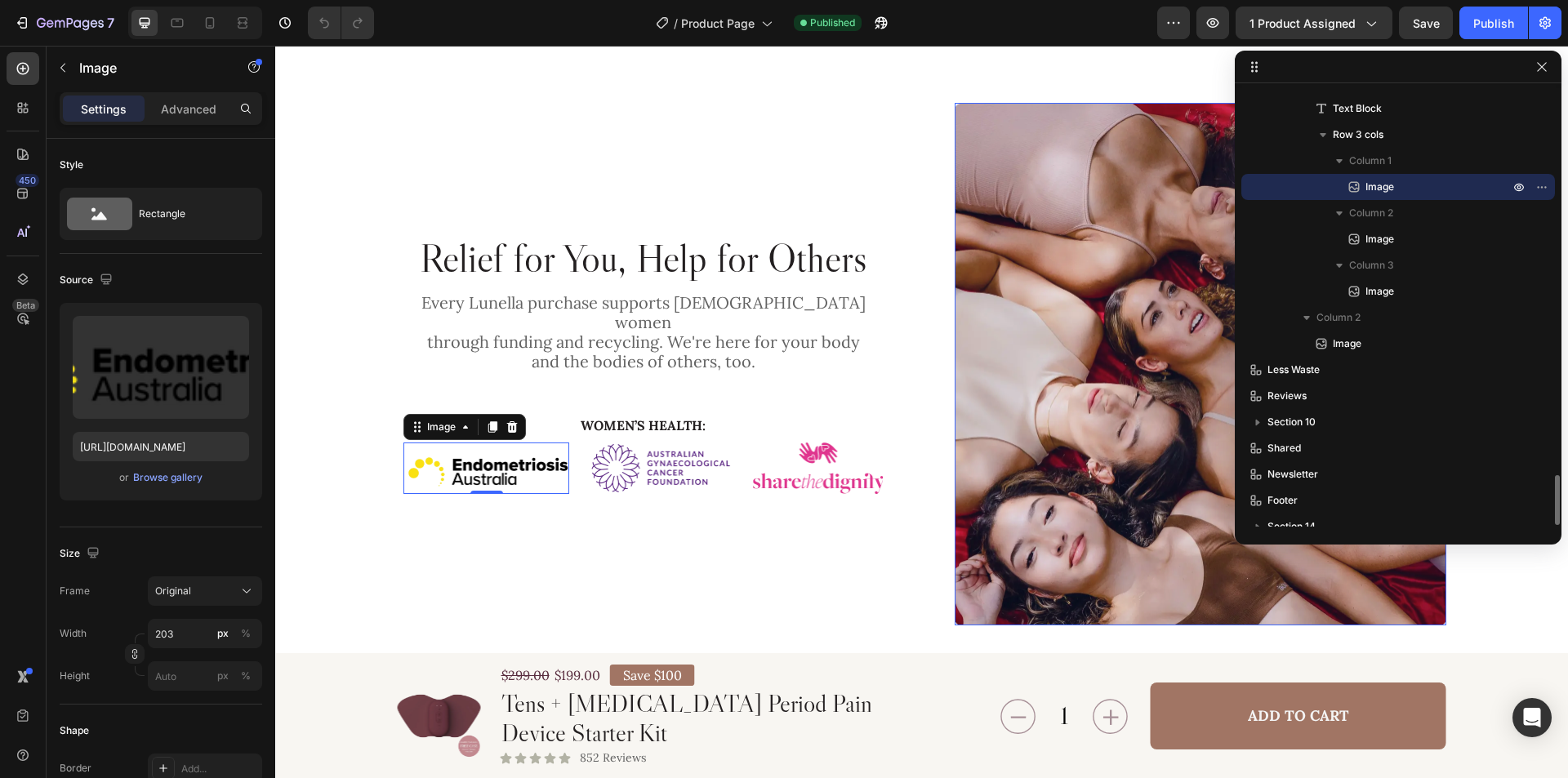
scroll to position [3352, 0]
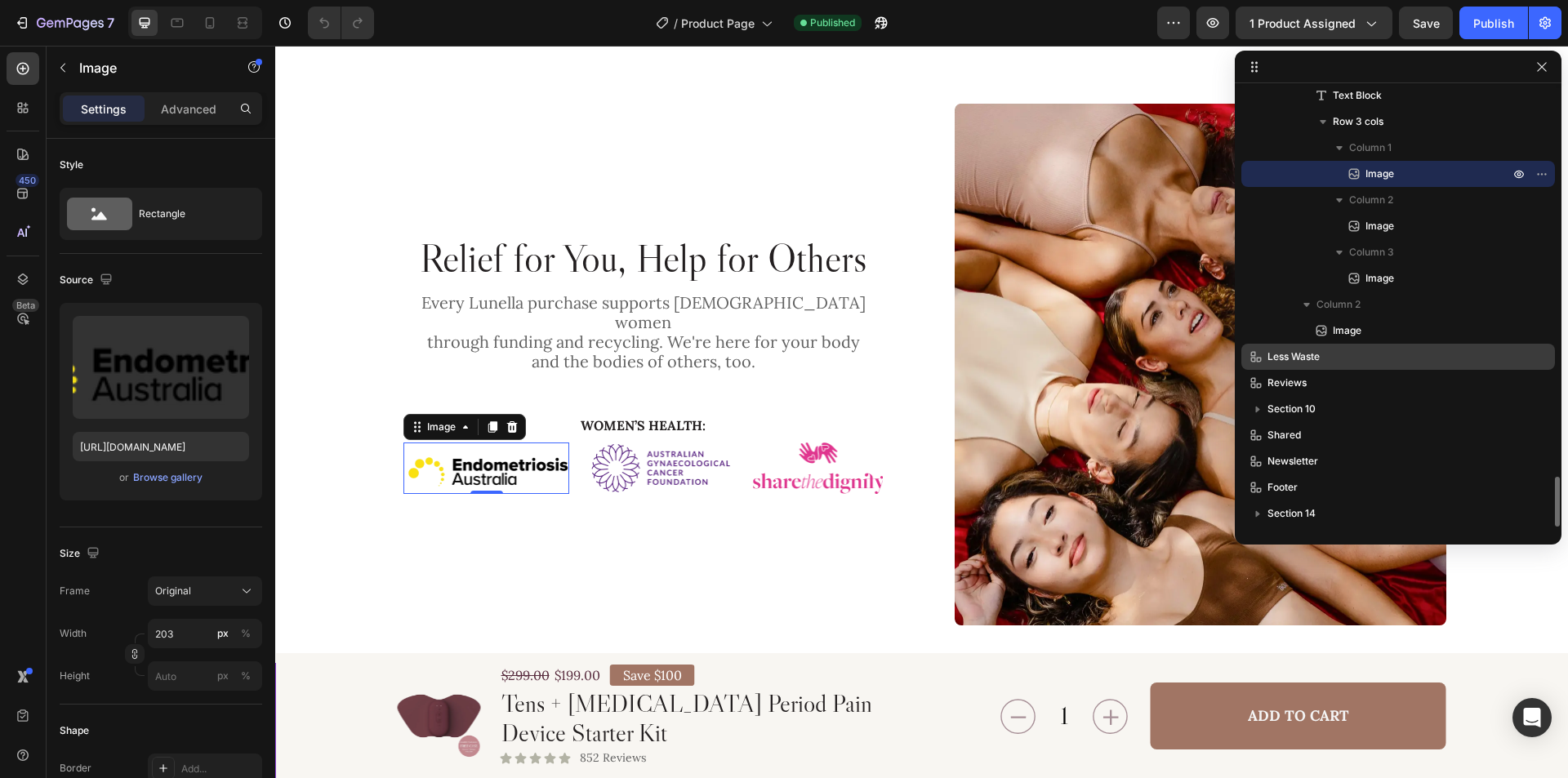
click at [1425, 350] on p "Less Waste" at bounding box center [1370, 357] width 245 height 16
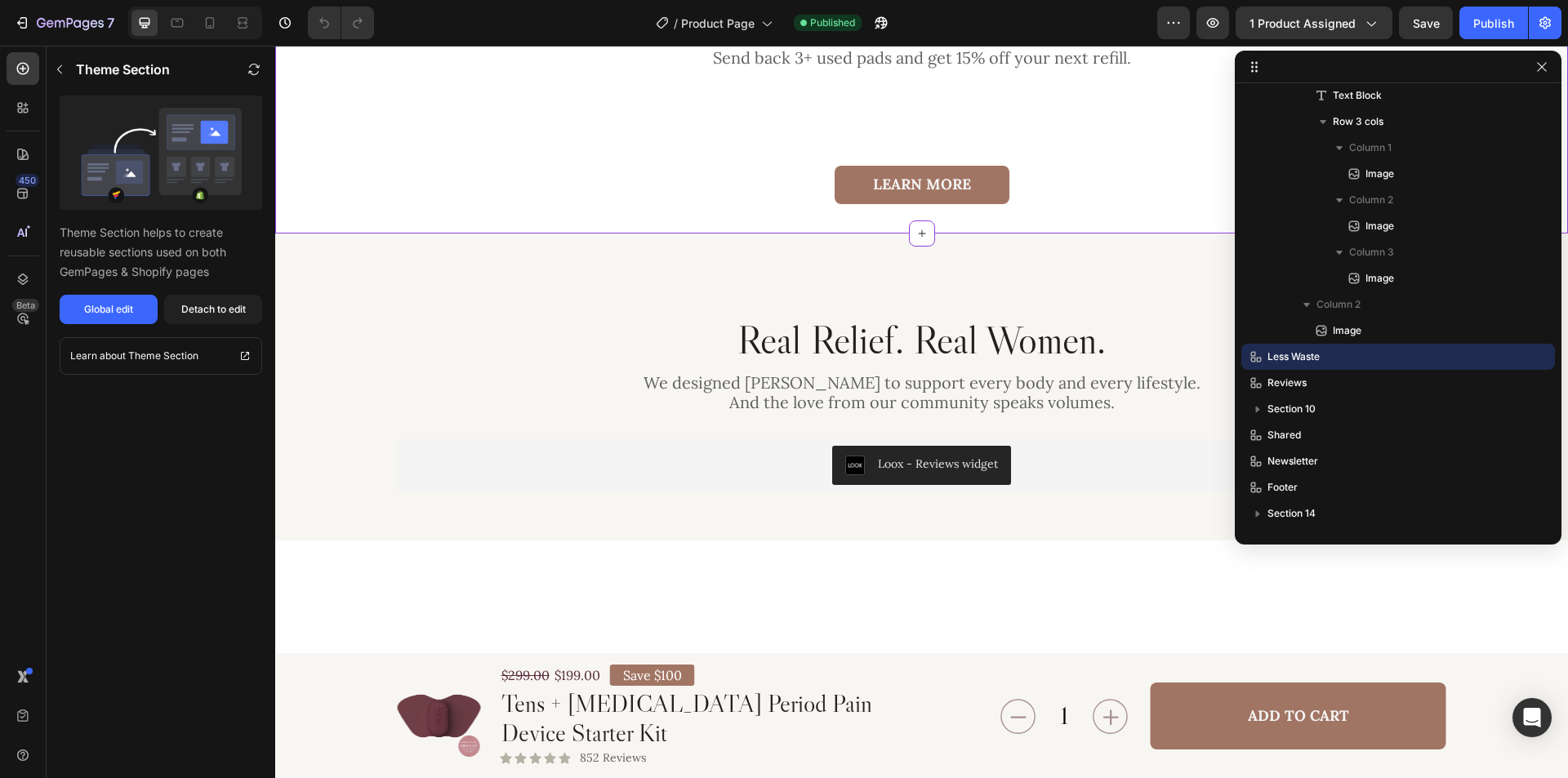
scroll to position [4483, 0]
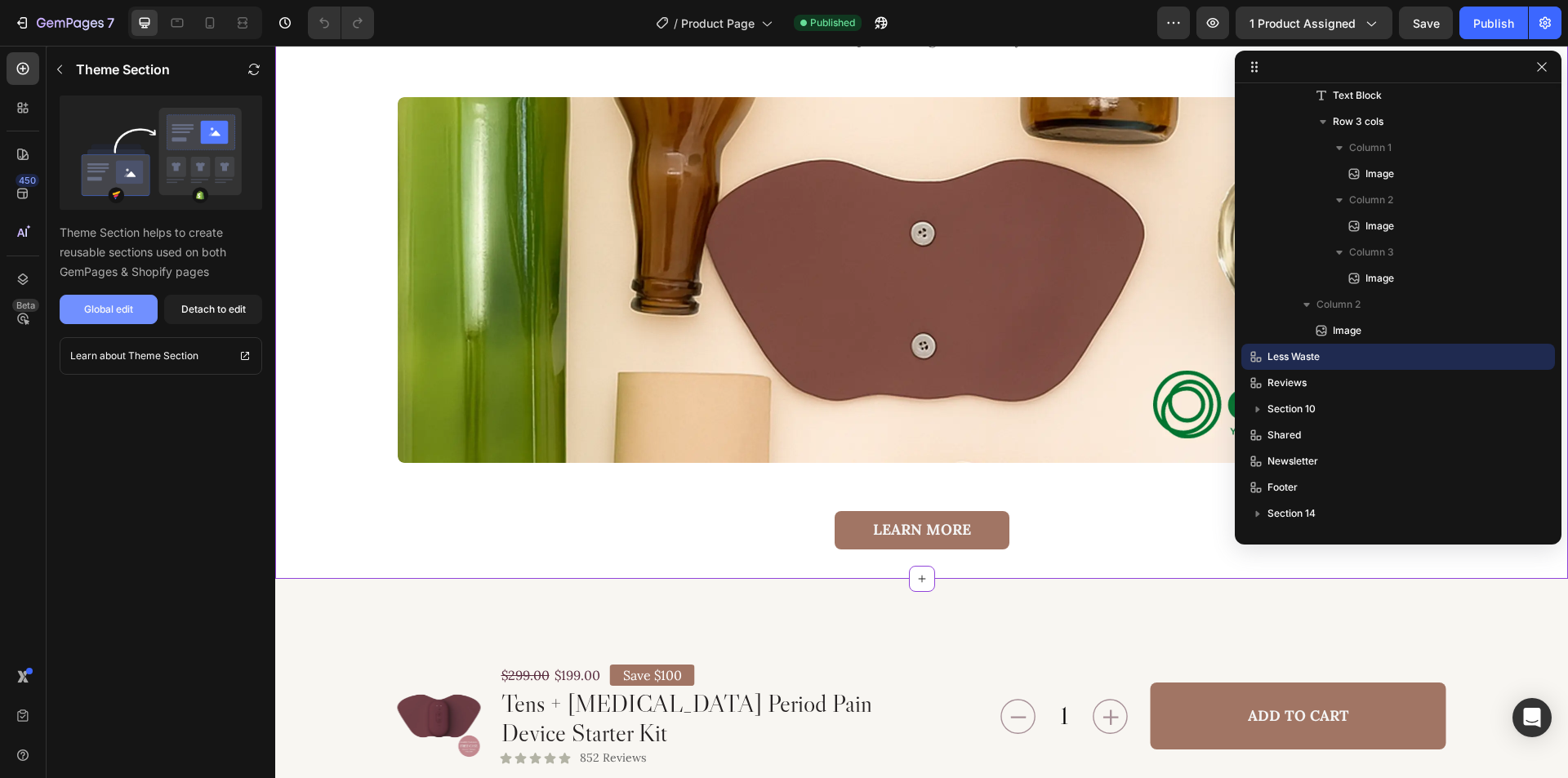
click at [112, 308] on div "Global edit" at bounding box center [108, 309] width 49 height 15
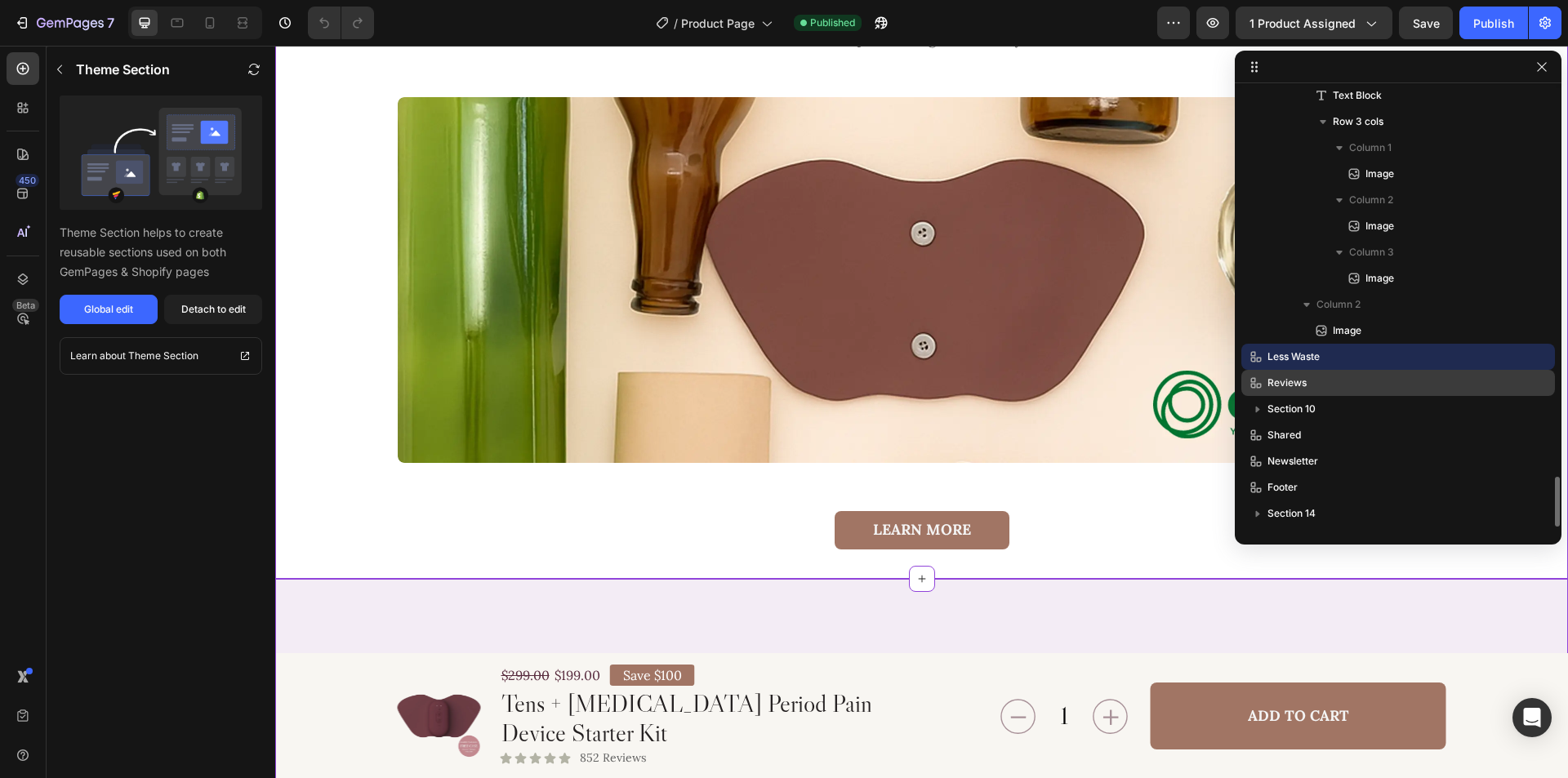
click at [1369, 391] on div "Reviews" at bounding box center [1398, 383] width 300 height 26
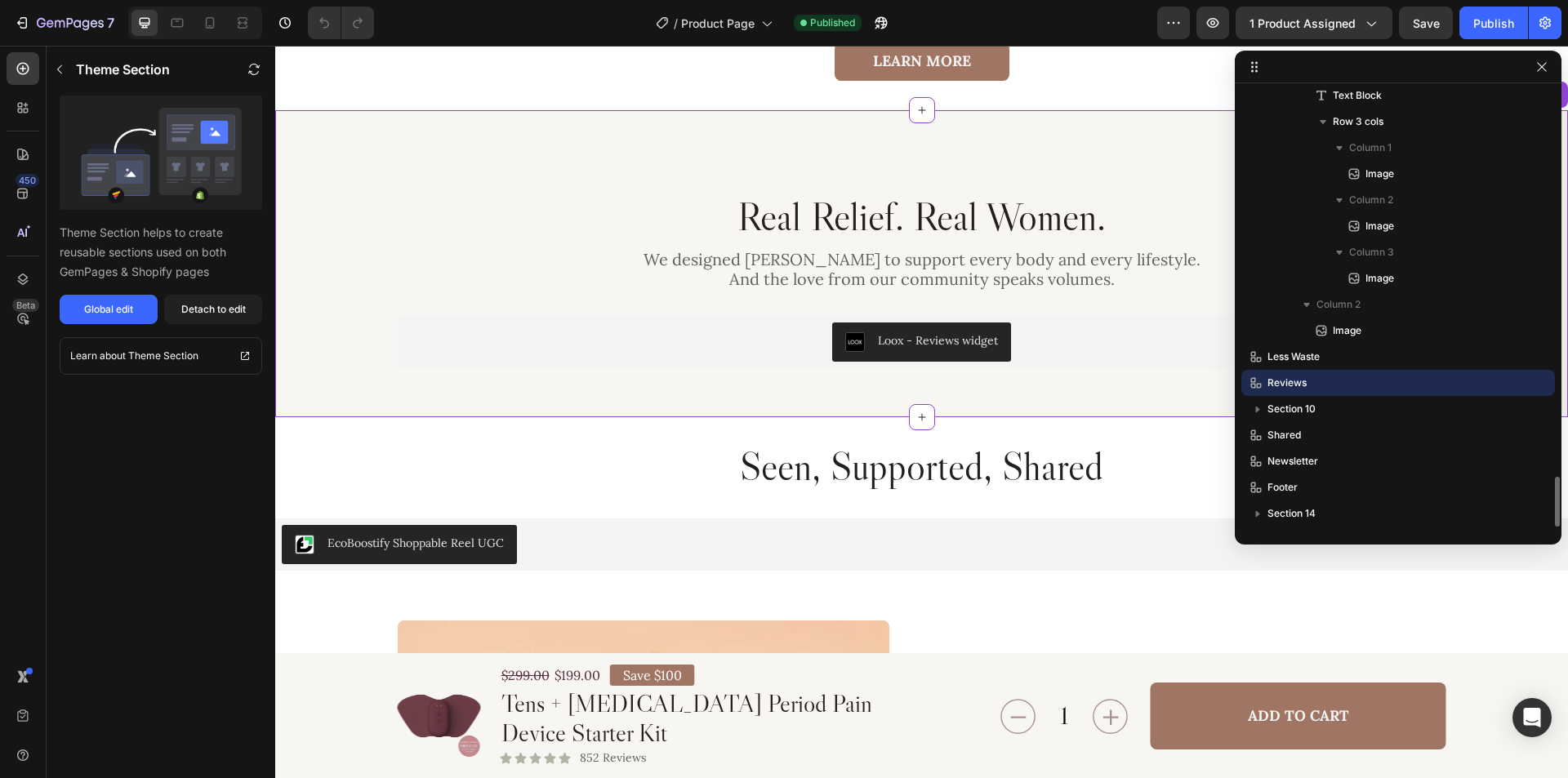
scroll to position [4959, 0]
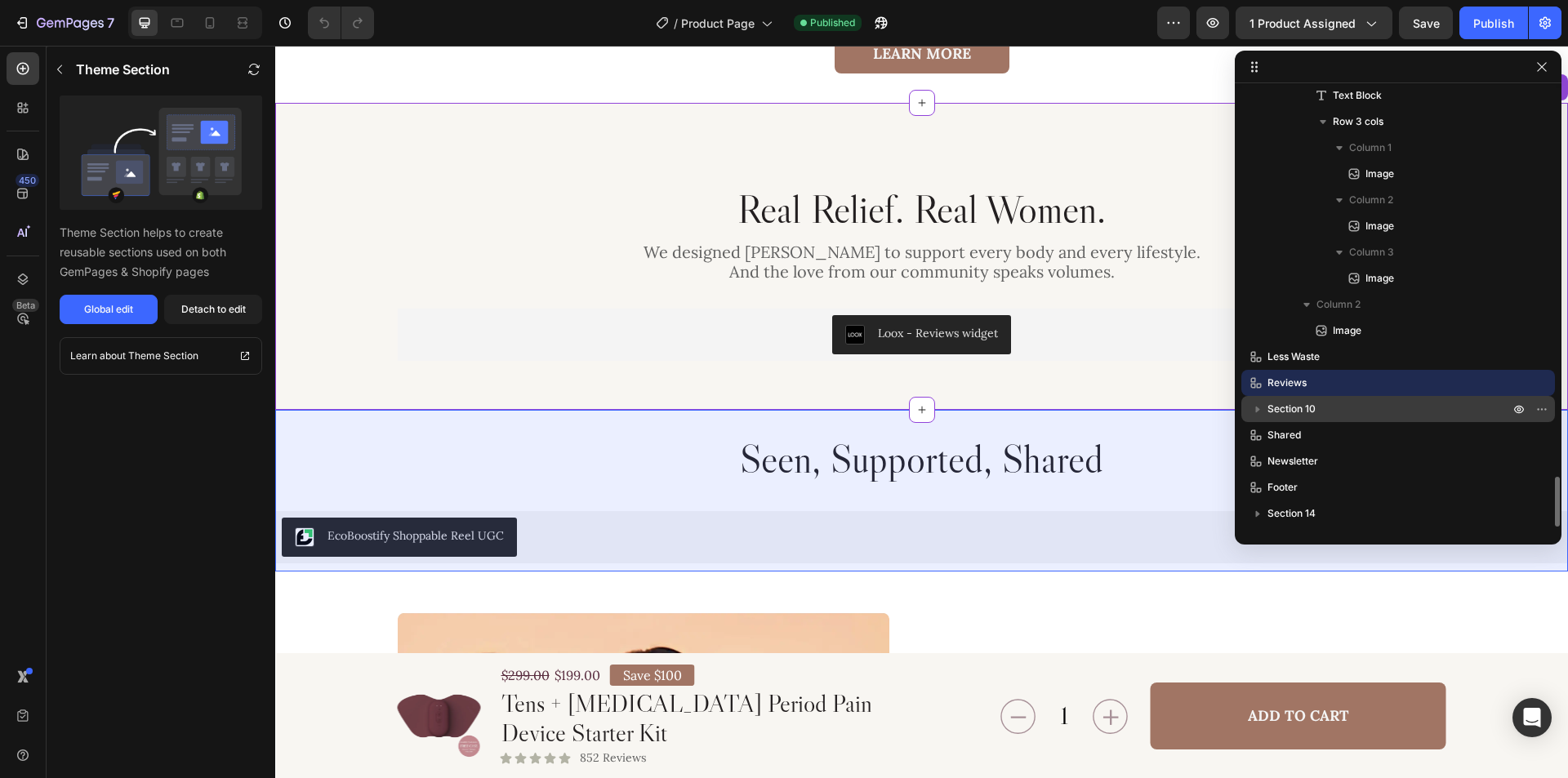
click at [1378, 402] on p "Section 10" at bounding box center [1390, 409] width 245 height 16
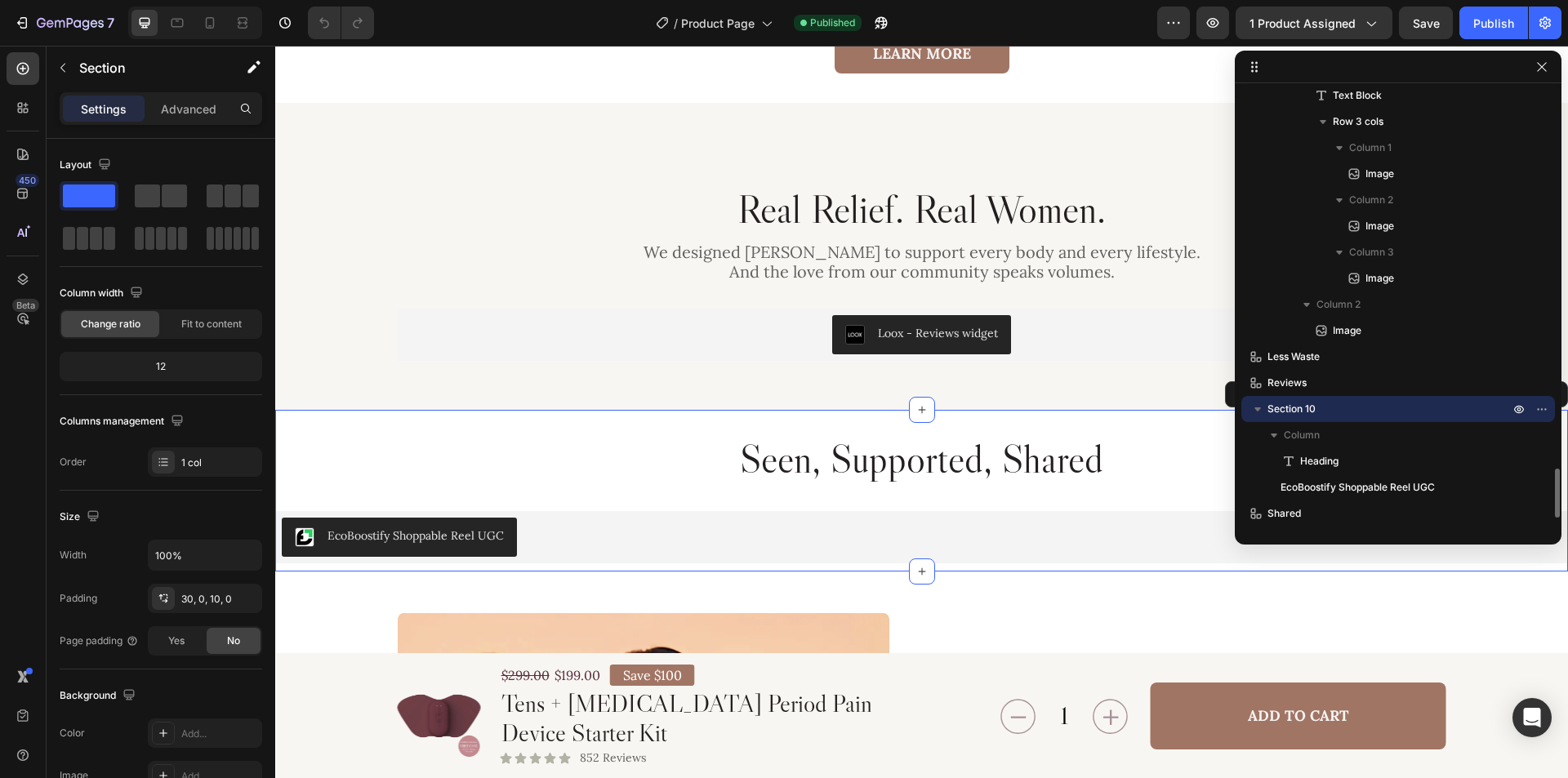
scroll to position [3430, 0]
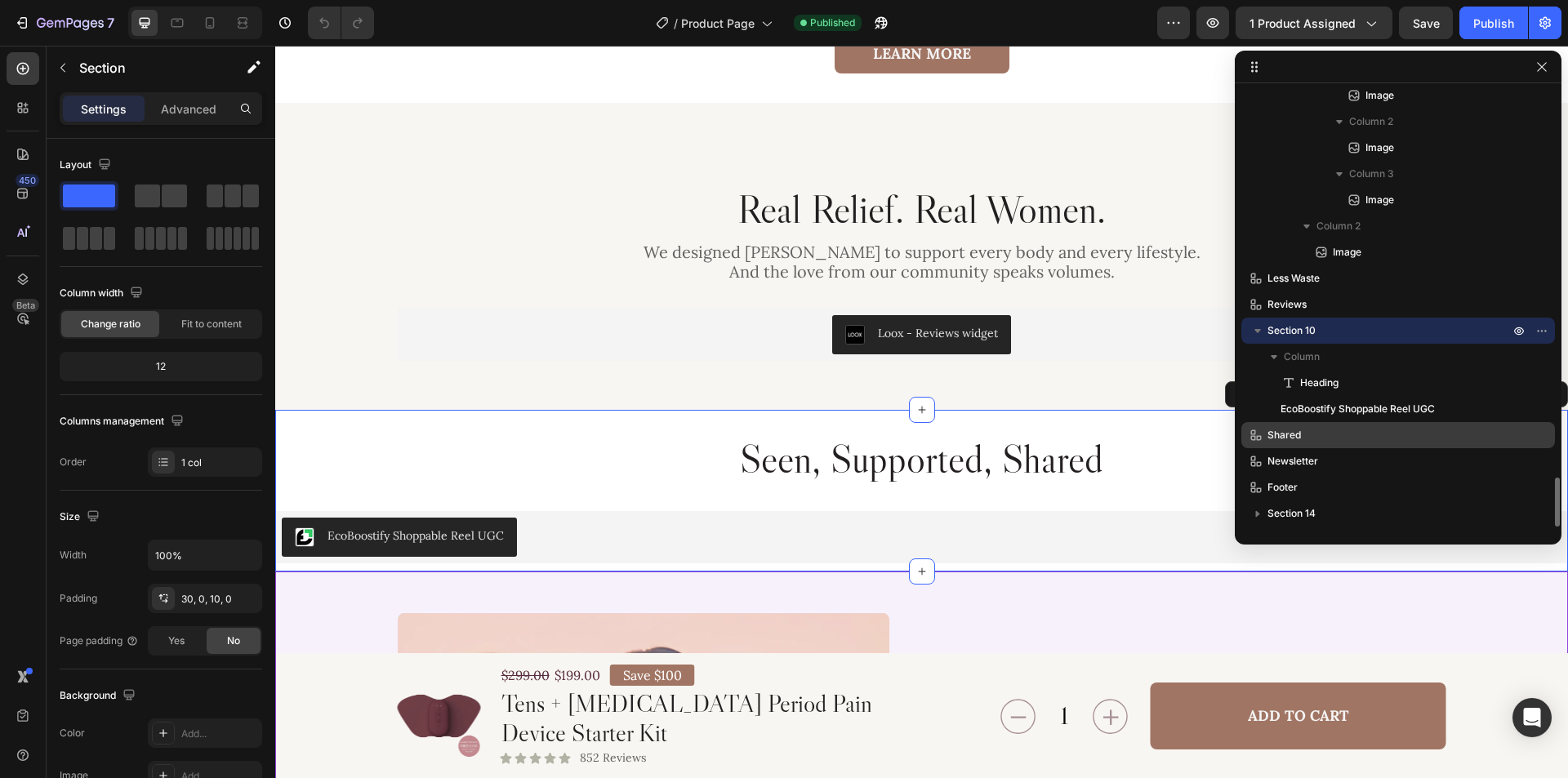
click at [1370, 432] on p "Shared" at bounding box center [1370, 435] width 245 height 16
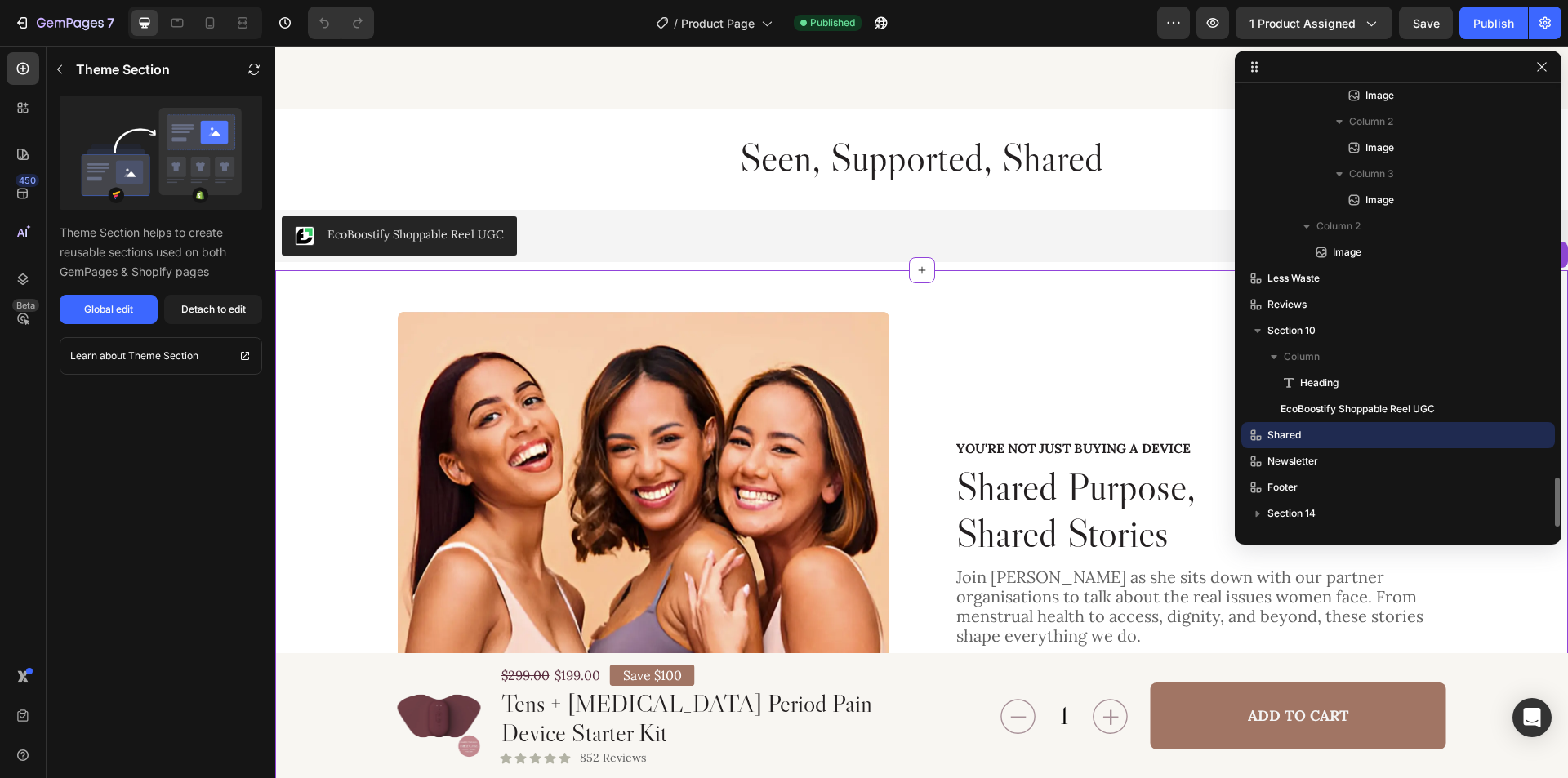
scroll to position [5428, 0]
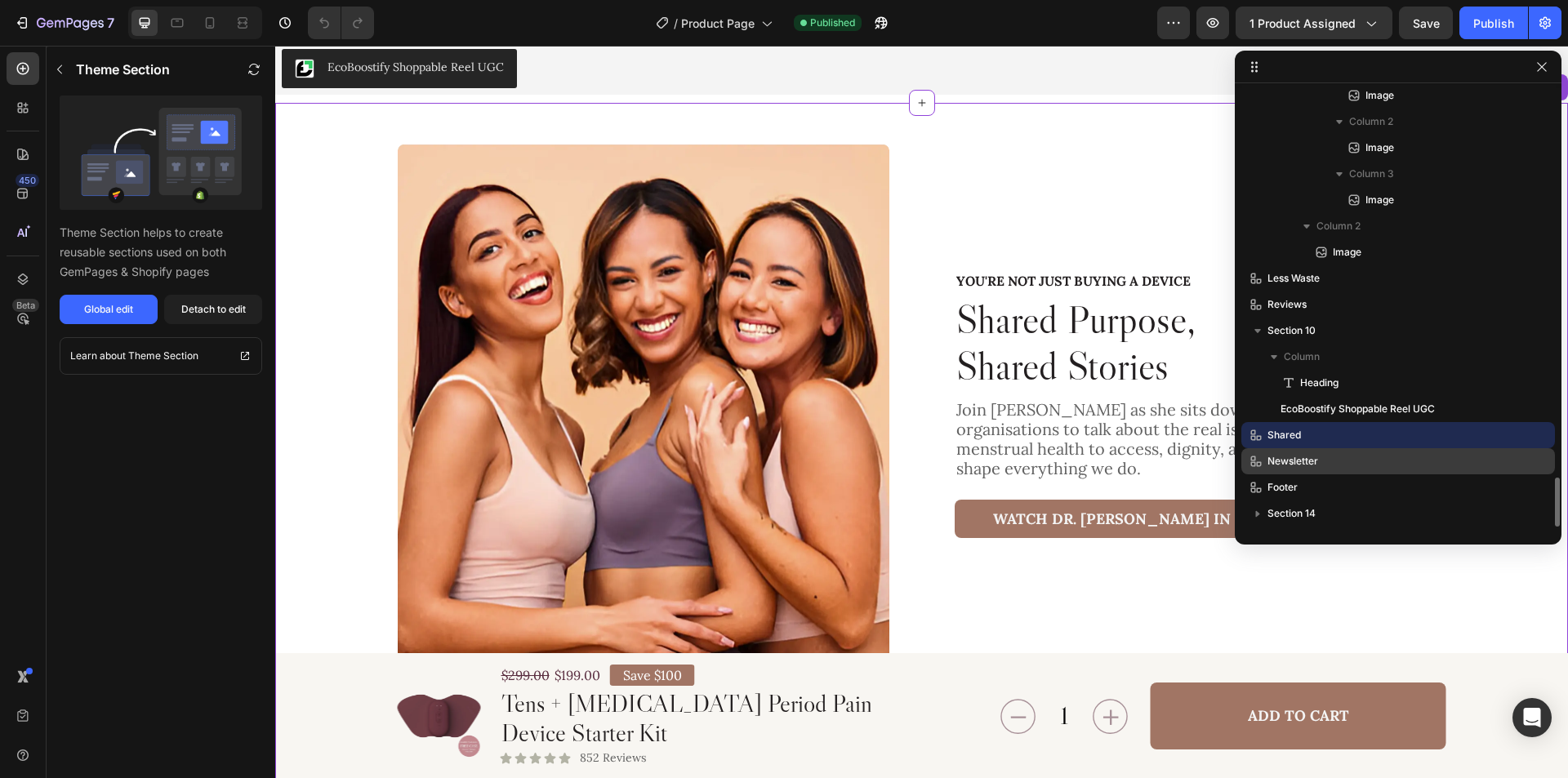
click at [1365, 451] on div "Newsletter" at bounding box center [1398, 461] width 300 height 26
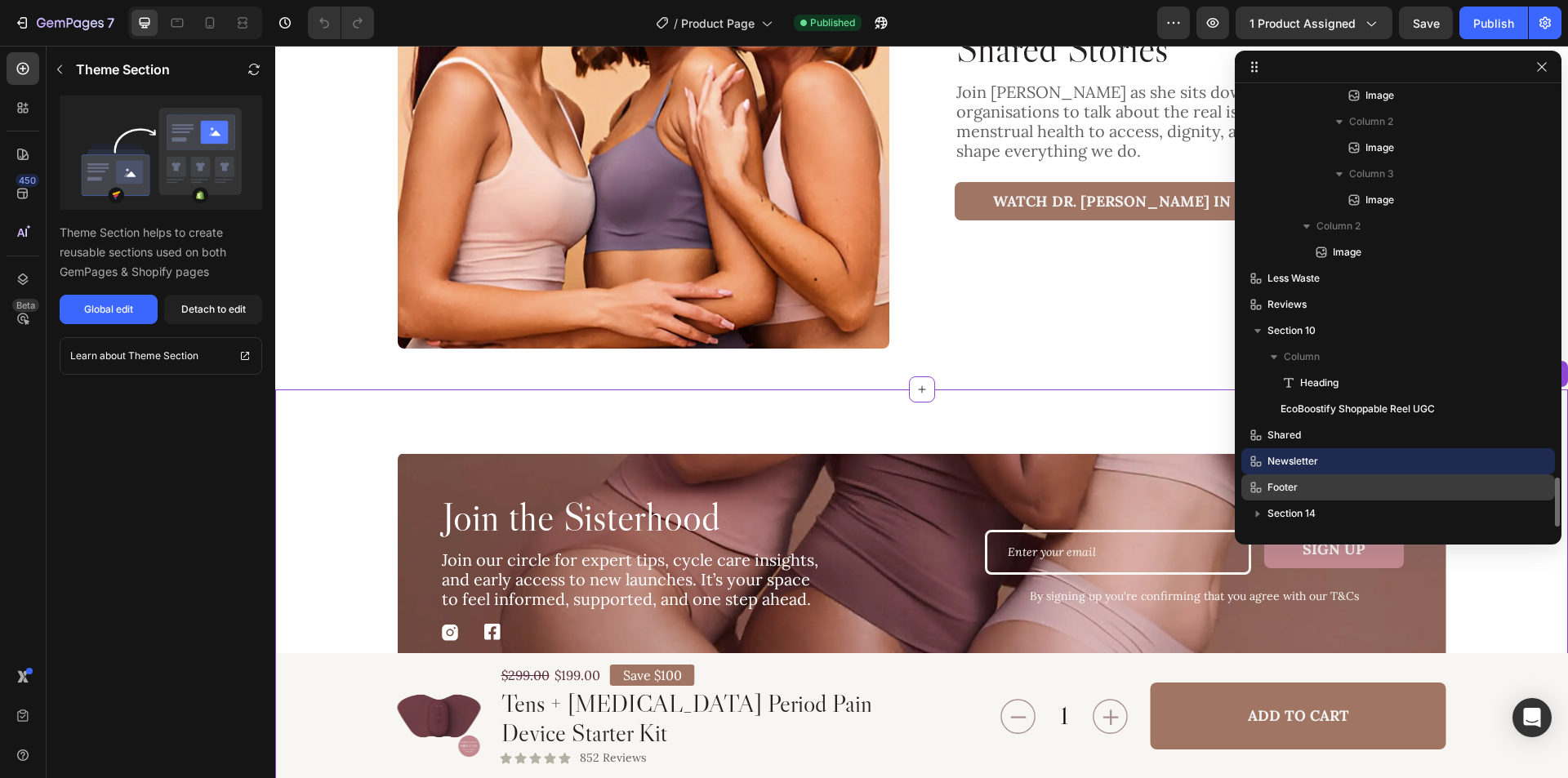
scroll to position [6032, 0]
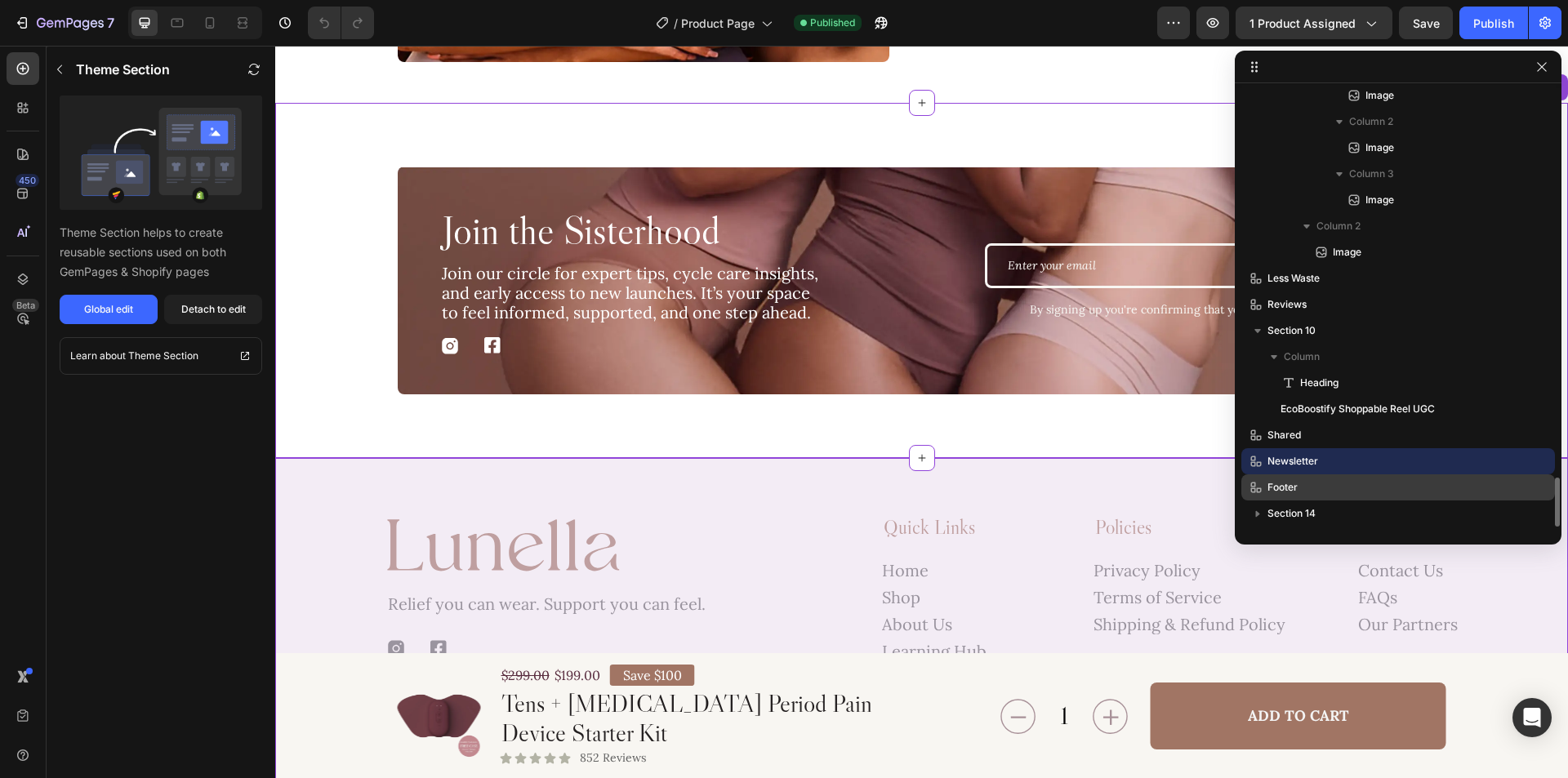
click at [1358, 481] on p "Footer" at bounding box center [1370, 487] width 245 height 16
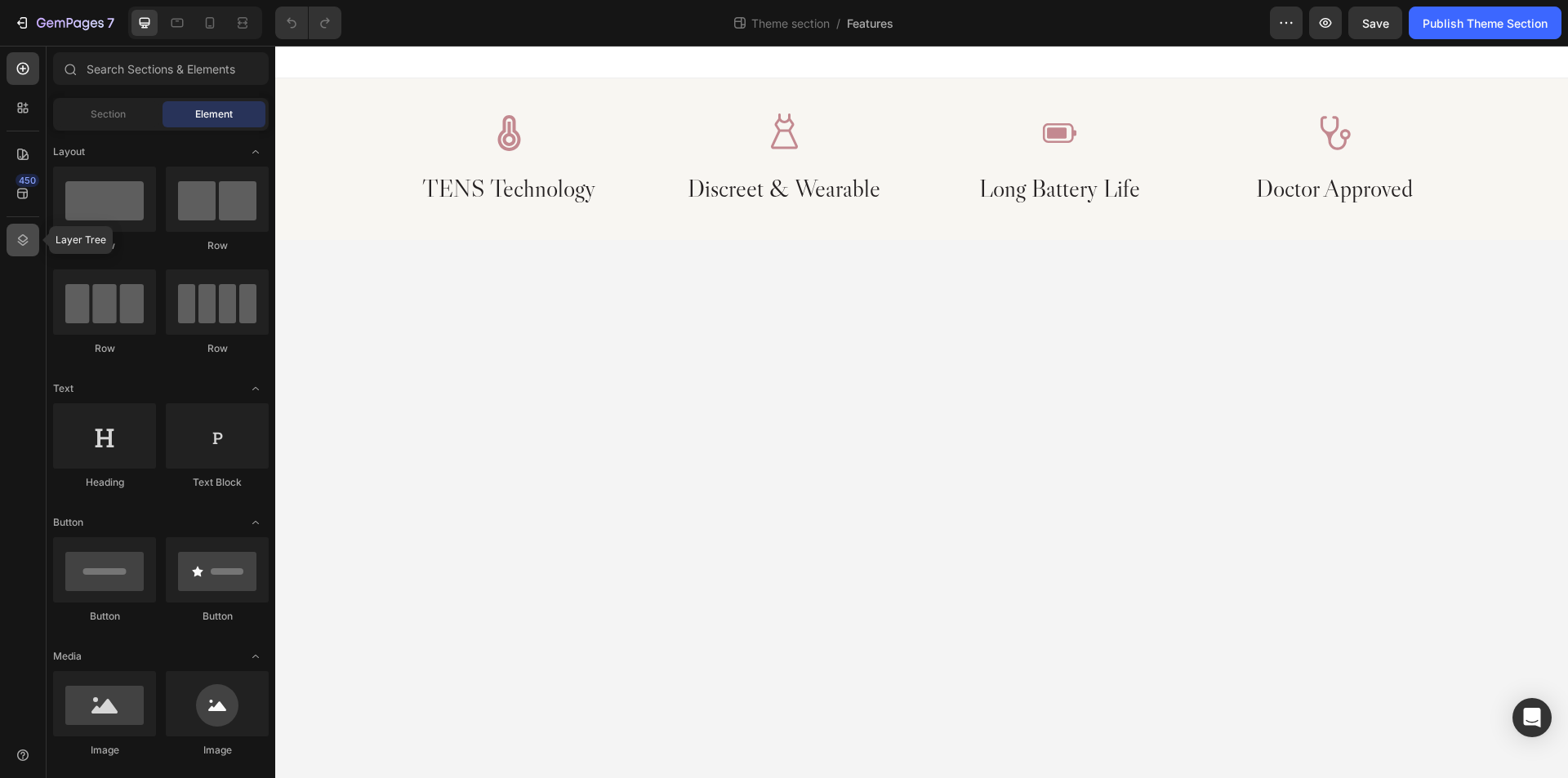
click at [21, 249] on div at bounding box center [23, 240] width 33 height 33
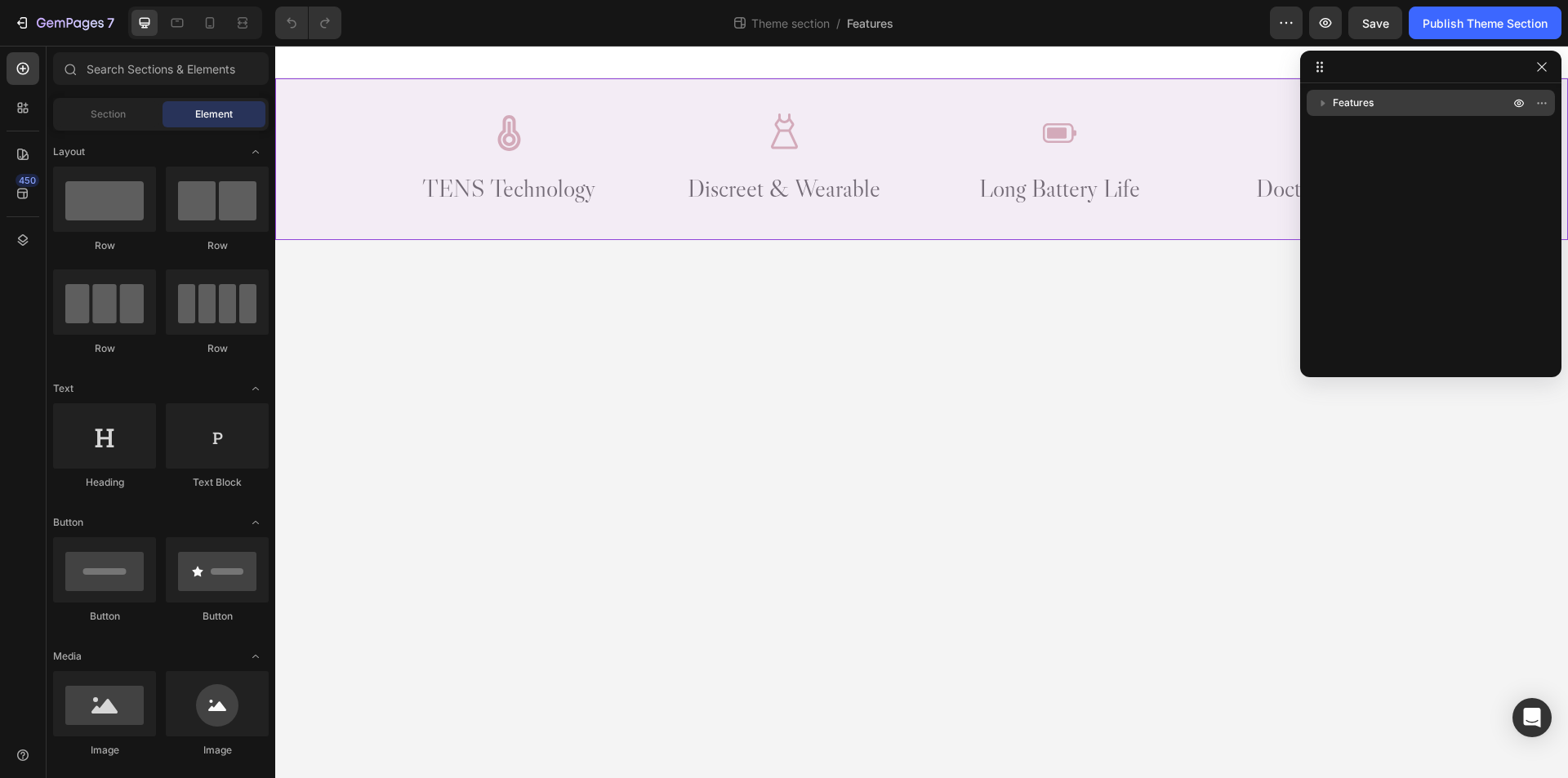
click at [1399, 106] on p "Features" at bounding box center [1422, 103] width 180 height 16
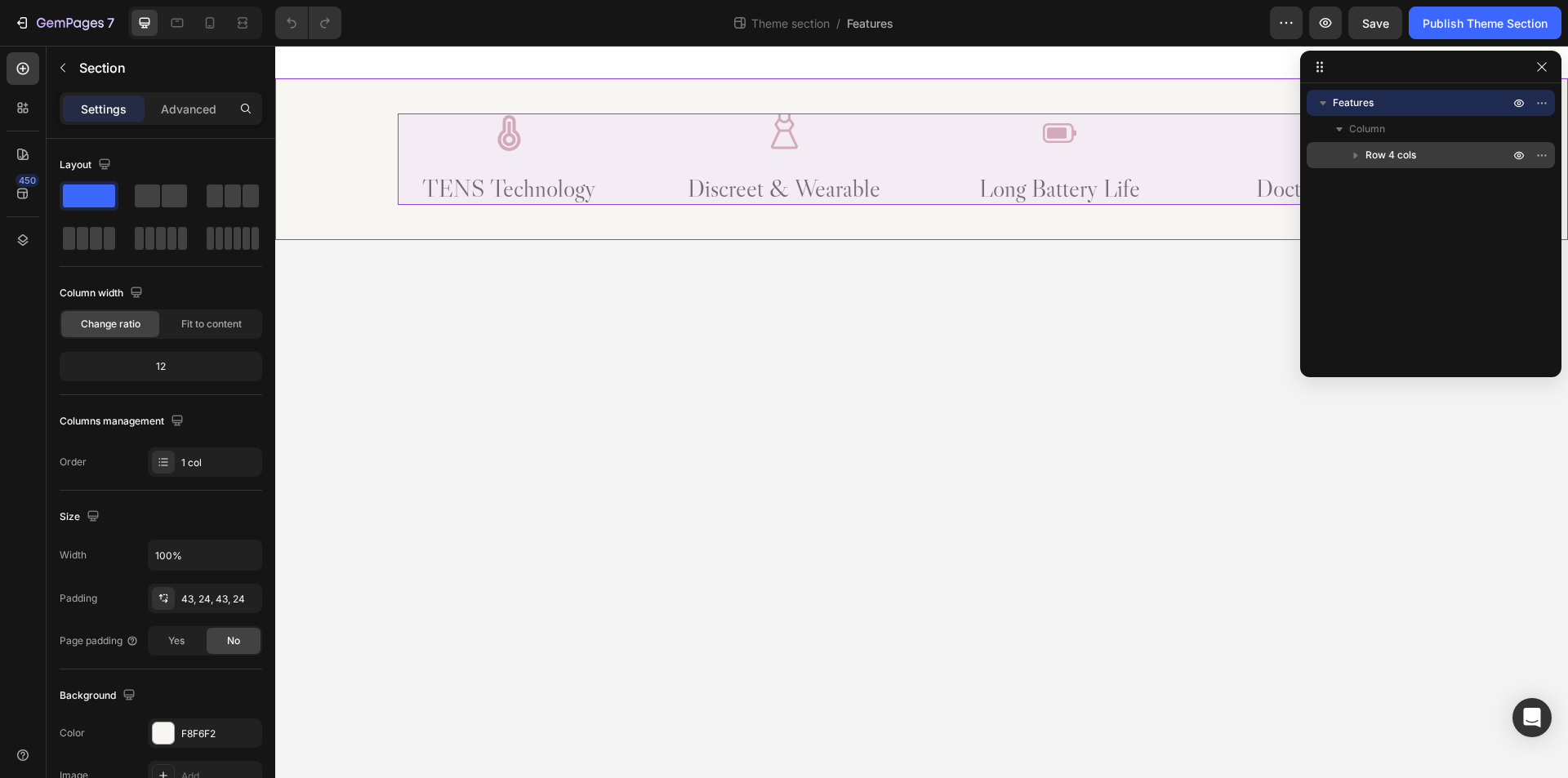
click at [1410, 153] on span "Row 4 cols" at bounding box center [1391, 155] width 51 height 16
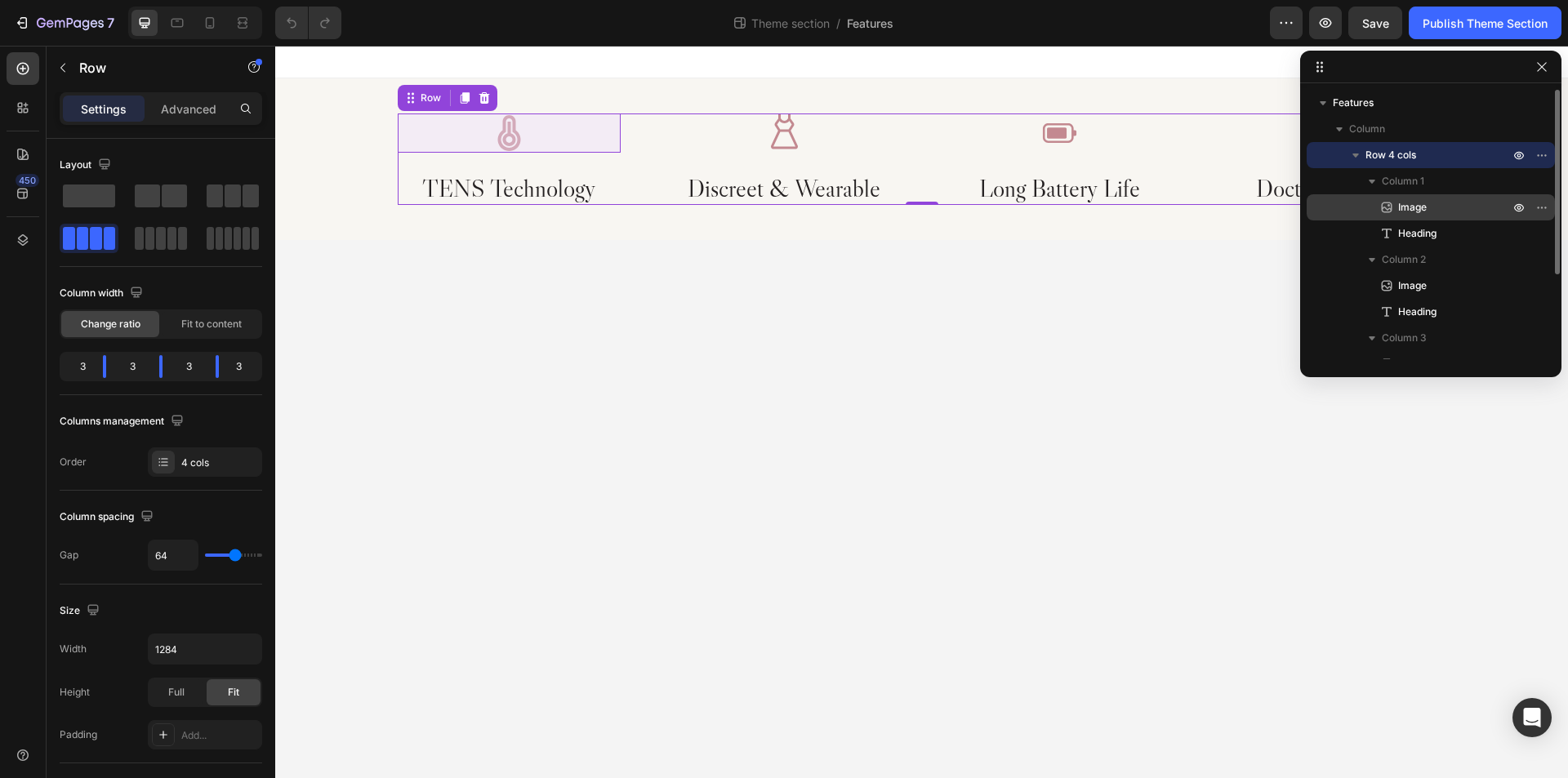
click at [1472, 209] on p "Image" at bounding box center [1435, 208] width 114 height 16
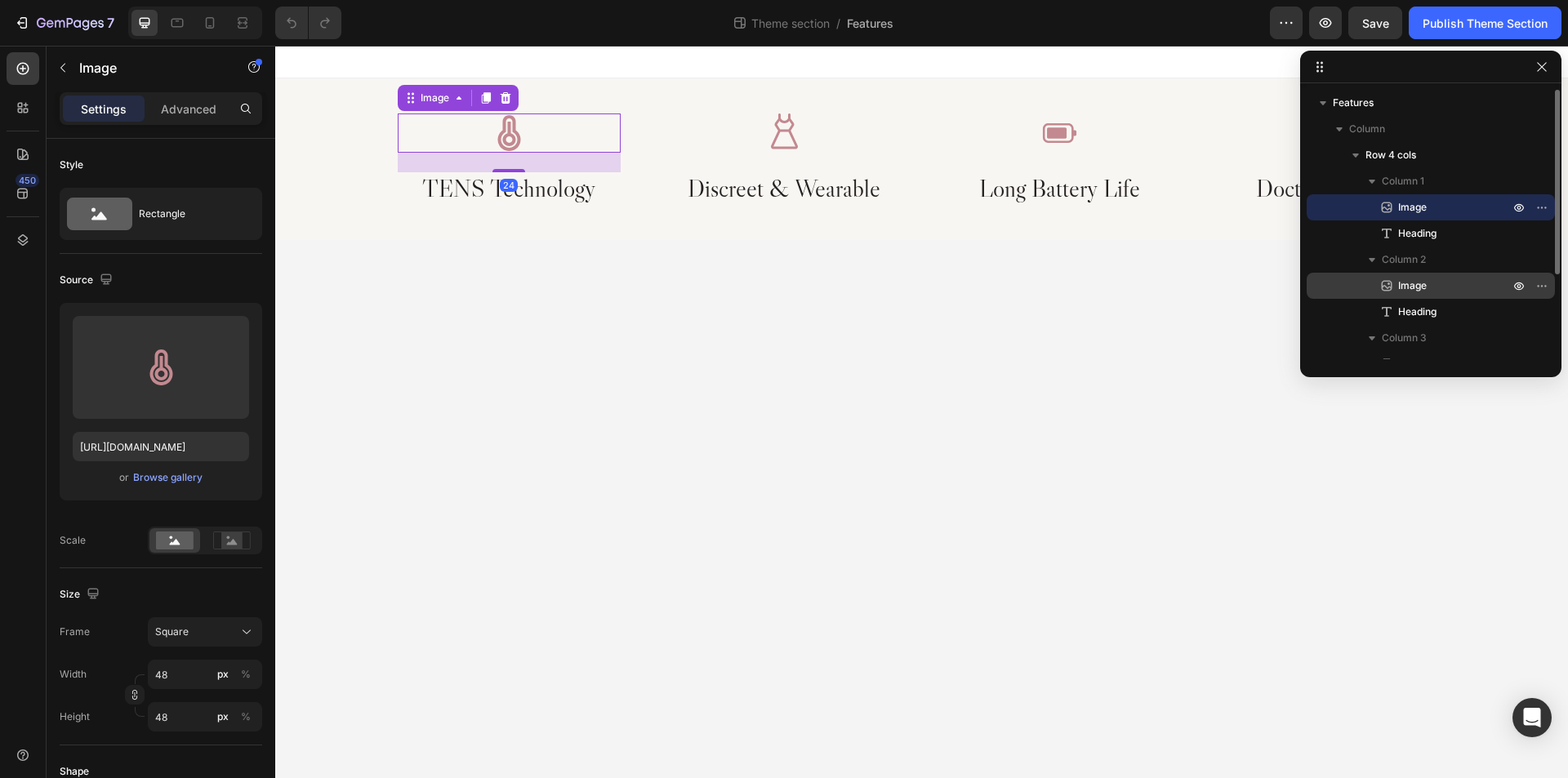
scroll to position [122, 0]
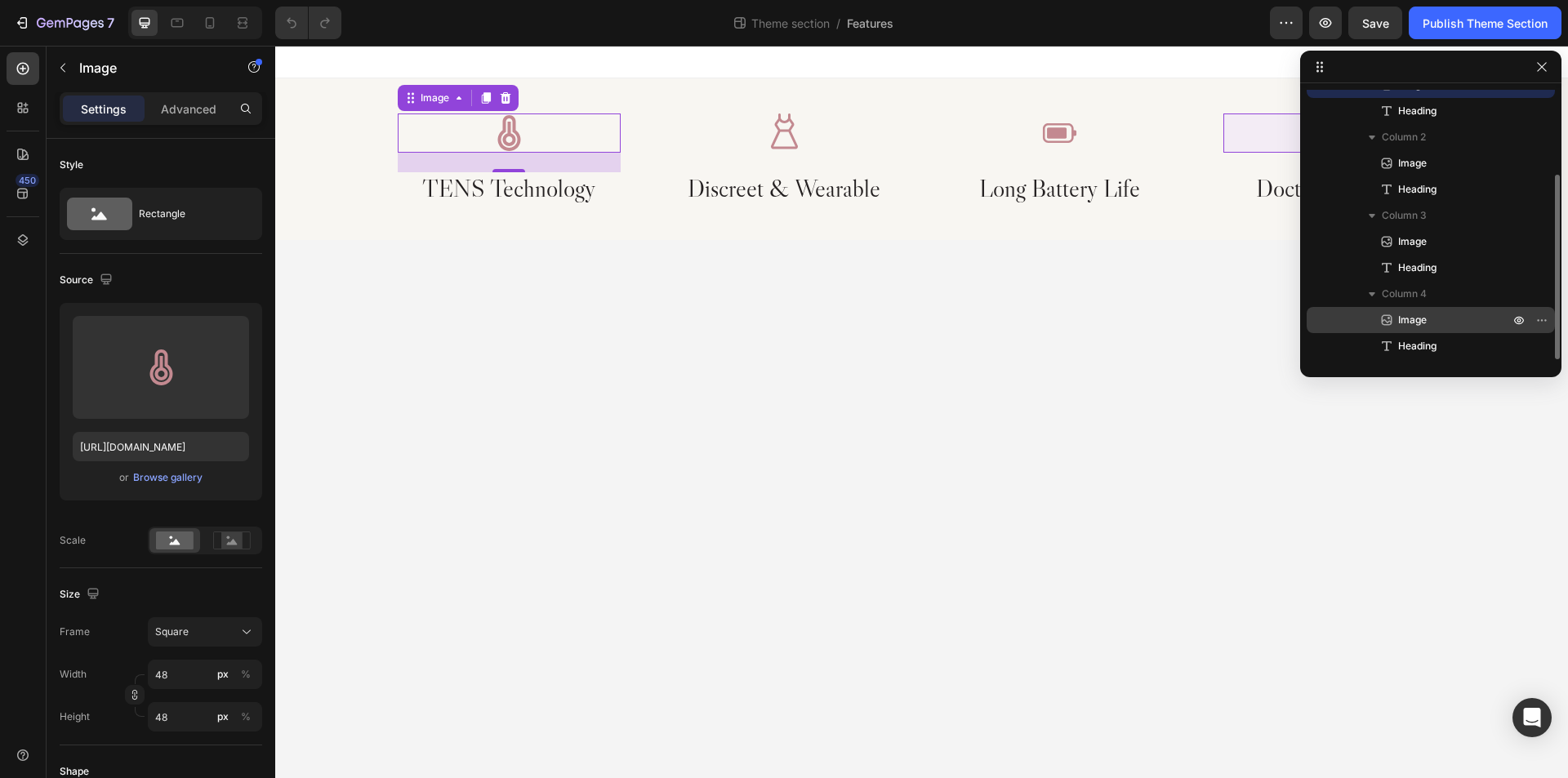
click at [1453, 317] on p "Image" at bounding box center [1435, 320] width 114 height 16
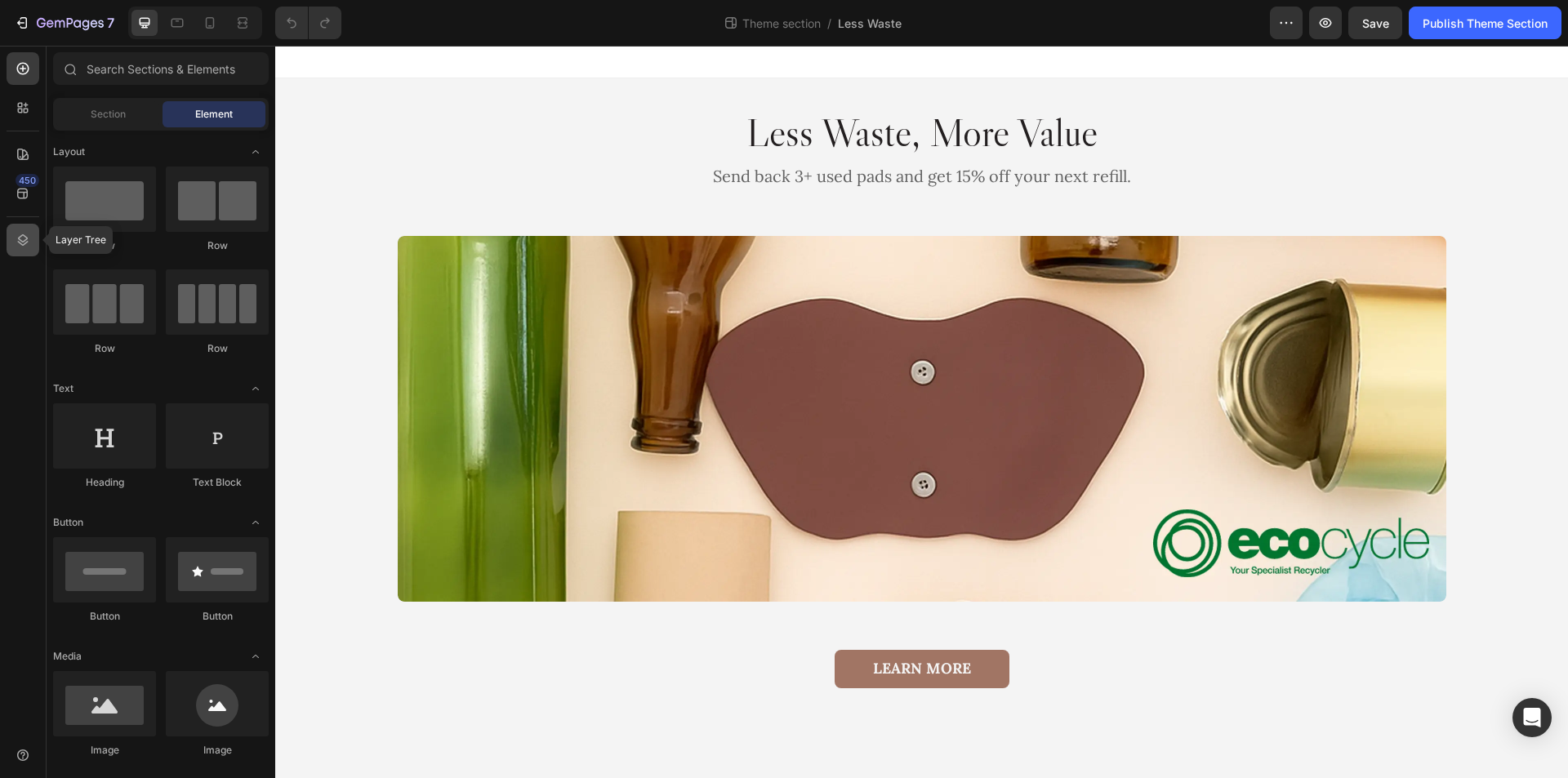
click at [27, 242] on icon at bounding box center [23, 240] width 11 height 11
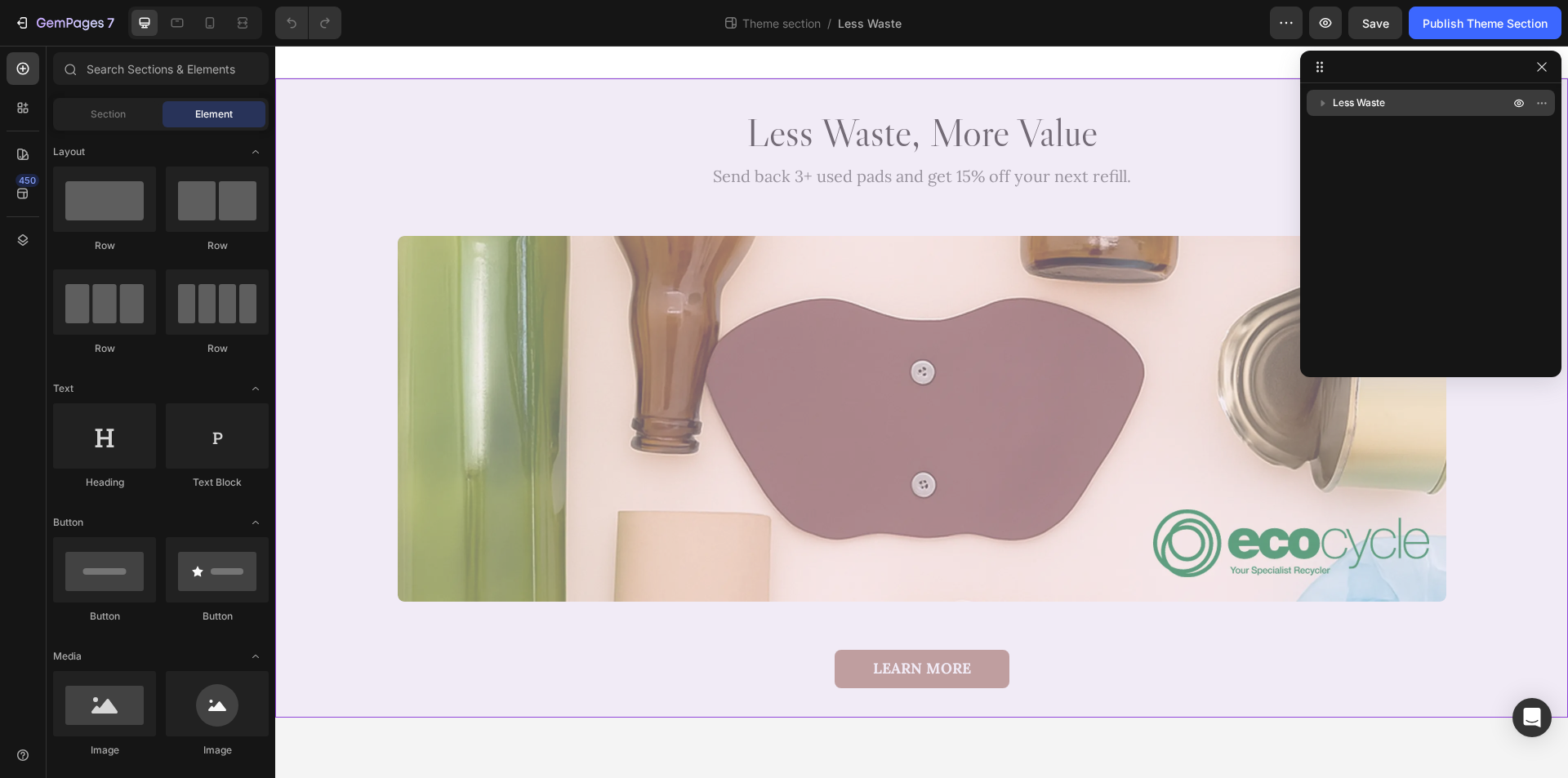
click at [1378, 107] on span "Less Waste" at bounding box center [1359, 103] width 53 height 16
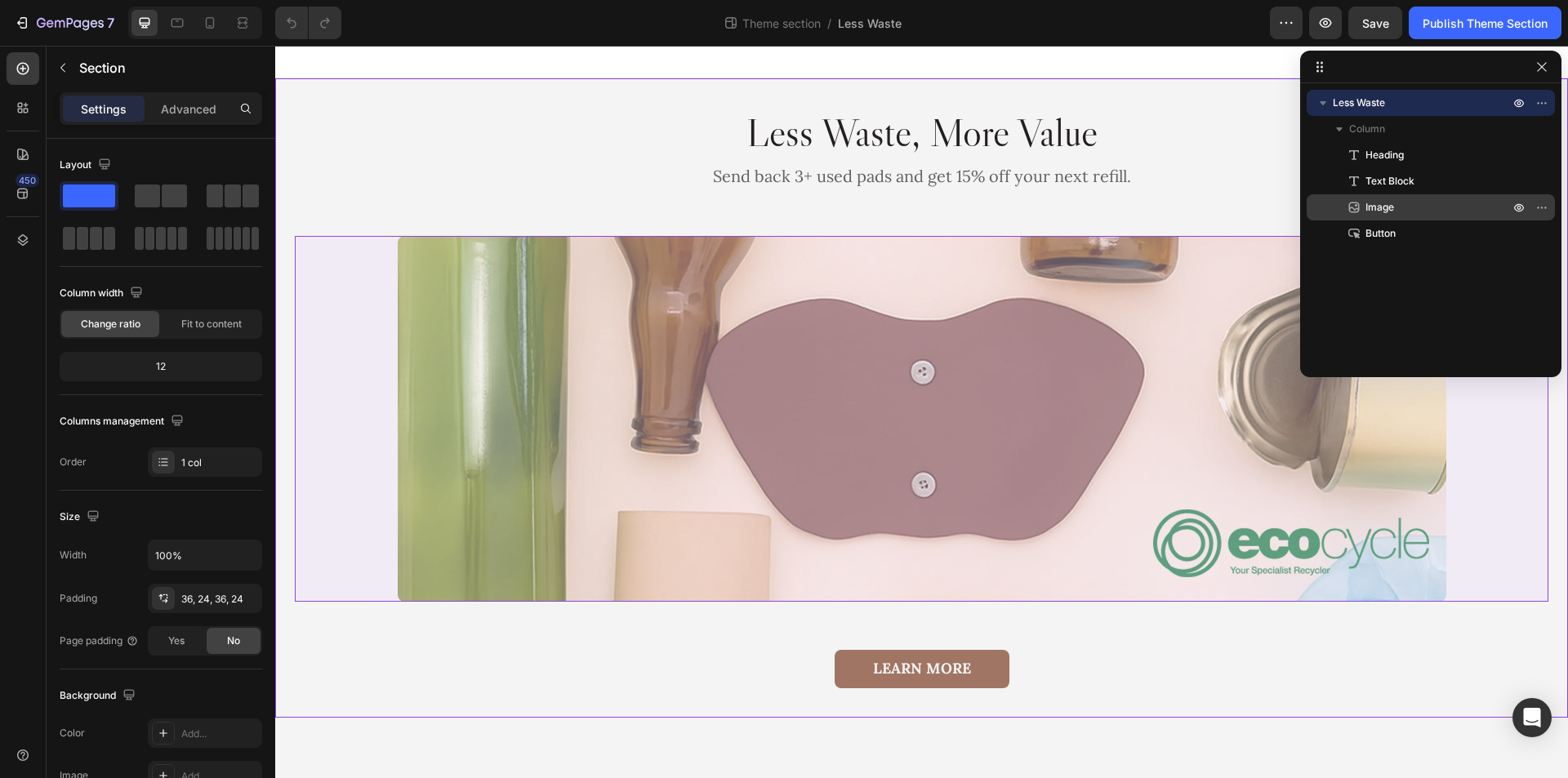
click at [1405, 212] on p "Image" at bounding box center [1419, 208] width 147 height 16
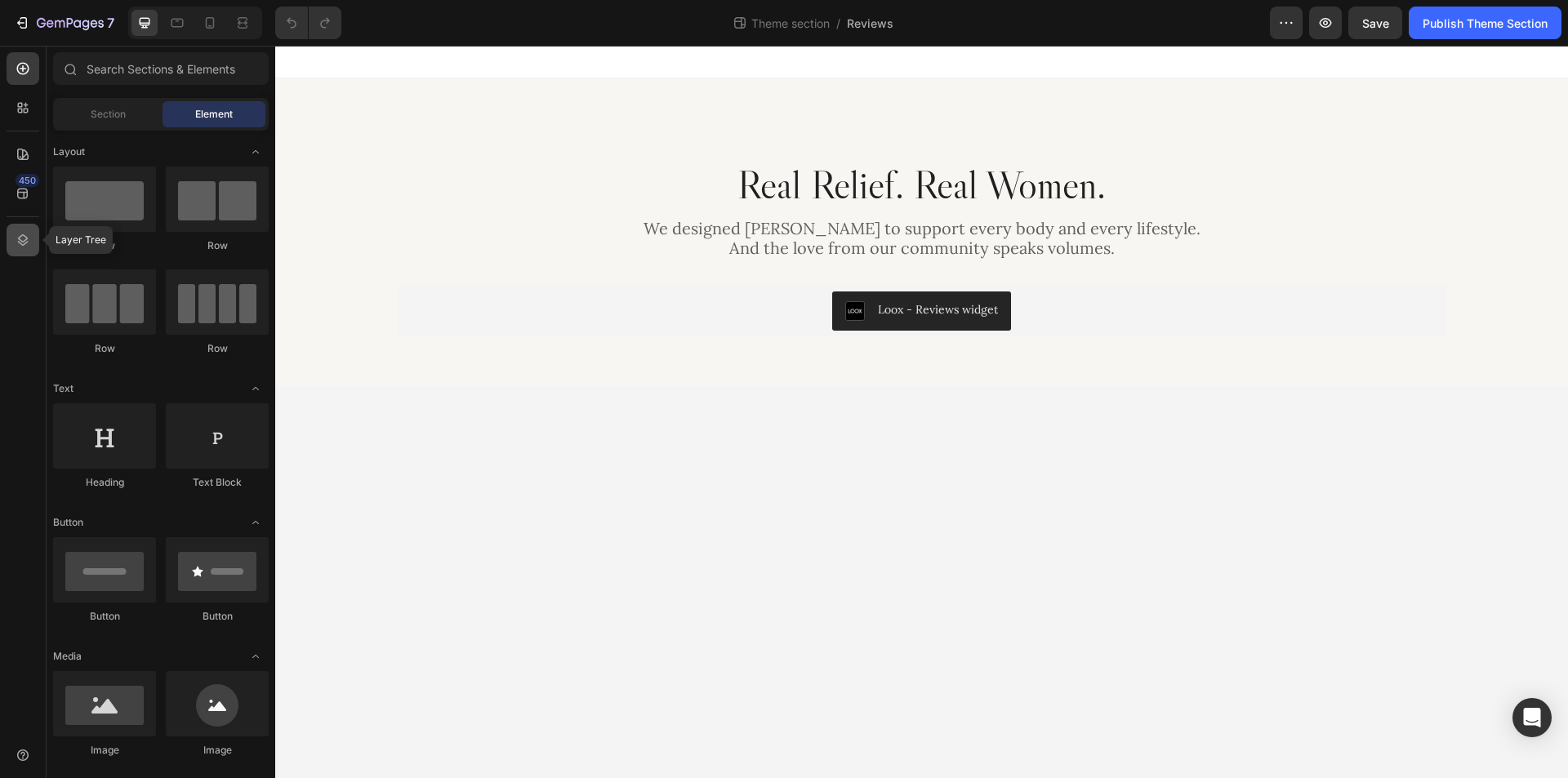
click at [20, 245] on icon at bounding box center [23, 240] width 16 height 16
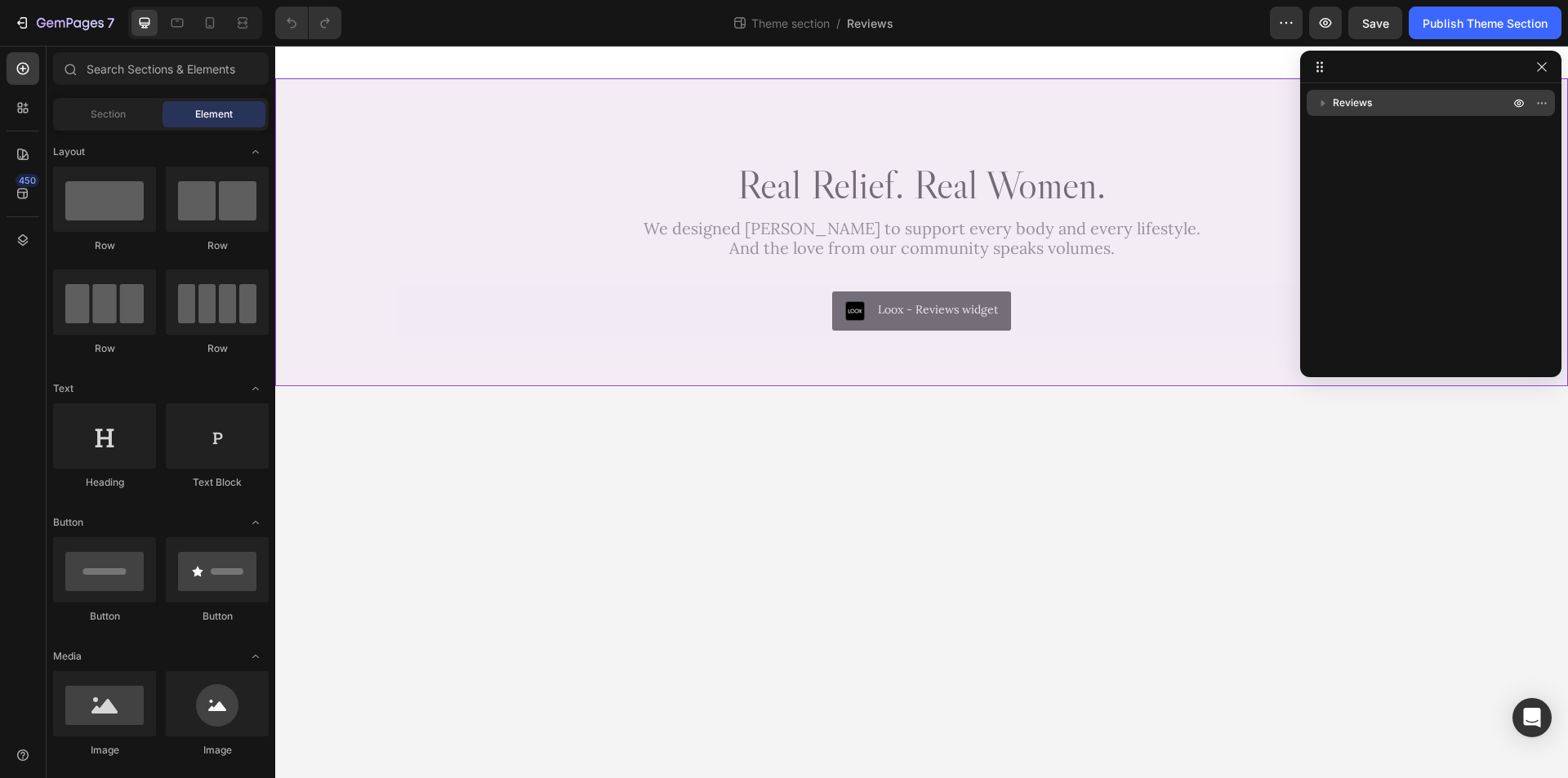
click at [1386, 104] on p "Reviews" at bounding box center [1422, 103] width 180 height 16
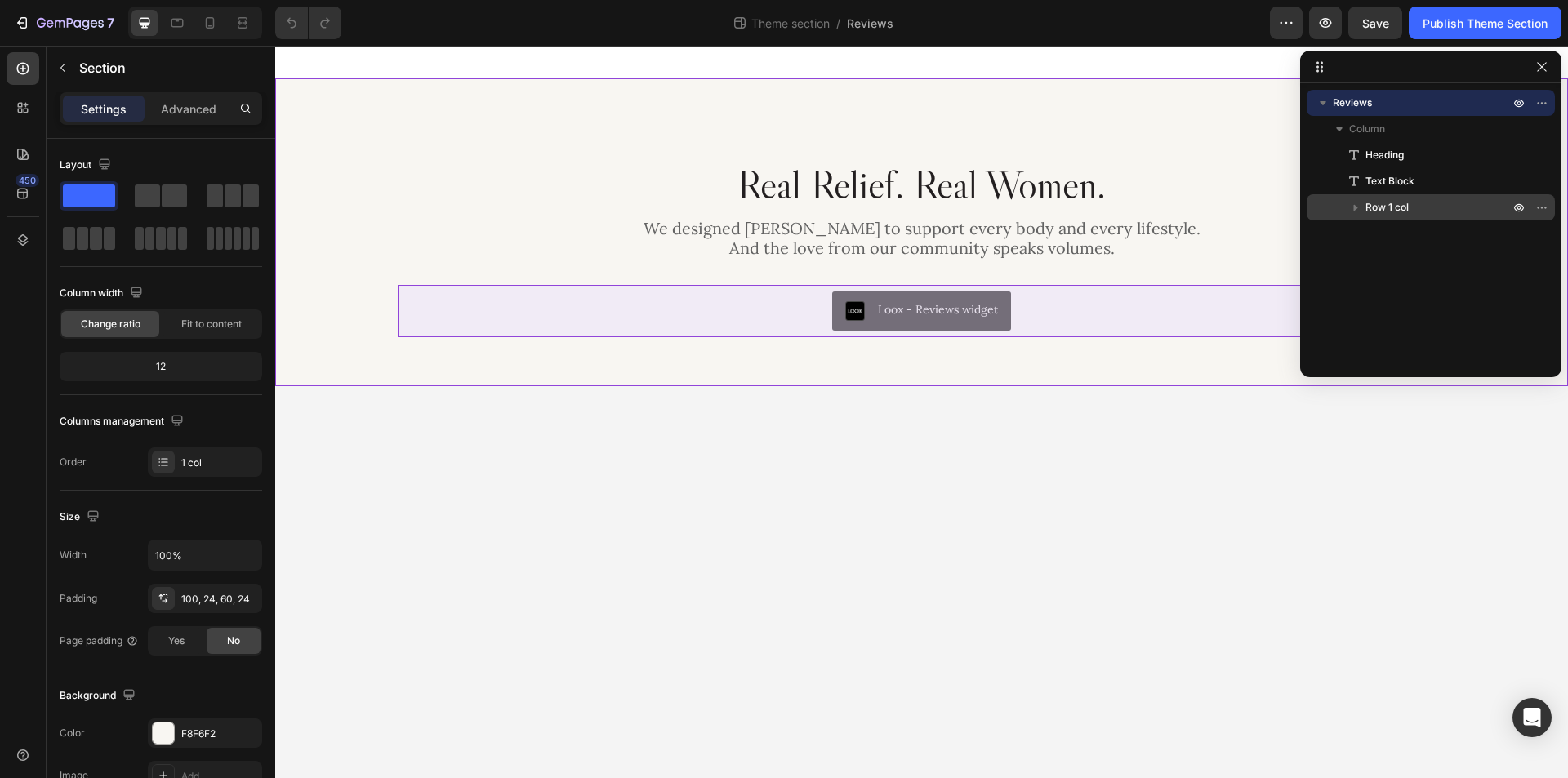
click at [1389, 203] on span "Row 1 col" at bounding box center [1387, 208] width 44 height 16
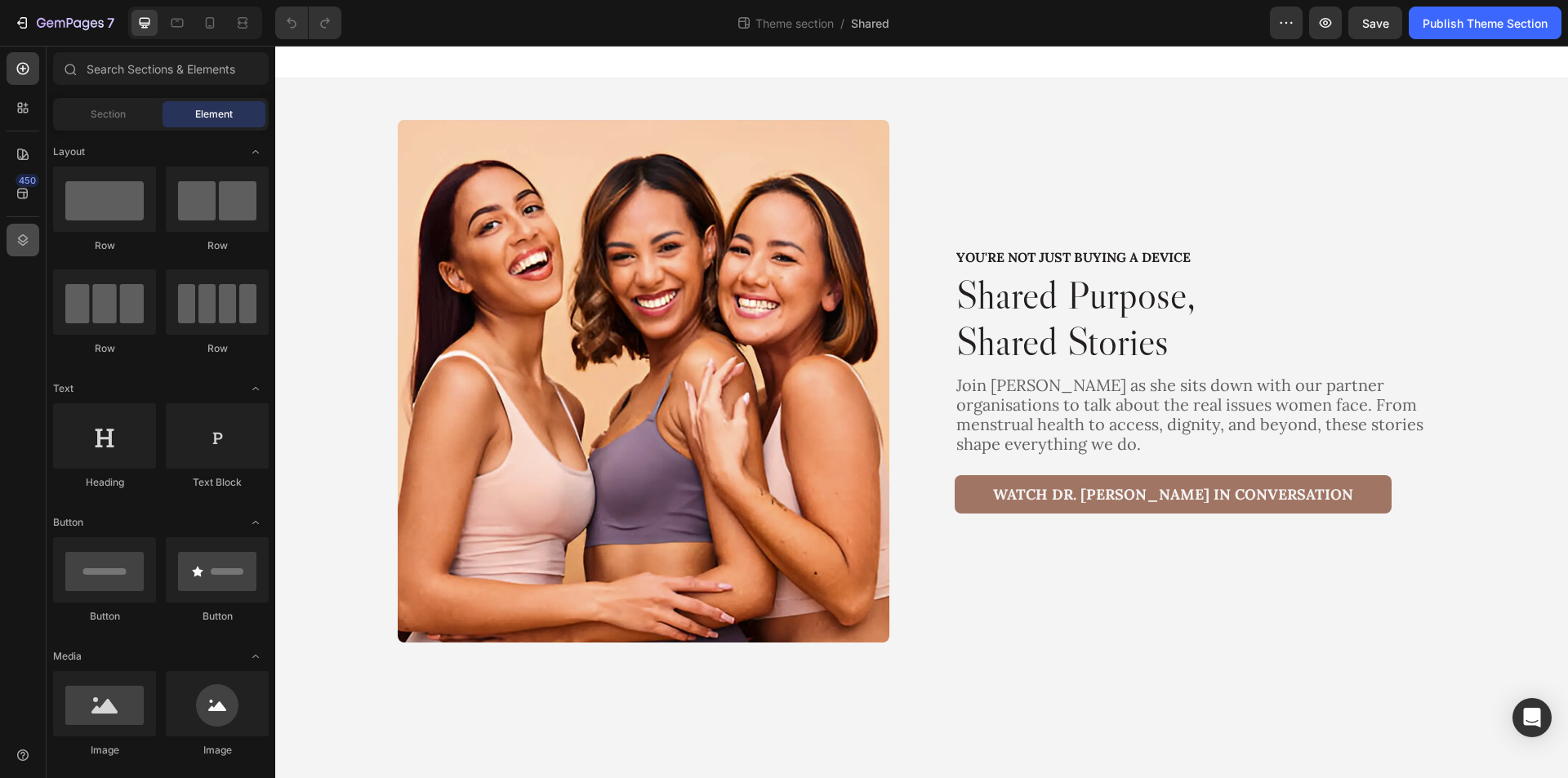
click at [30, 242] on icon at bounding box center [23, 240] width 16 height 16
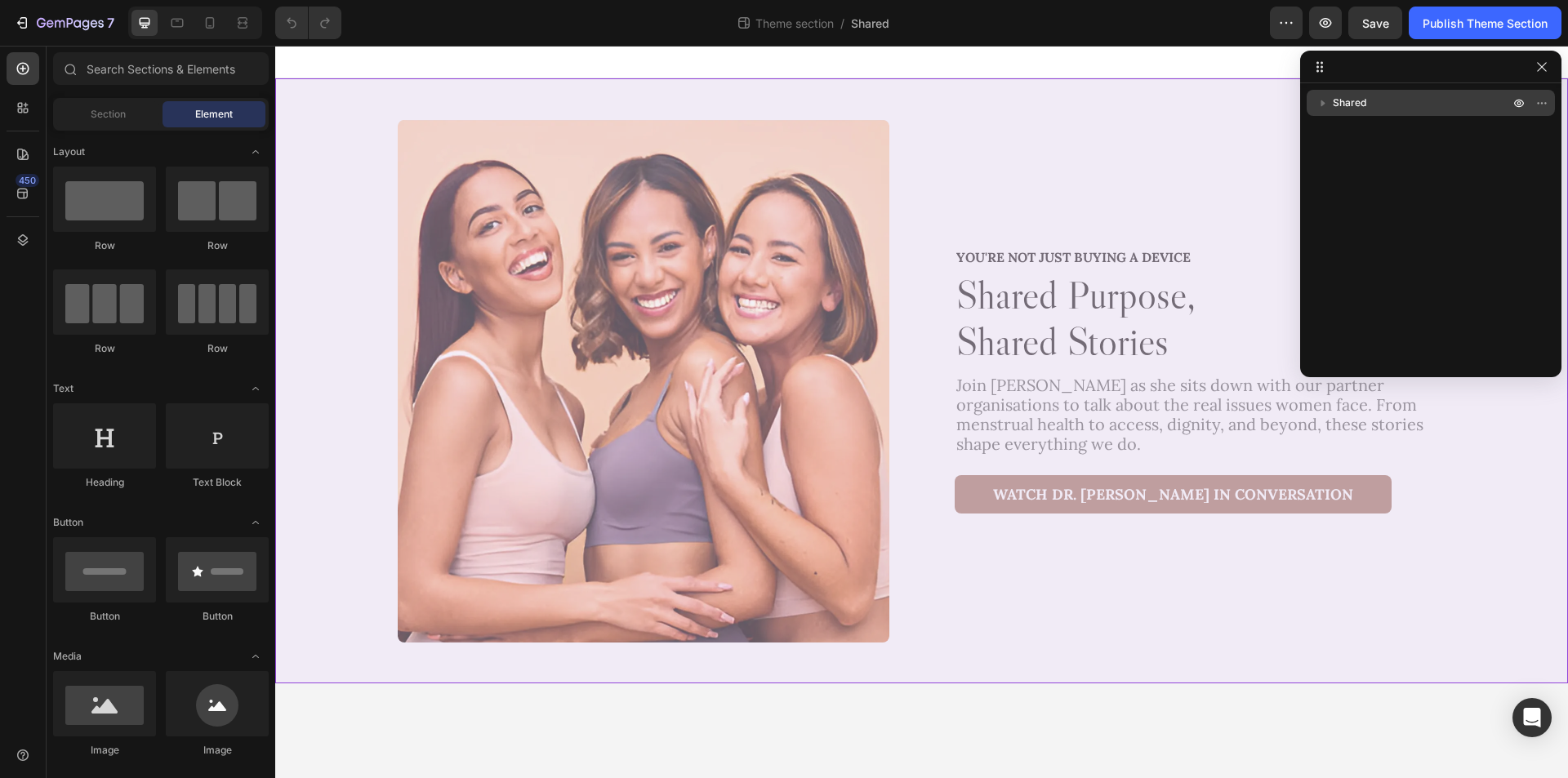
click at [1396, 101] on p "Shared" at bounding box center [1422, 103] width 180 height 16
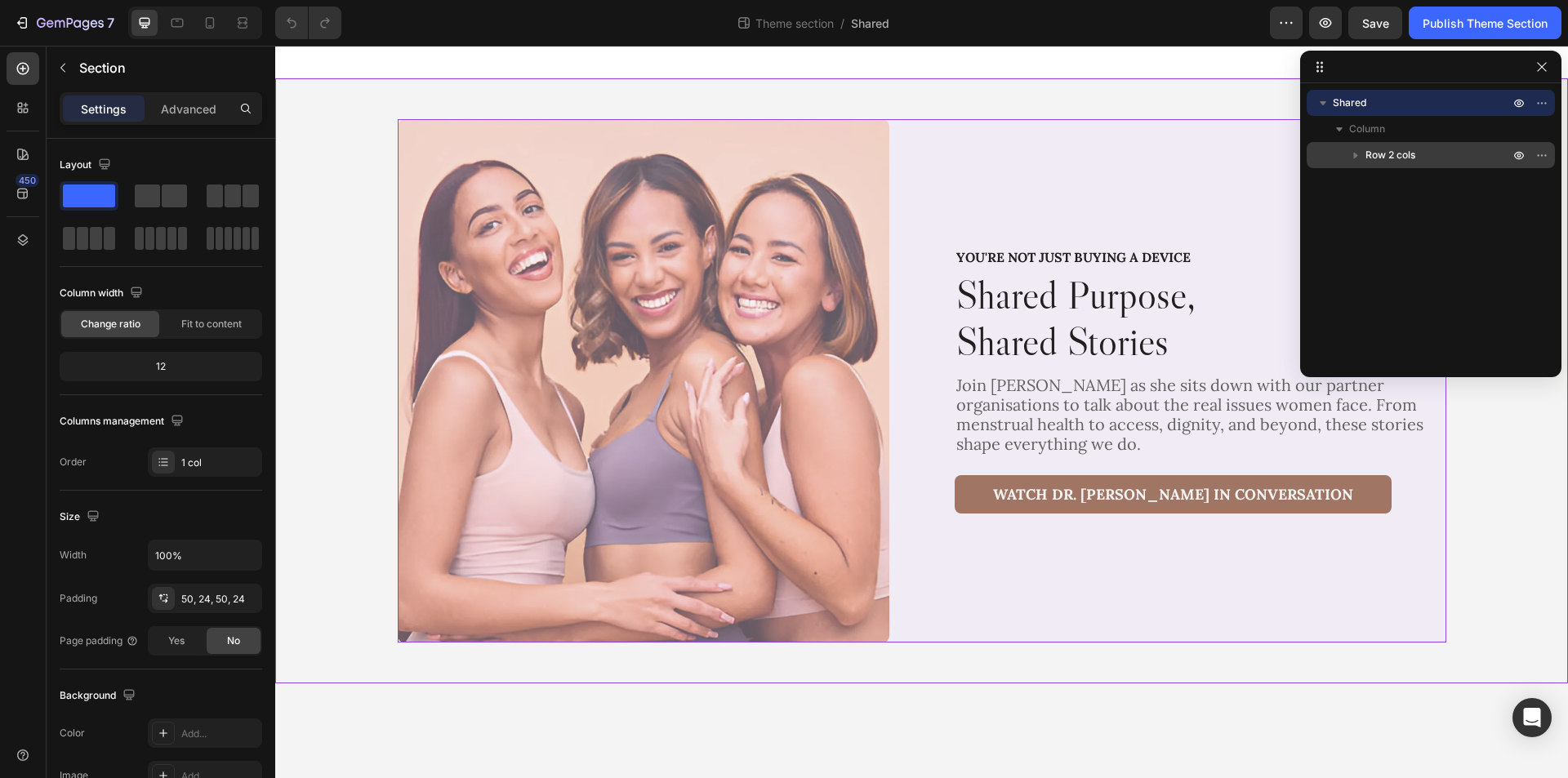
click at [1401, 147] on span "Row 2 cols" at bounding box center [1390, 155] width 50 height 16
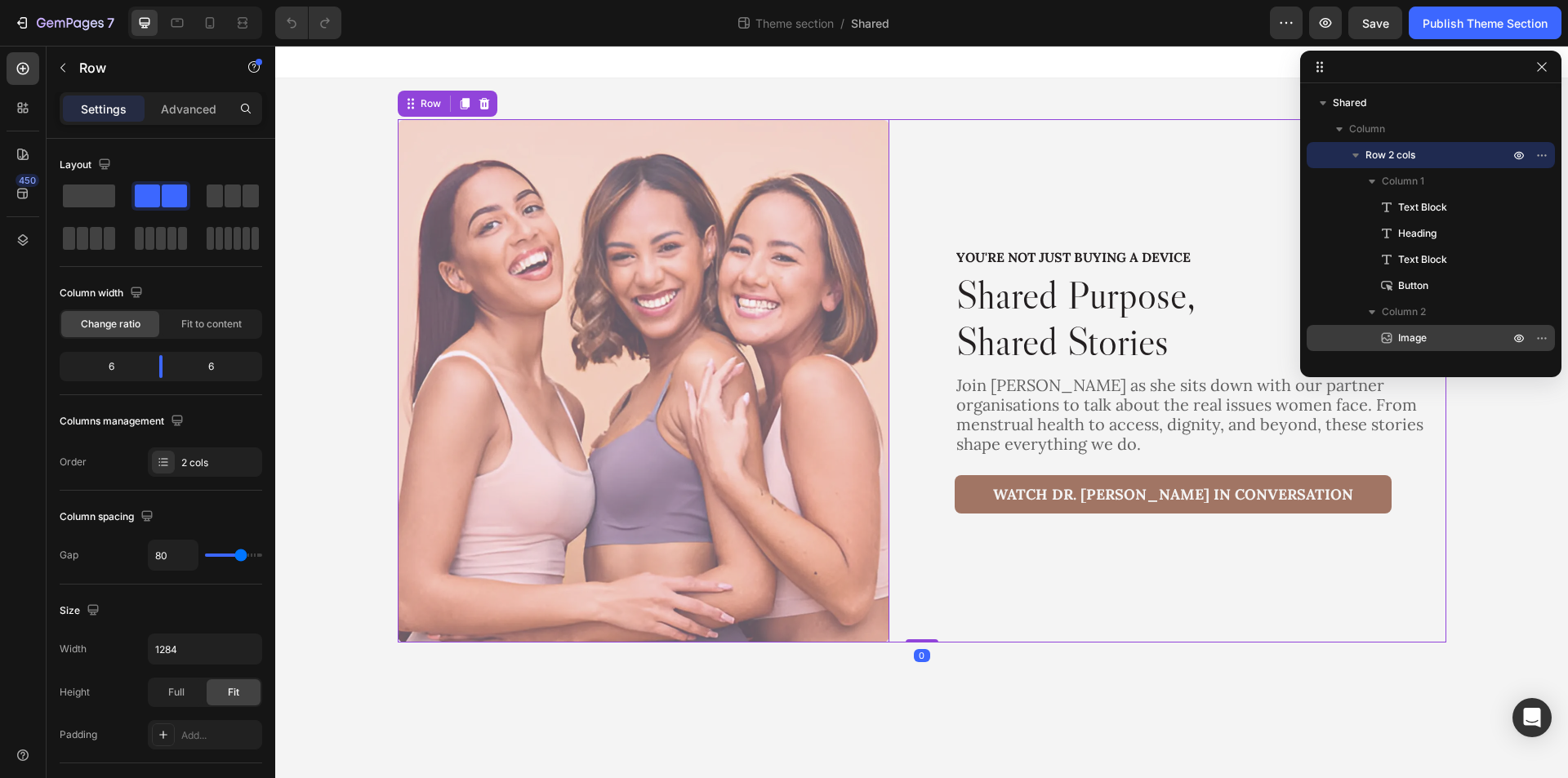
click at [1452, 335] on p "Image" at bounding box center [1435, 338] width 114 height 16
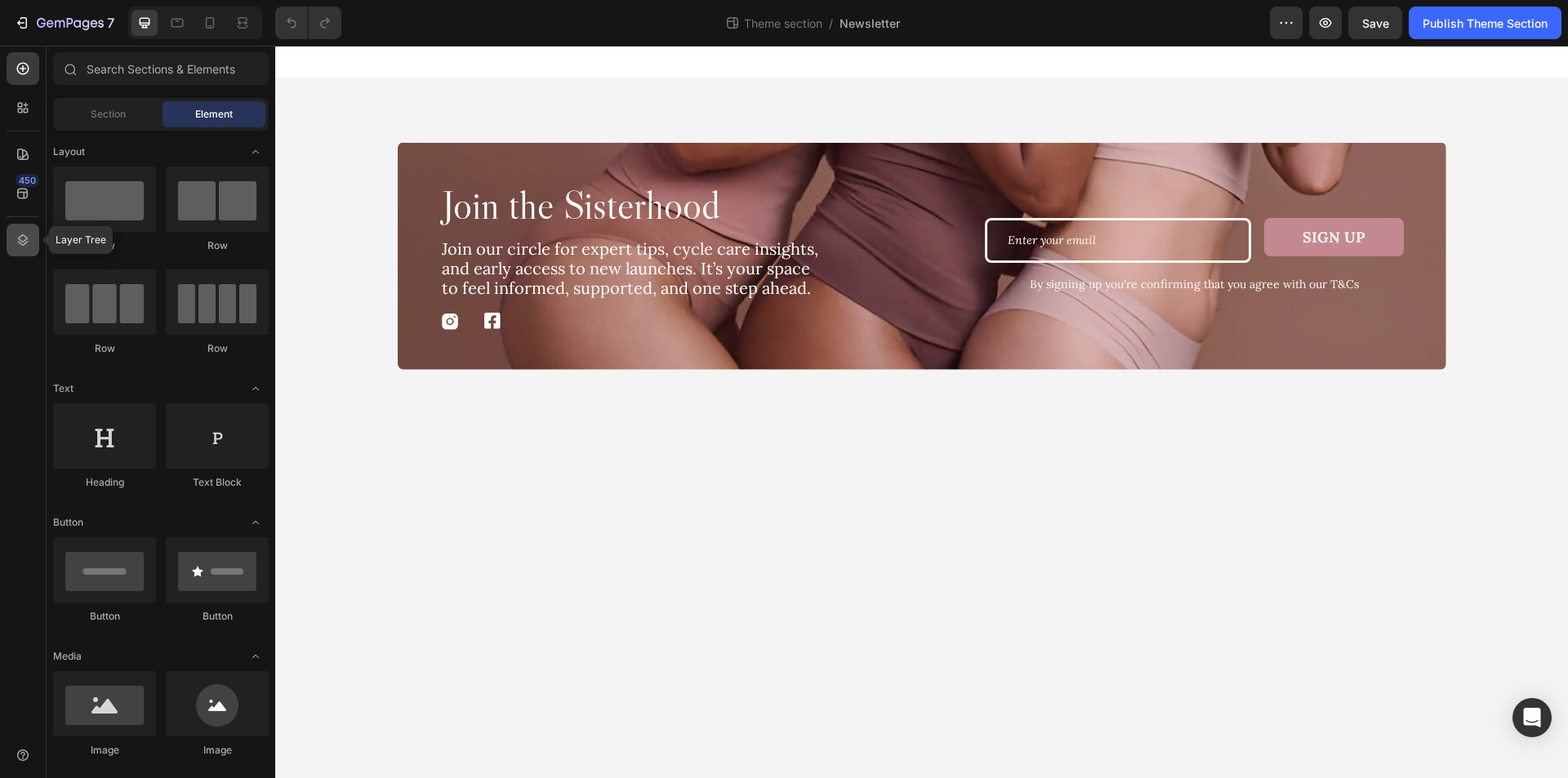
click at [21, 242] on icon at bounding box center [23, 240] width 16 height 16
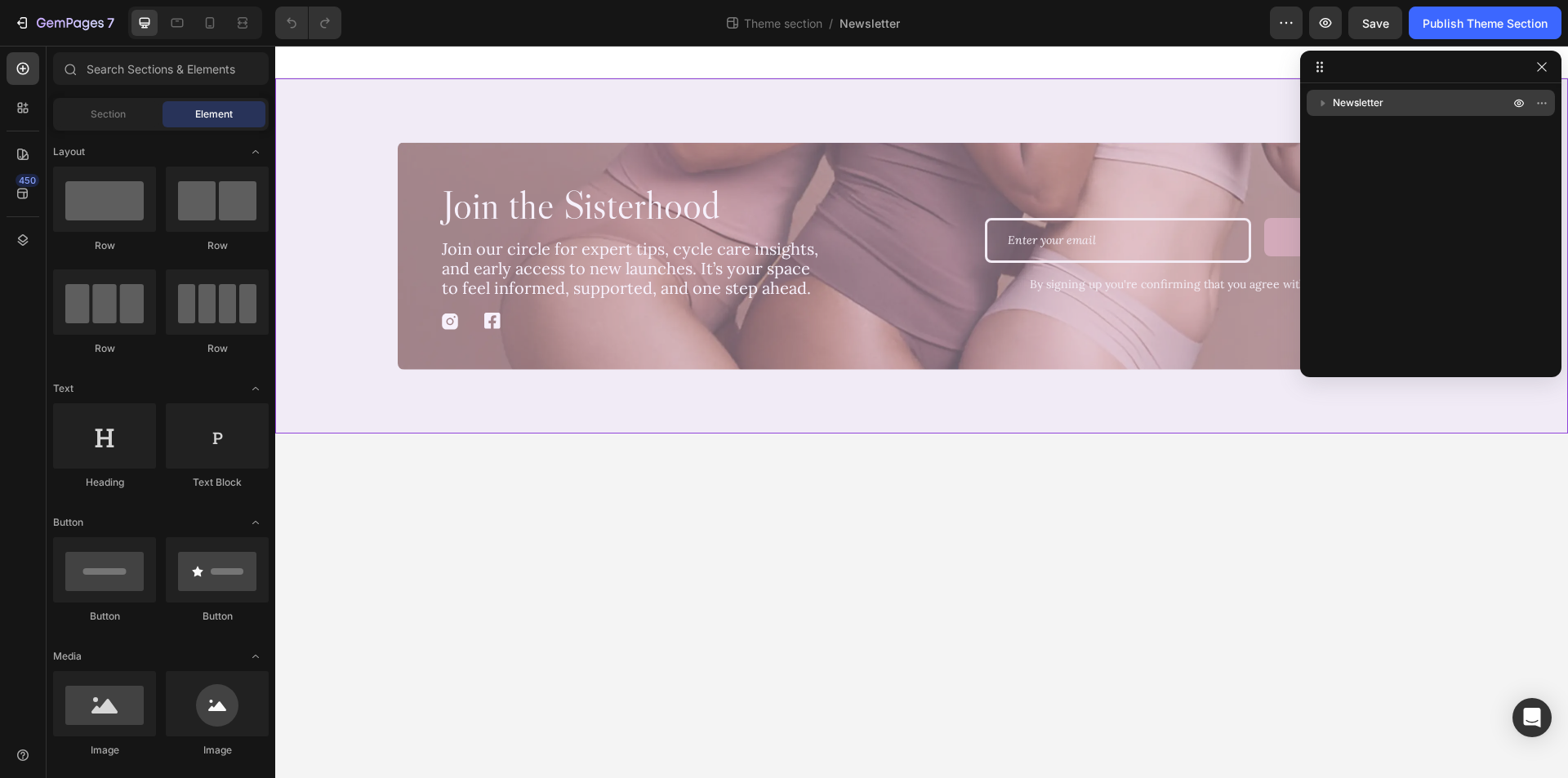
click at [1402, 103] on p "Newsletter" at bounding box center [1422, 103] width 180 height 16
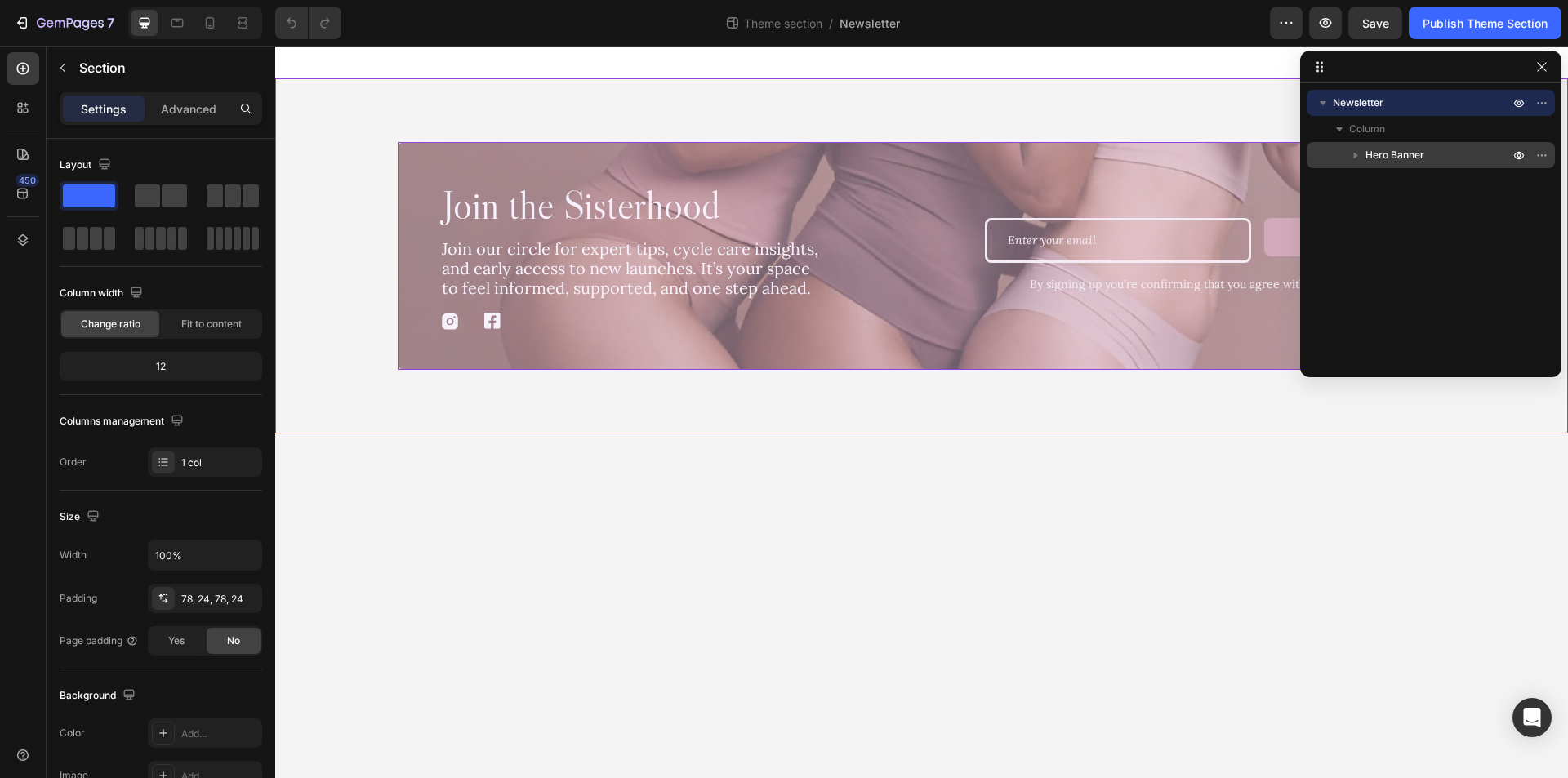
click at [1411, 153] on span "Hero Banner" at bounding box center [1395, 155] width 59 height 16
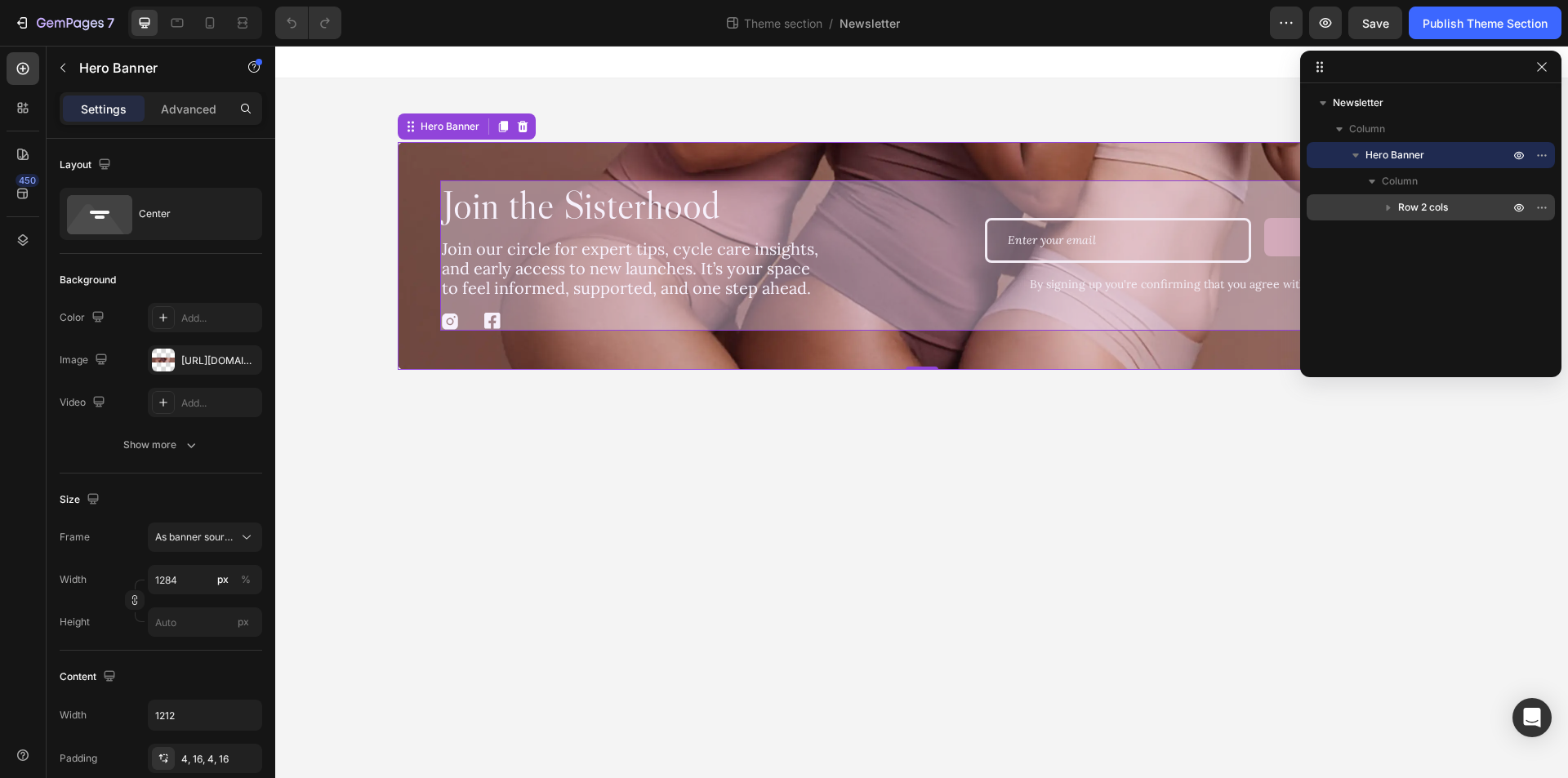
click at [1420, 207] on span "Row 2 cols" at bounding box center [1423, 208] width 50 height 16
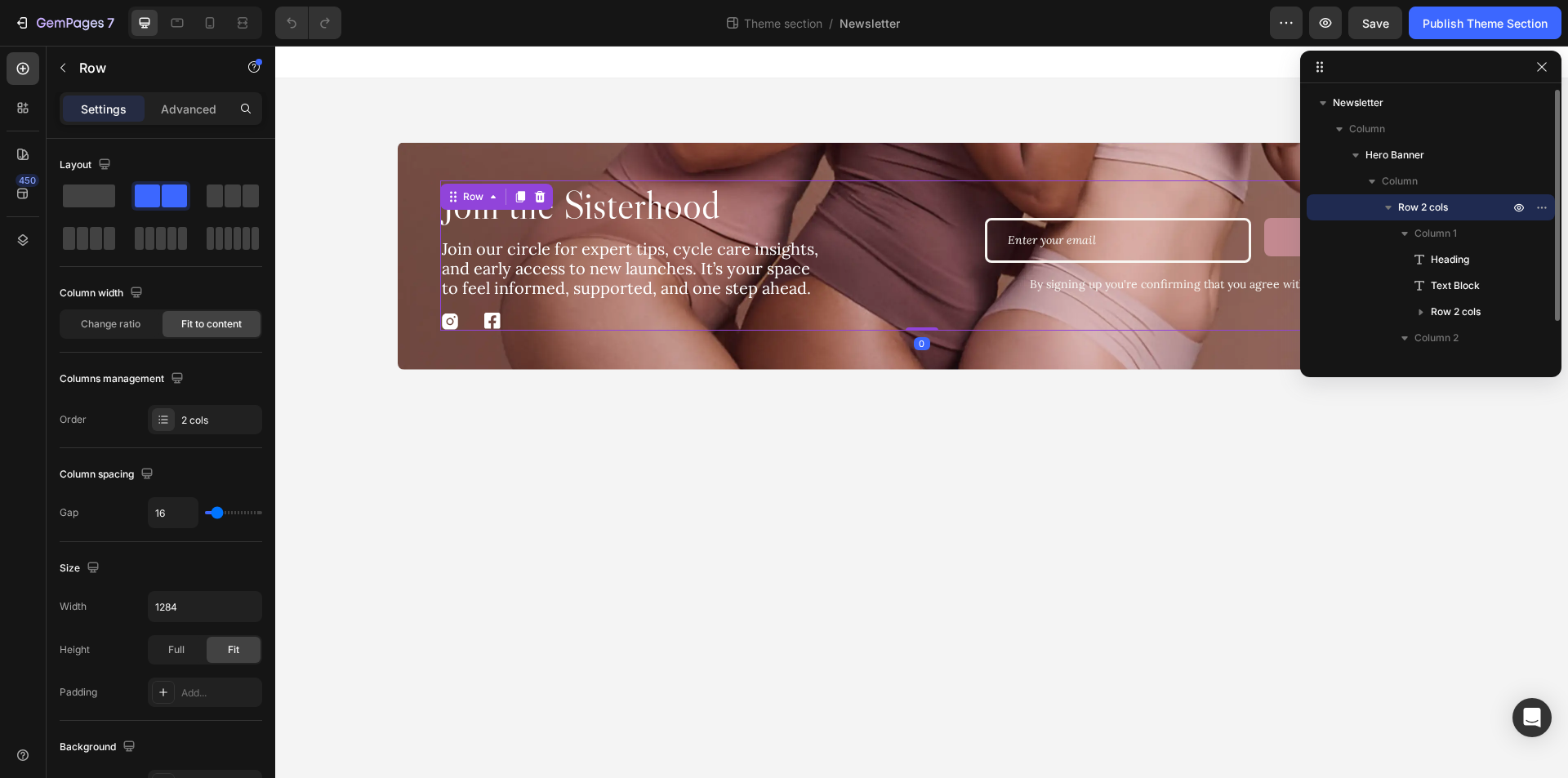
scroll to position [44, 0]
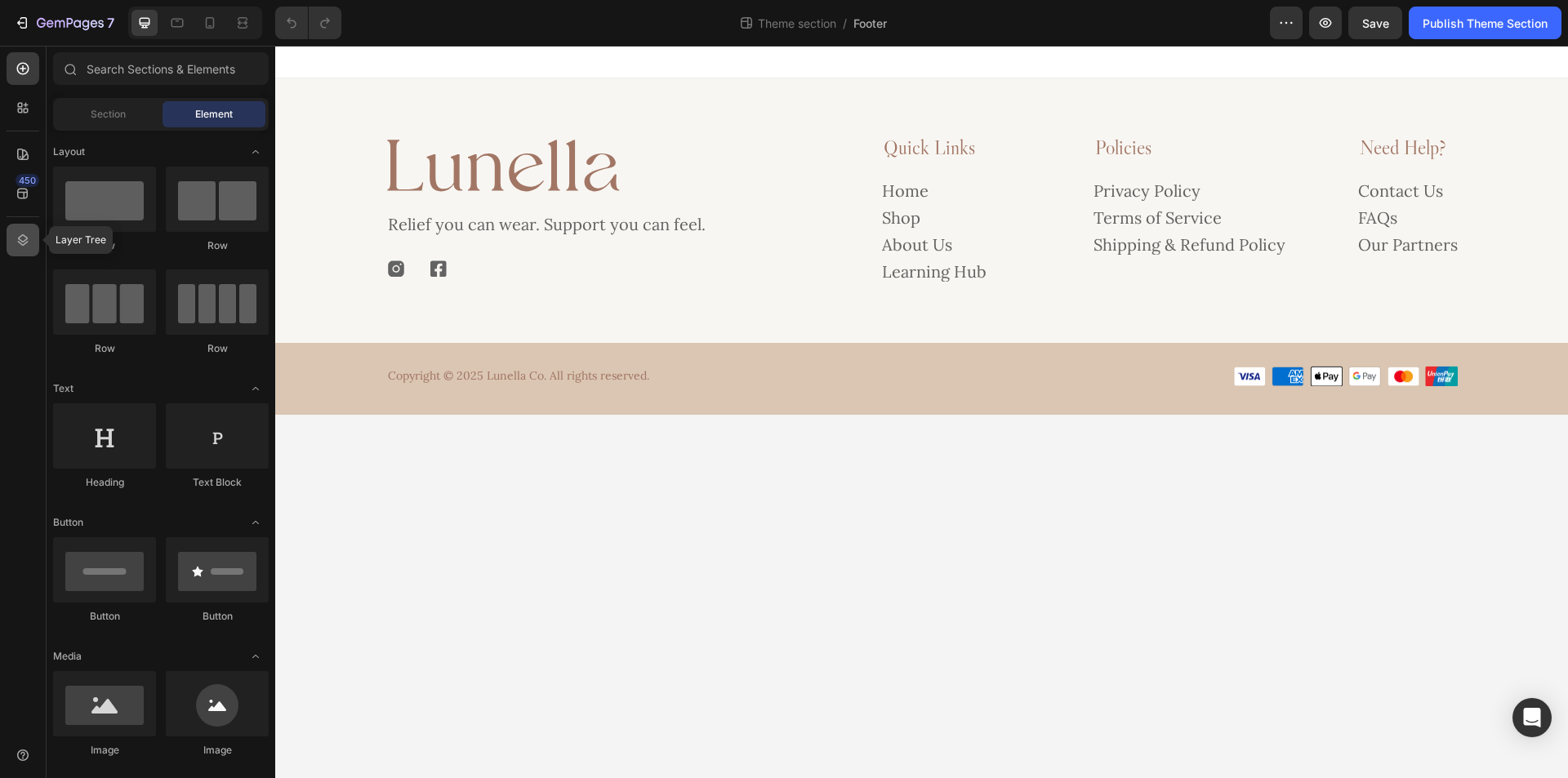
click at [17, 231] on div at bounding box center [23, 240] width 33 height 33
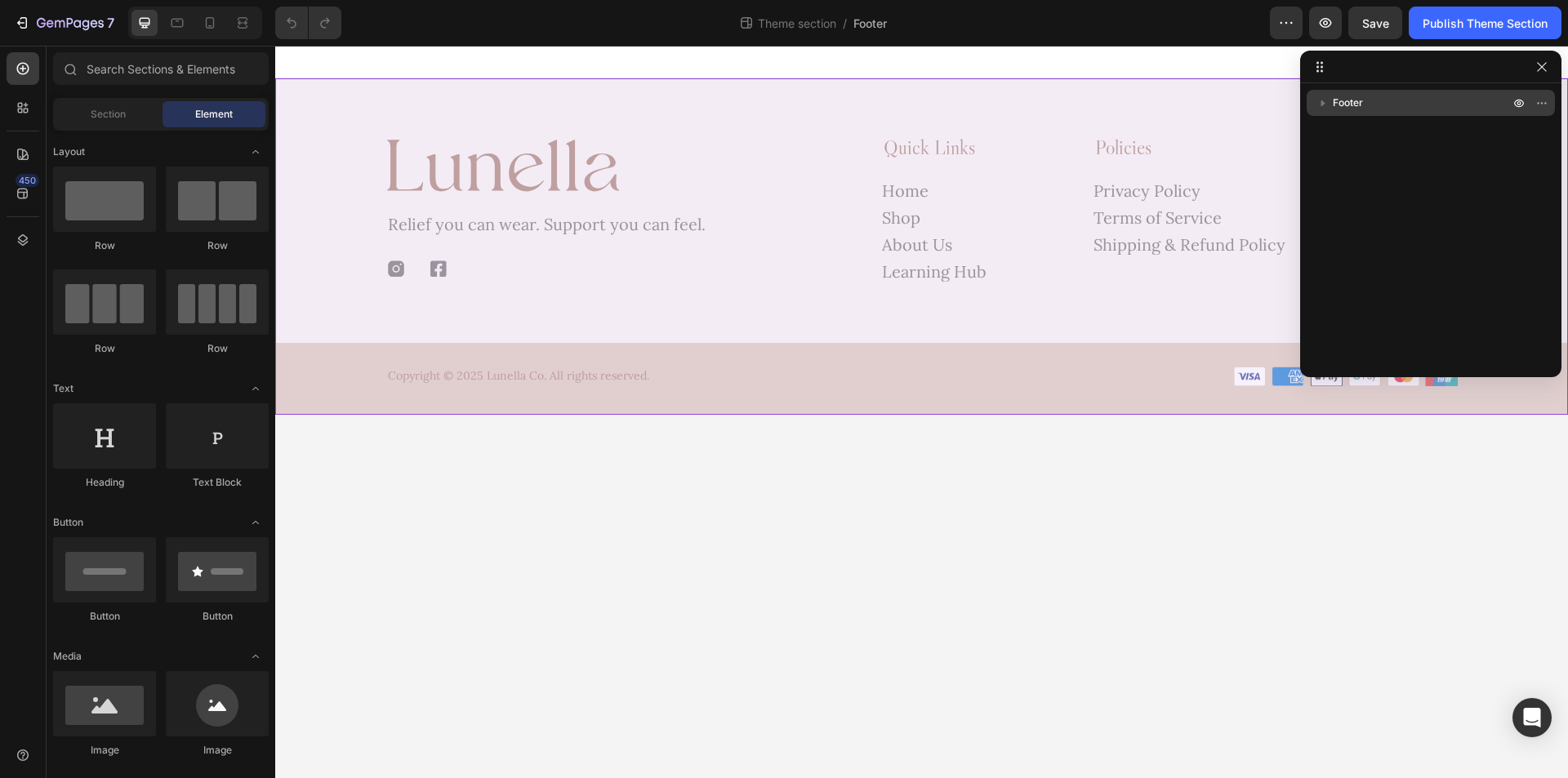
click at [1362, 103] on span "Footer" at bounding box center [1347, 103] width 30 height 16
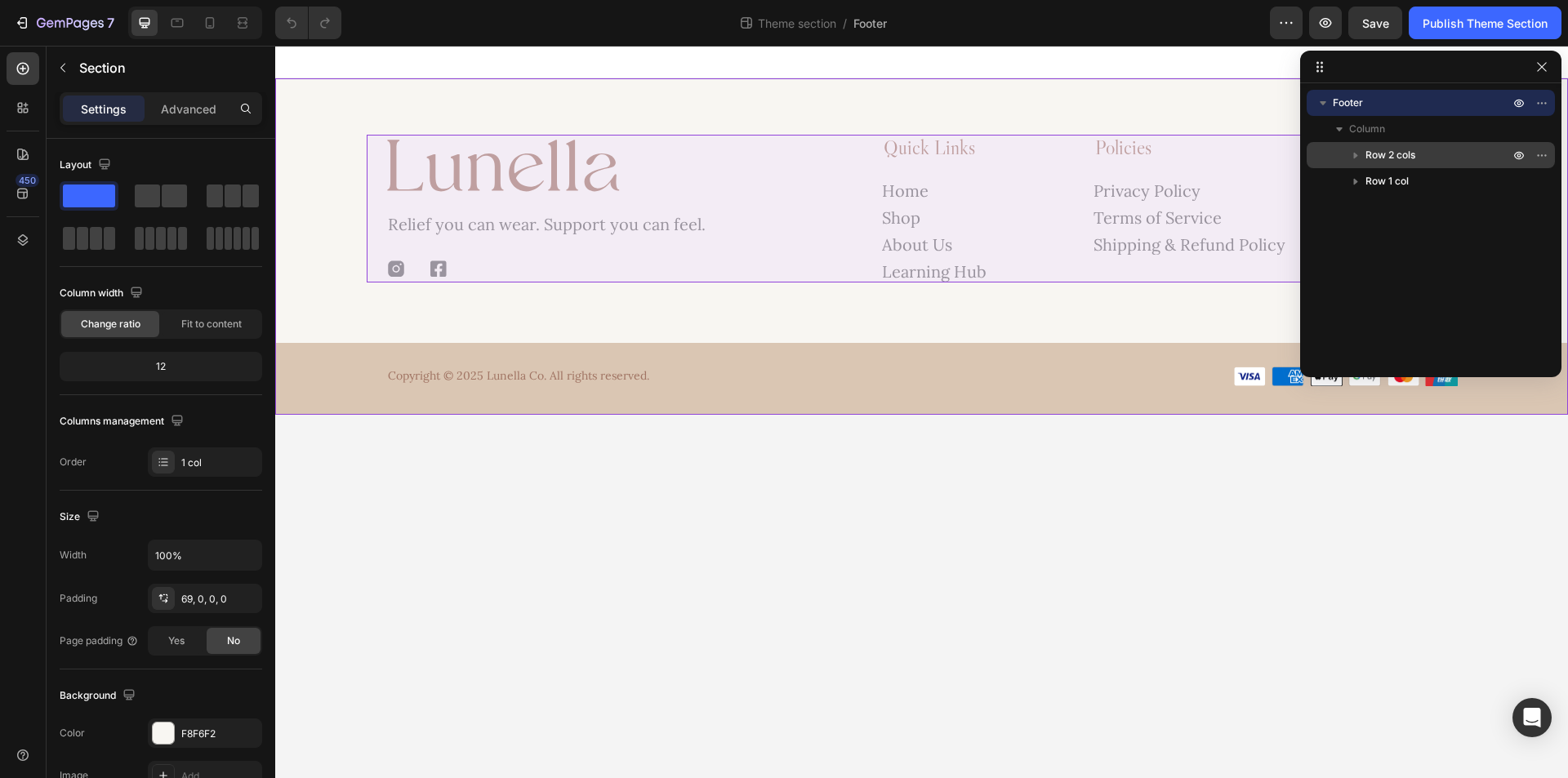
click at [1403, 153] on span "Row 2 cols" at bounding box center [1390, 155] width 50 height 16
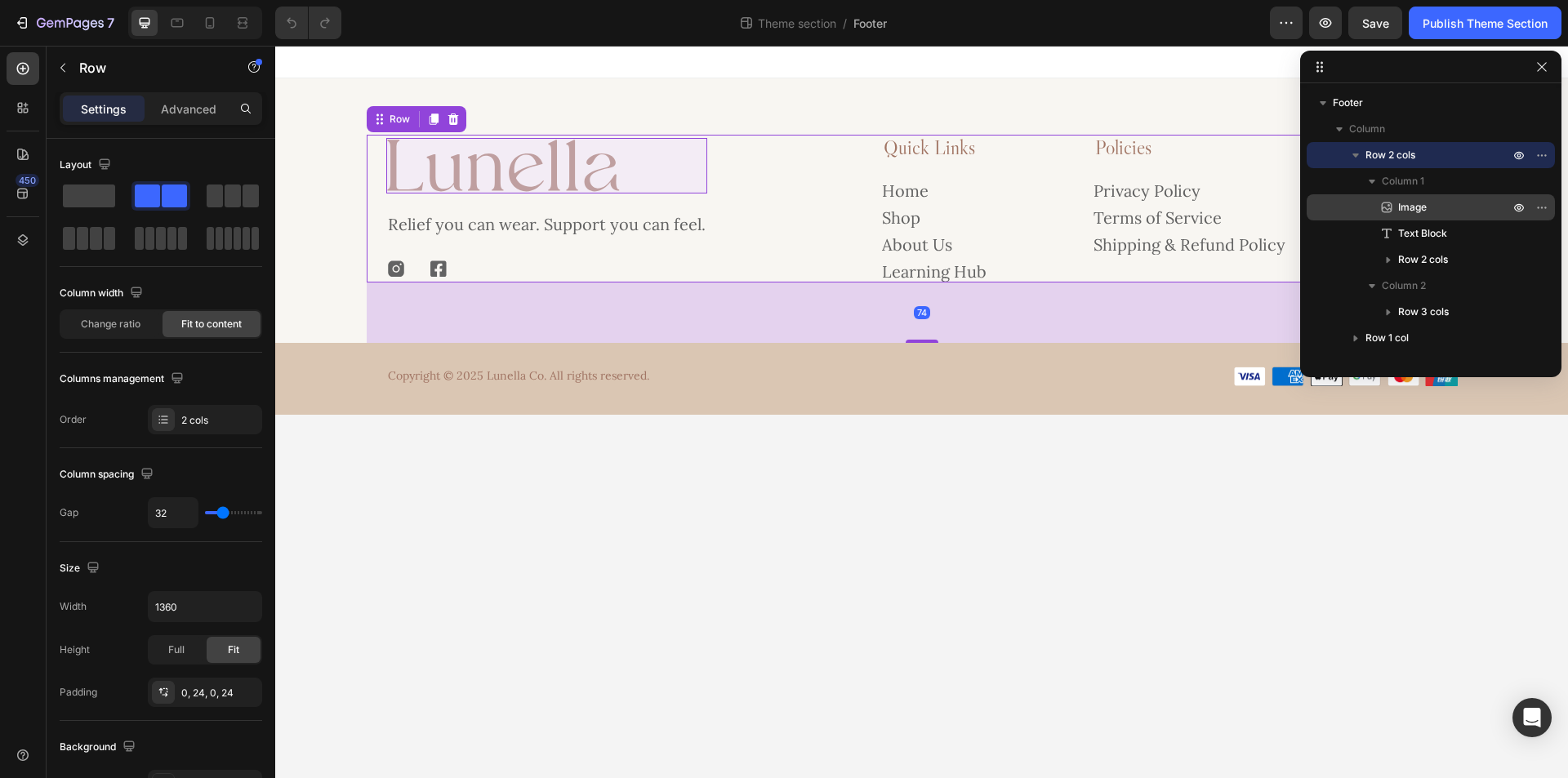
click at [1436, 208] on p "Image" at bounding box center [1435, 208] width 114 height 16
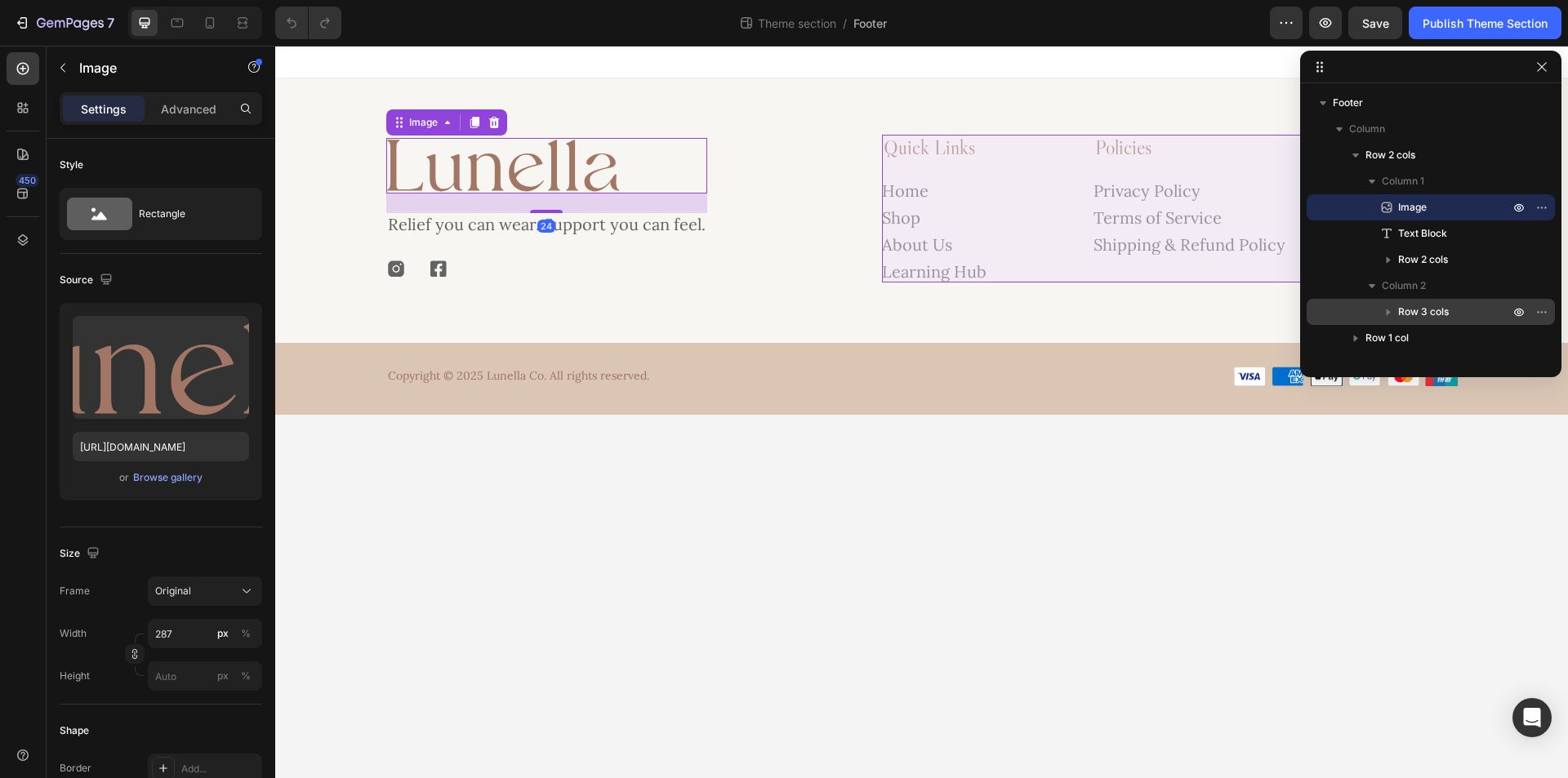
click at [1447, 307] on span "Row 3 cols" at bounding box center [1424, 312] width 51 height 16
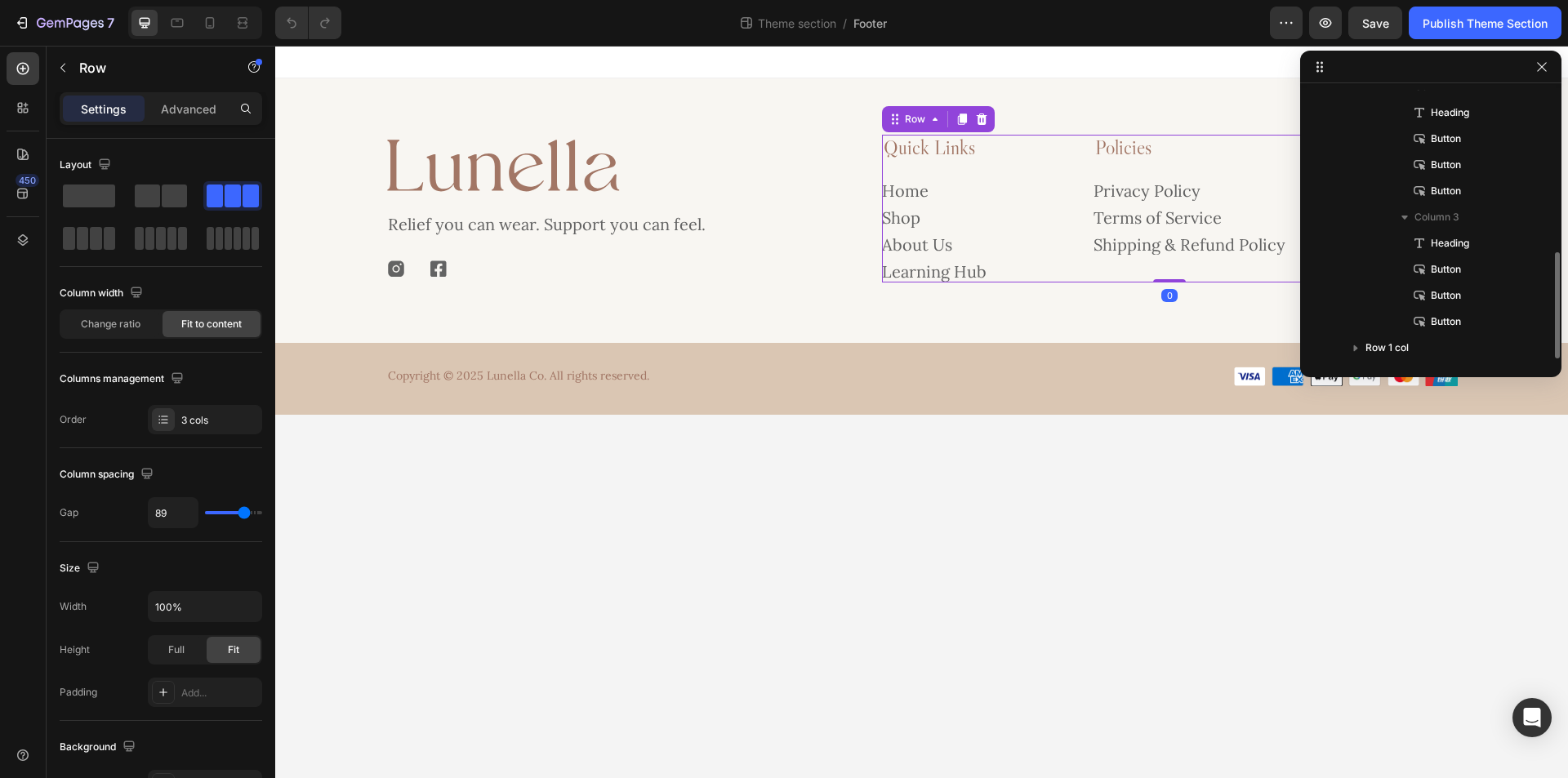
scroll to position [410, 0]
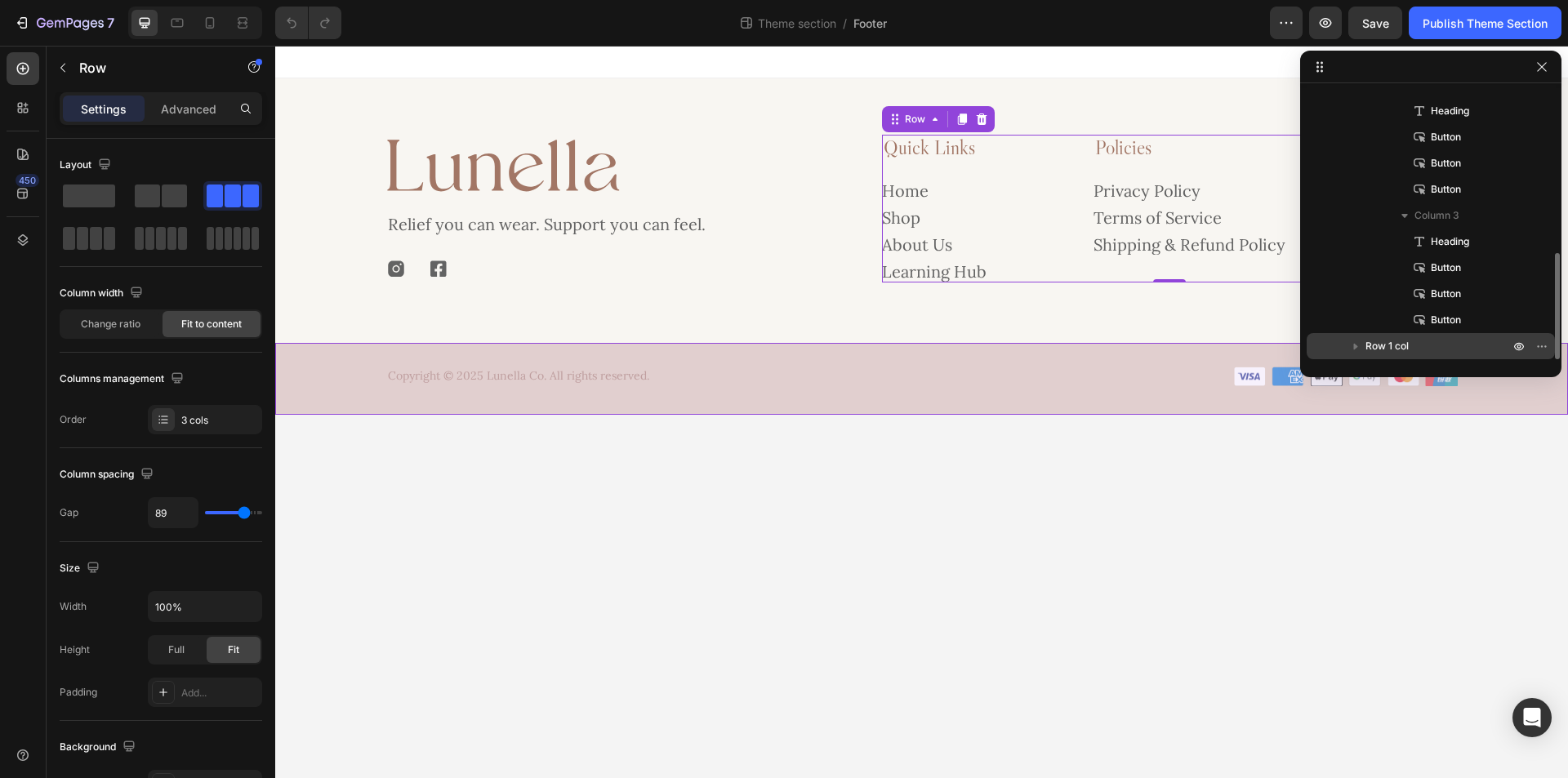
click at [1454, 337] on div "Row 1 col" at bounding box center [1431, 346] width 235 height 26
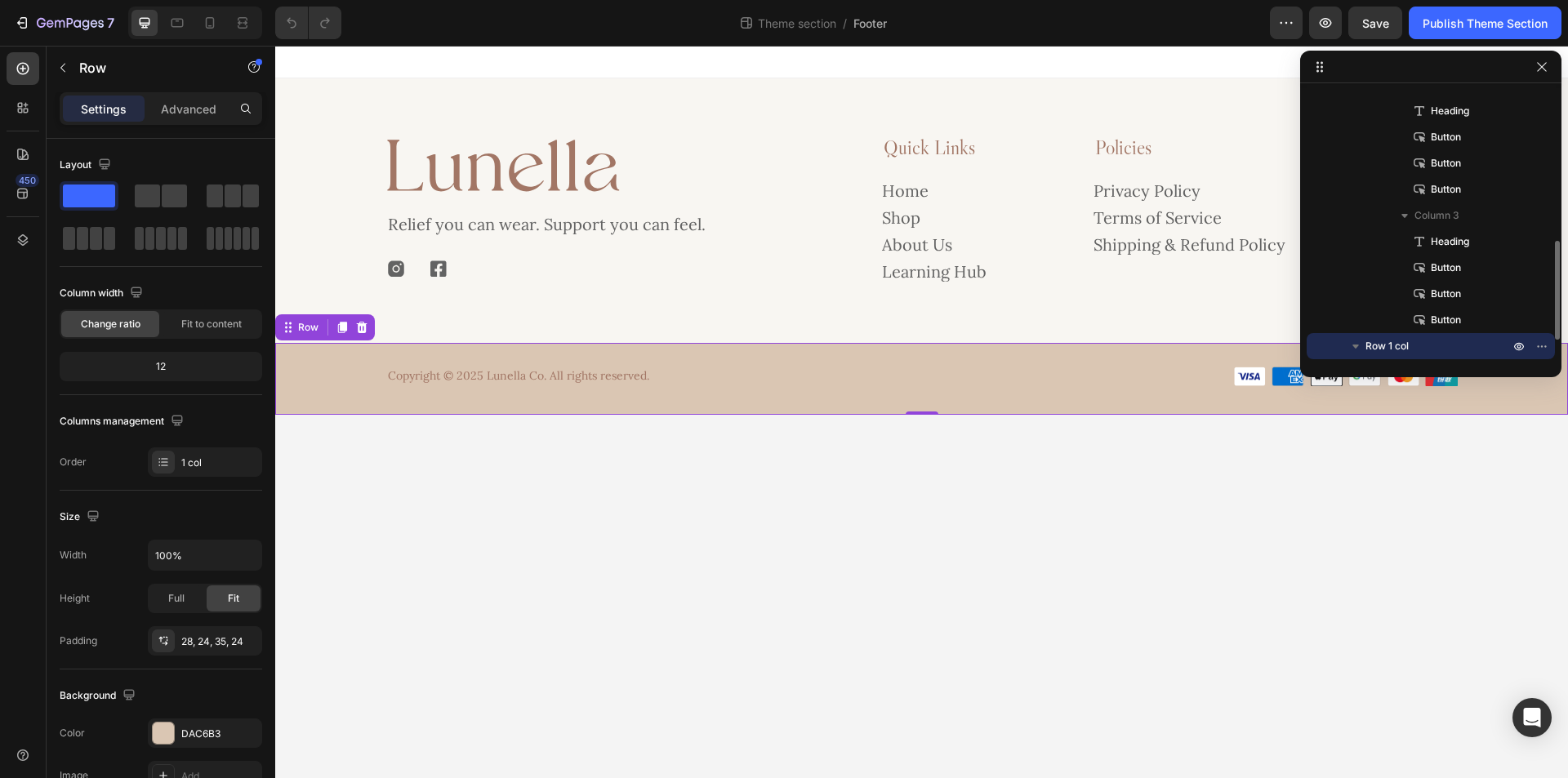
scroll to position [462, 0]
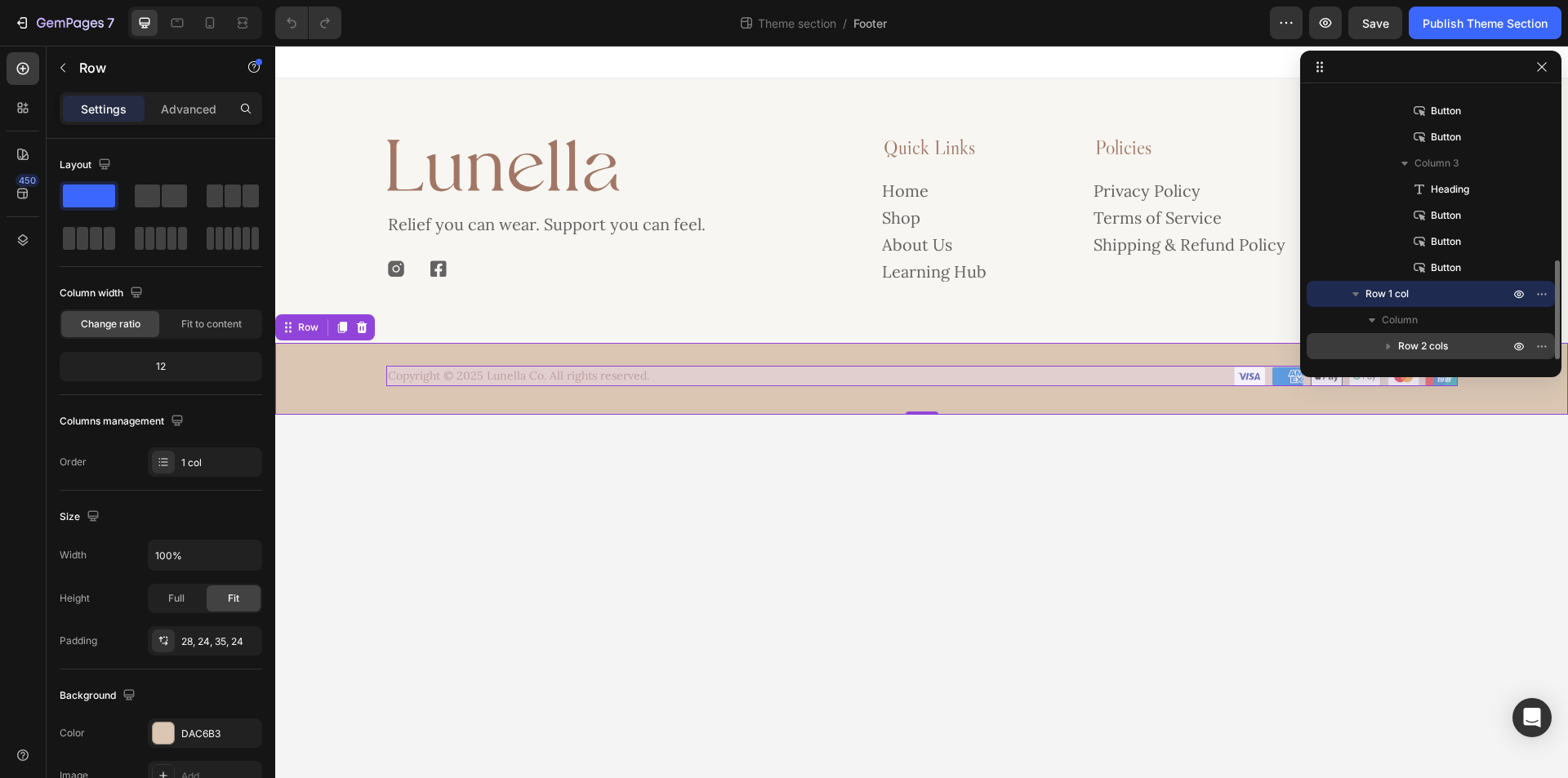
click at [1452, 341] on p "Row 2 cols" at bounding box center [1455, 346] width 114 height 16
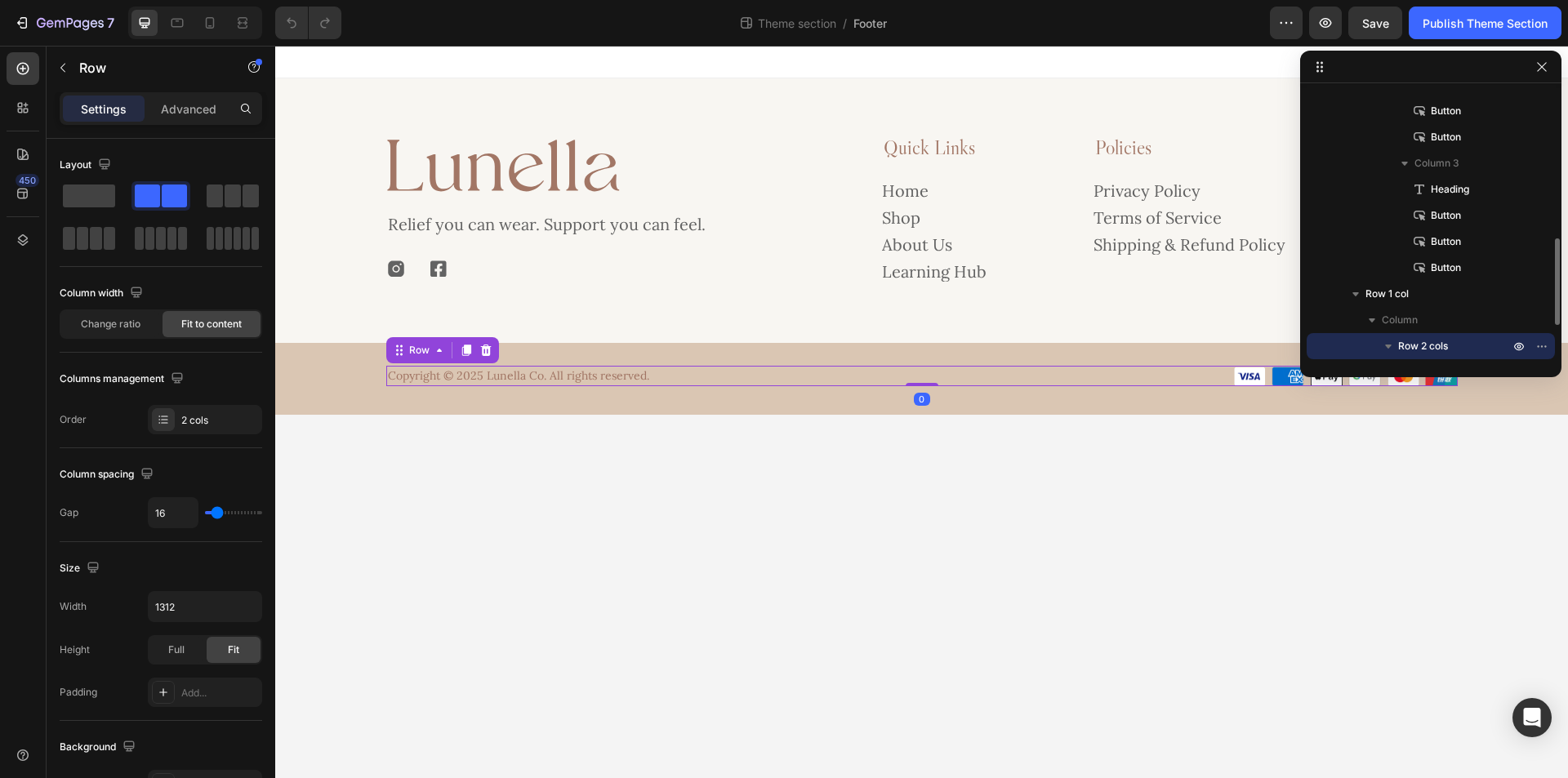
scroll to position [566, 0]
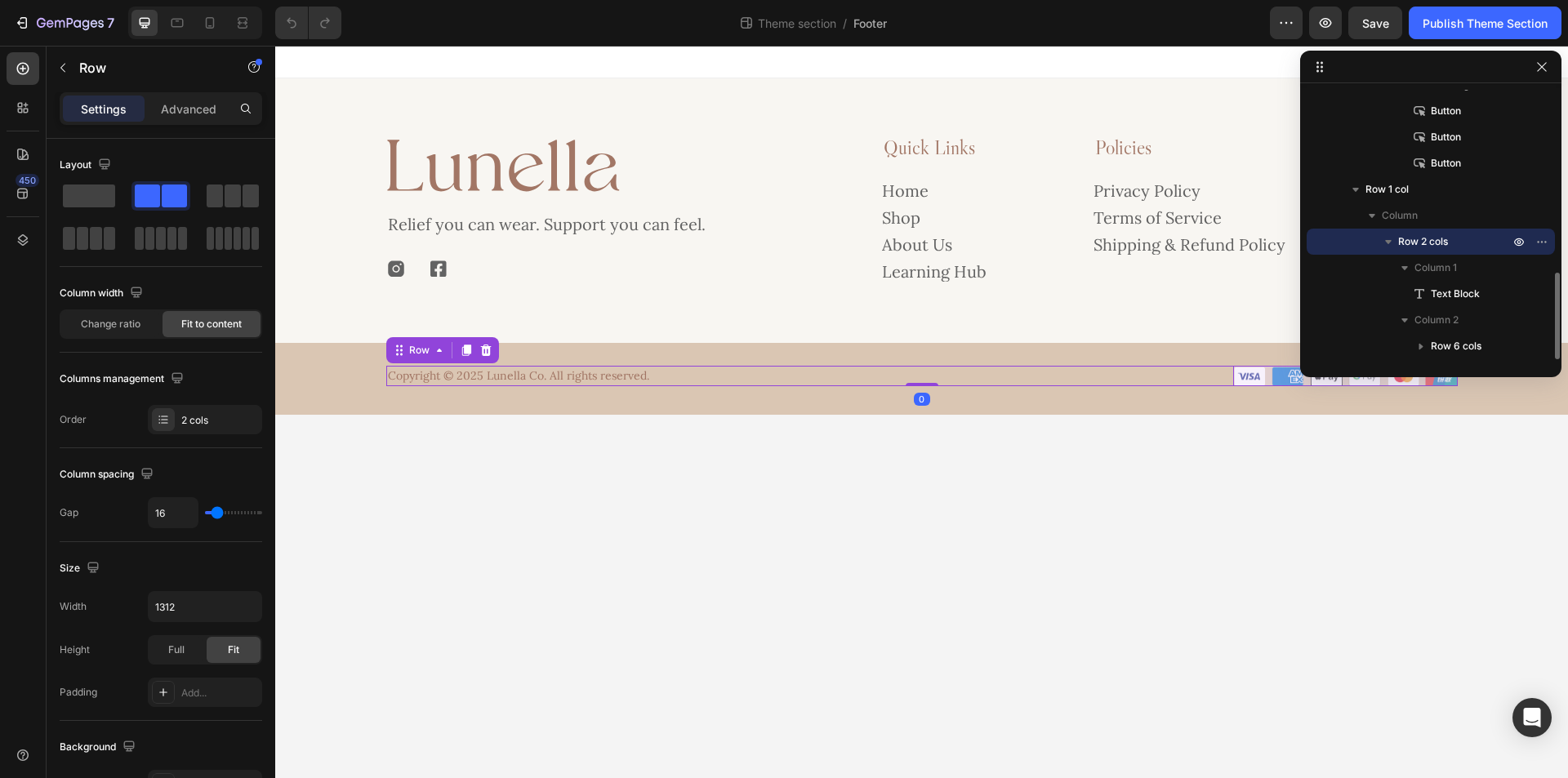
click at [1453, 341] on span "Row 6 cols" at bounding box center [1456, 346] width 51 height 16
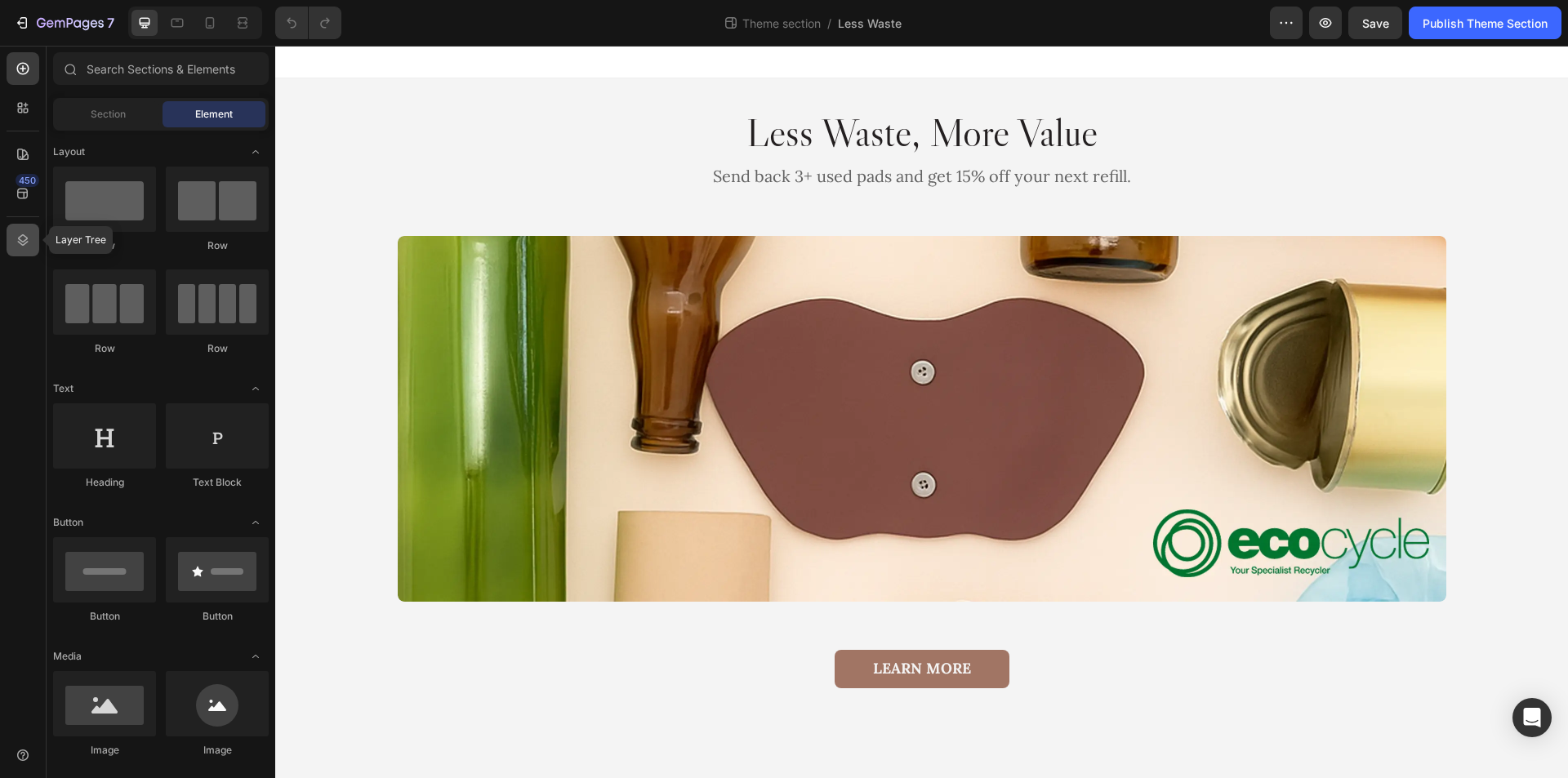
click at [25, 246] on icon at bounding box center [23, 240] width 16 height 16
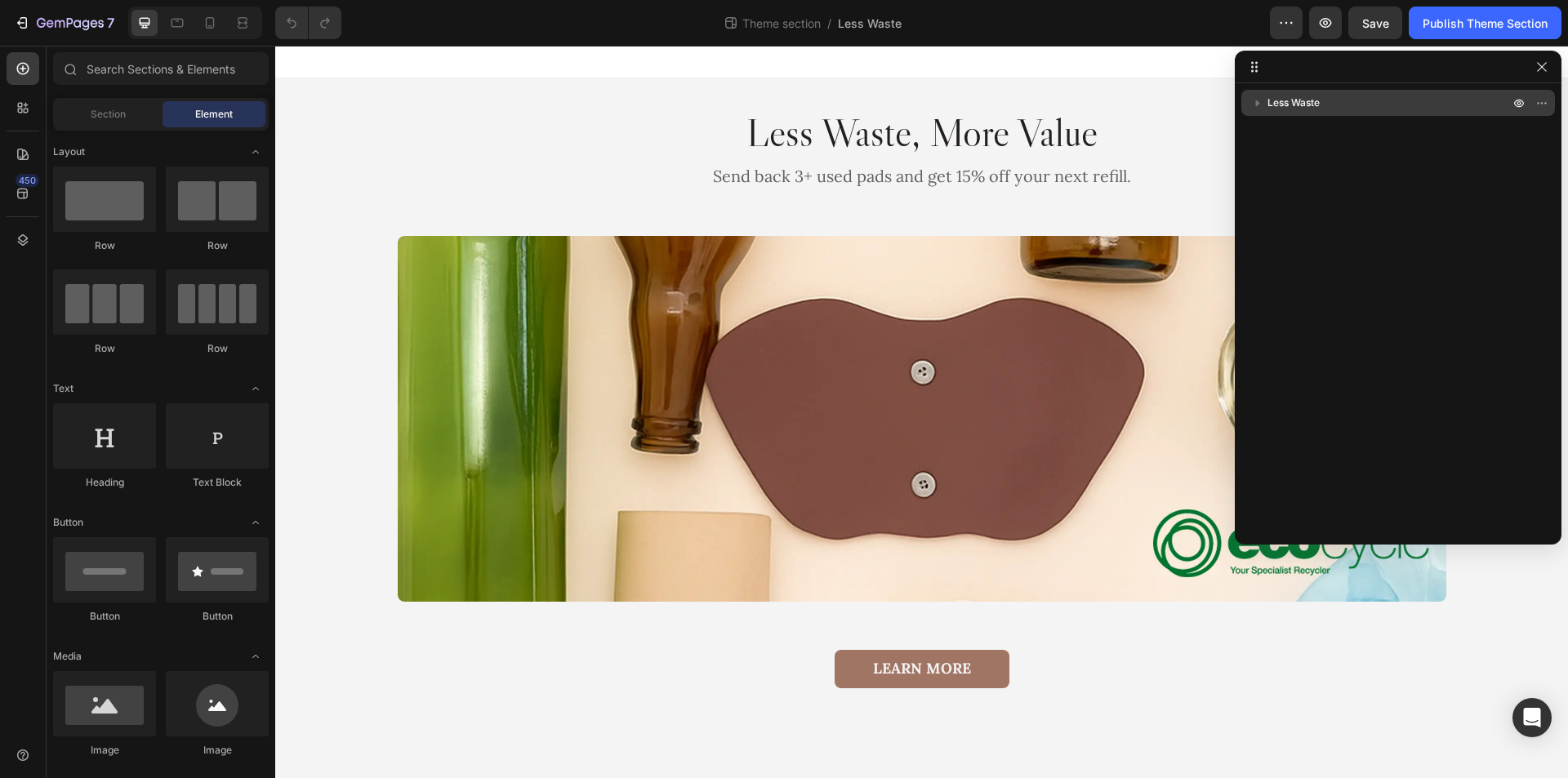
click at [1332, 100] on p "Less Waste" at bounding box center [1390, 103] width 245 height 16
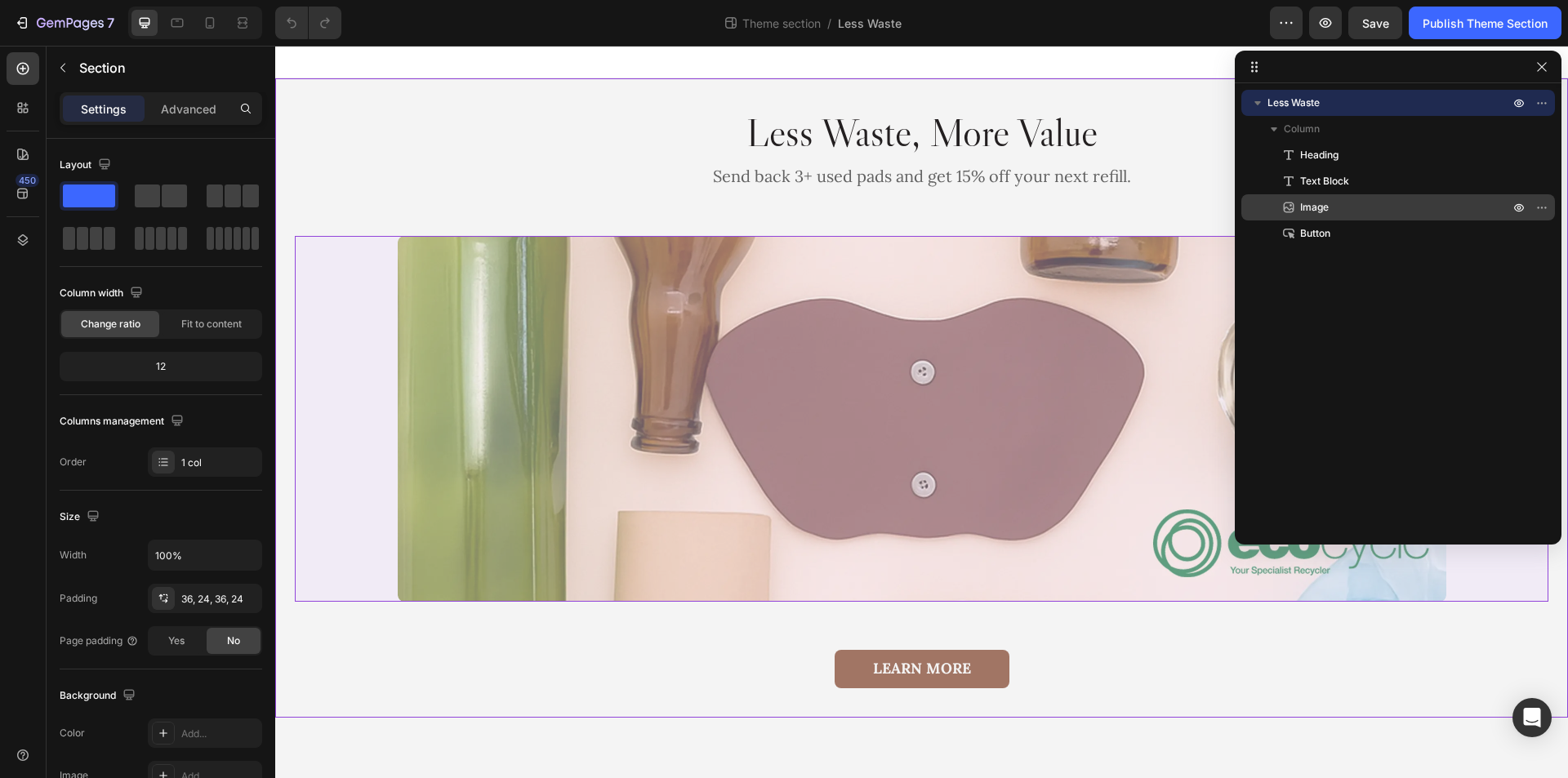
click at [1332, 208] on p "Image" at bounding box center [1387, 208] width 213 height 16
